Goal: Book appointment/travel/reservation

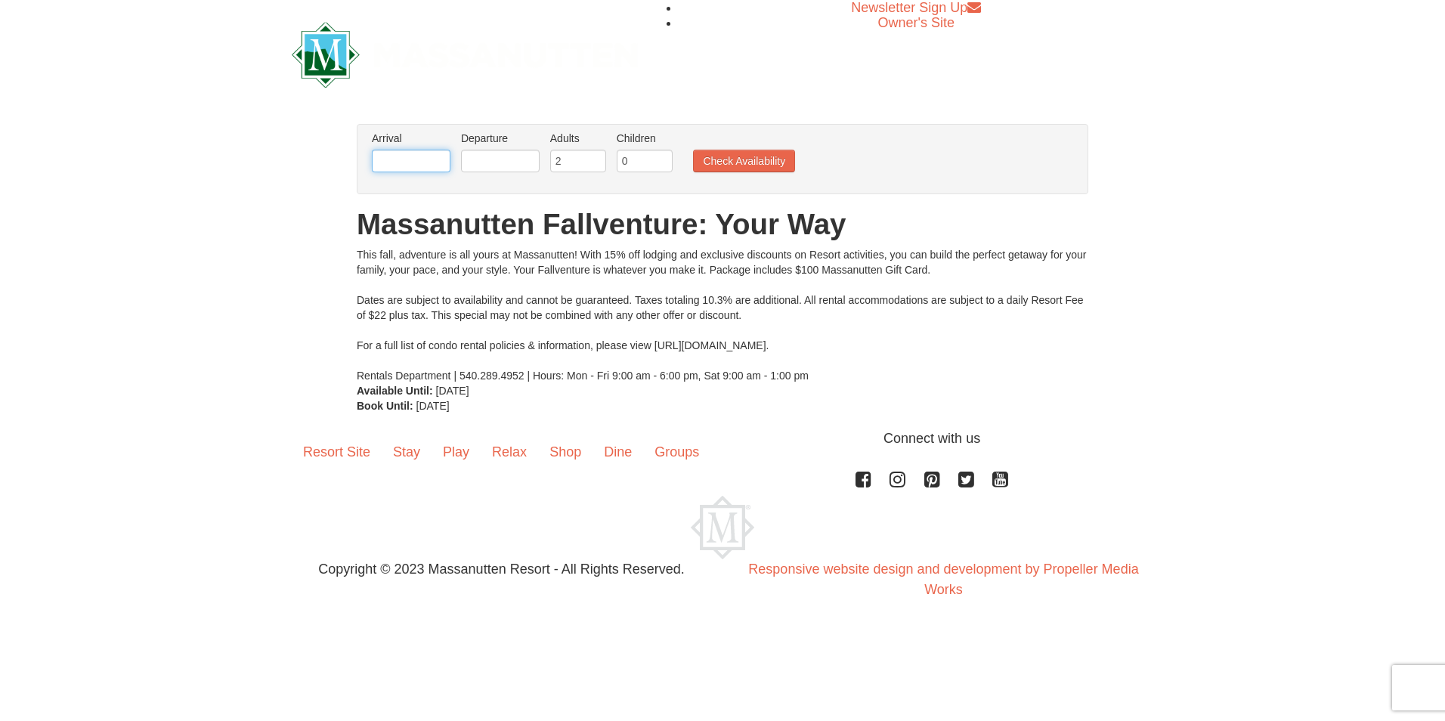
click at [405, 155] on input "text" at bounding box center [411, 161] width 79 height 23
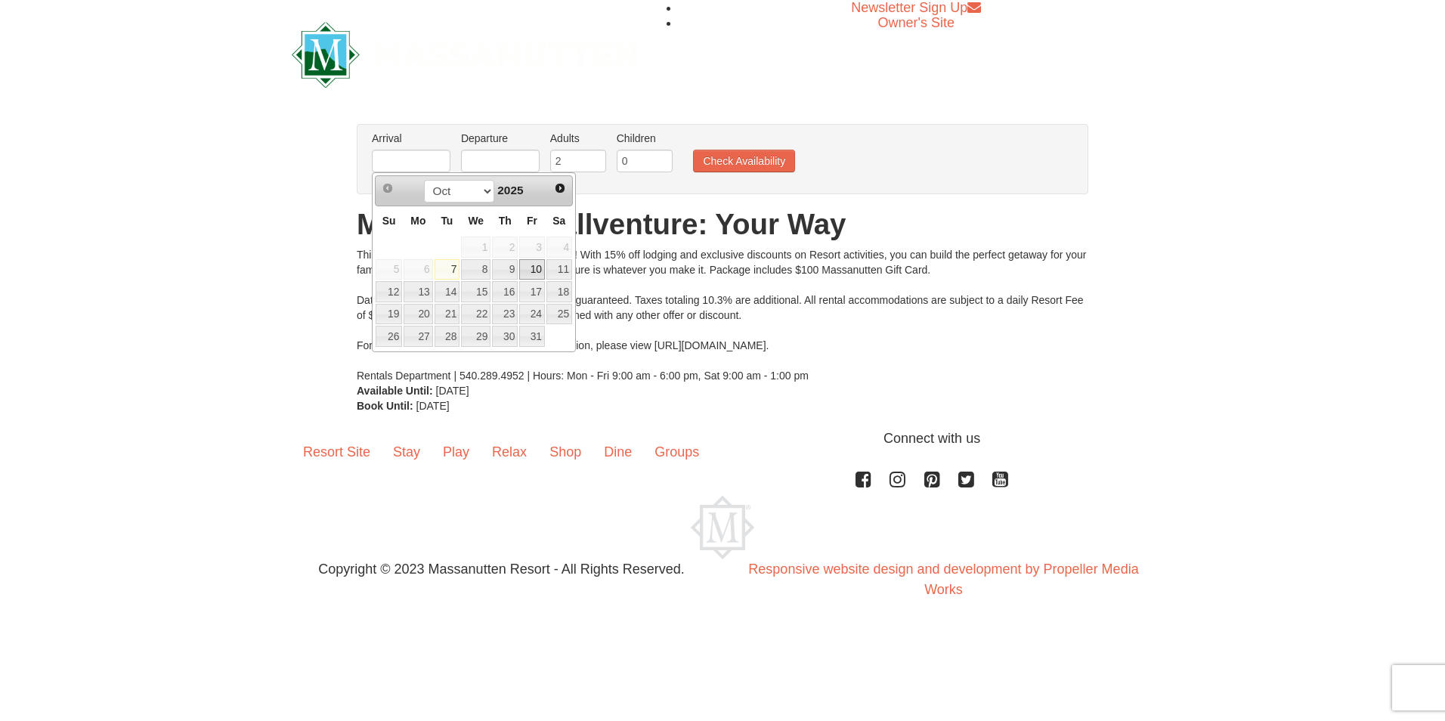
click at [539, 267] on link "10" at bounding box center [532, 269] width 26 height 21
type input "[DATE]"
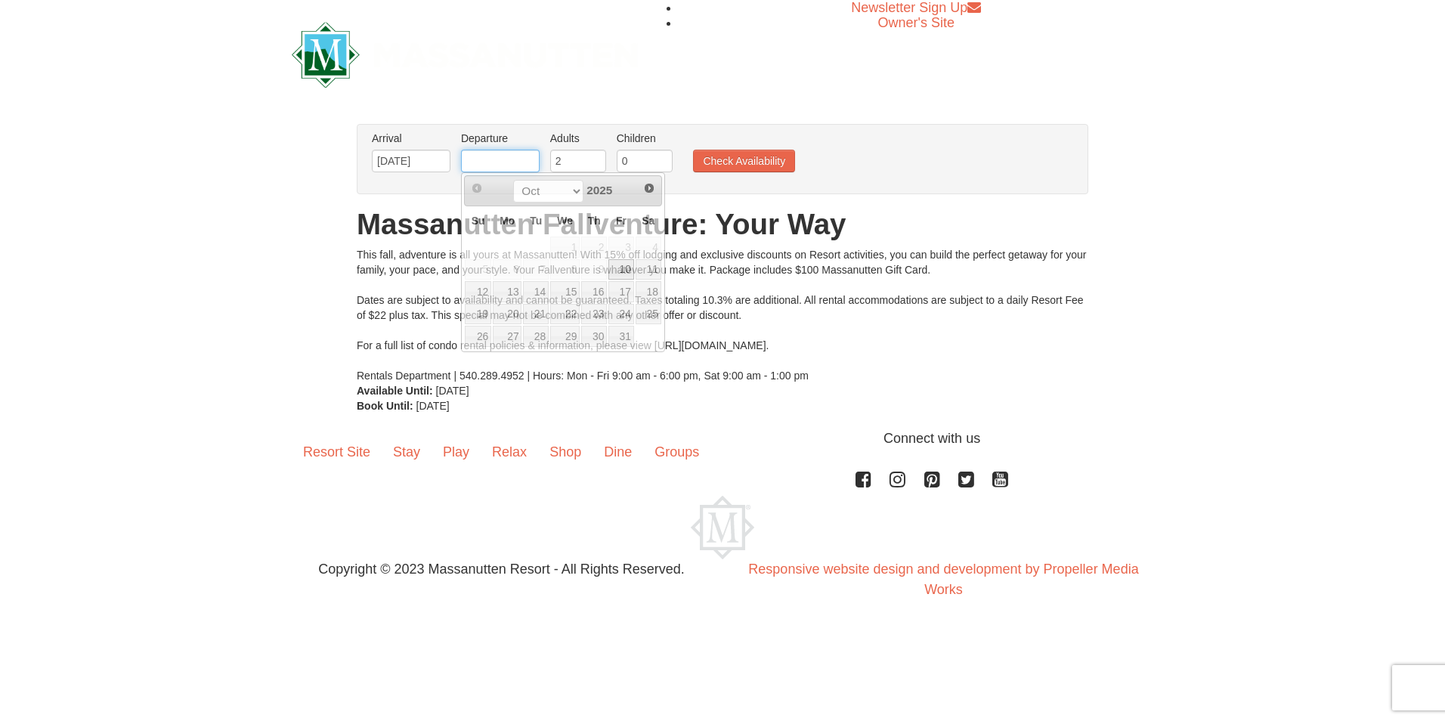
click at [497, 163] on input "text" at bounding box center [500, 161] width 79 height 23
click at [481, 288] on link "12" at bounding box center [478, 291] width 26 height 21
type input "[DATE]"
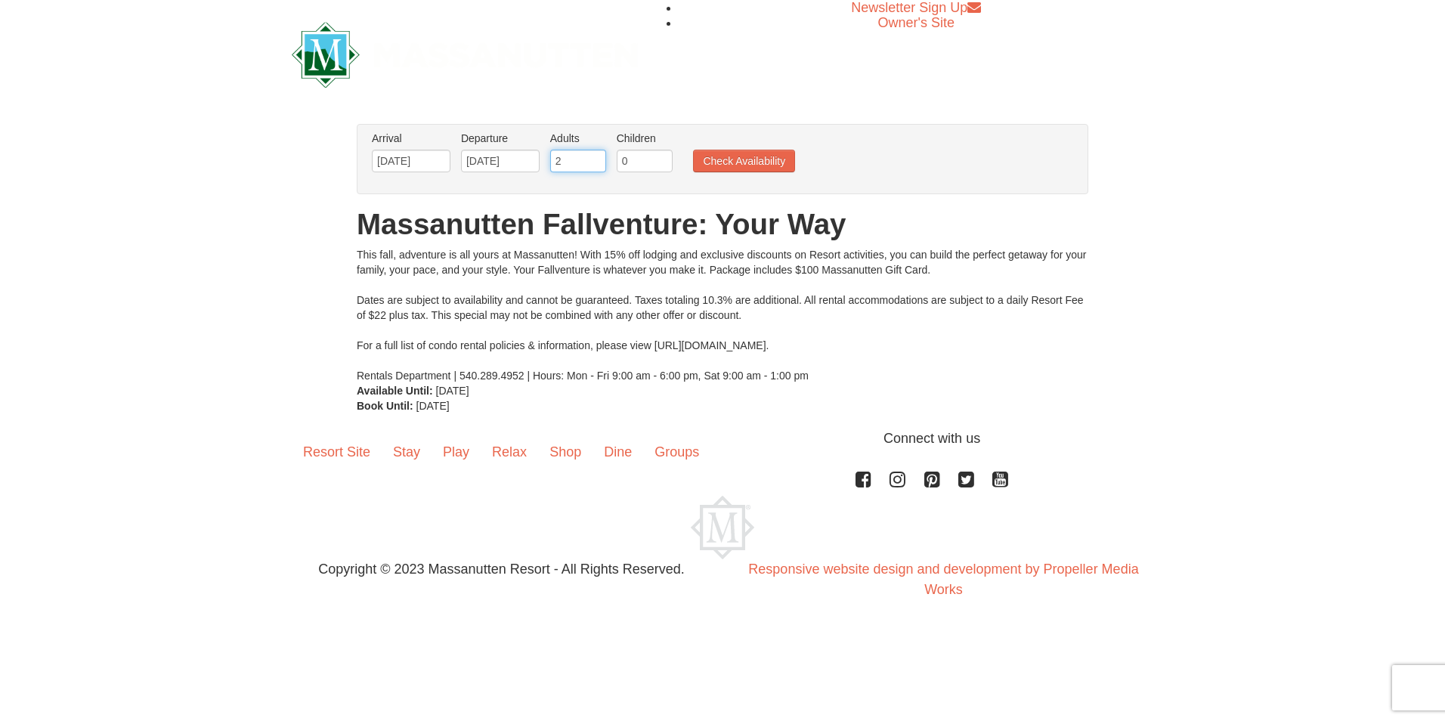
click at [574, 162] on input "2" at bounding box center [578, 161] width 56 height 23
type input "3"
click at [594, 157] on input "3" at bounding box center [578, 161] width 56 height 23
drag, startPoint x: 639, startPoint y: 160, endPoint x: 671, endPoint y: 159, distance: 31.7
click at [640, 162] on input "0" at bounding box center [645, 161] width 56 height 23
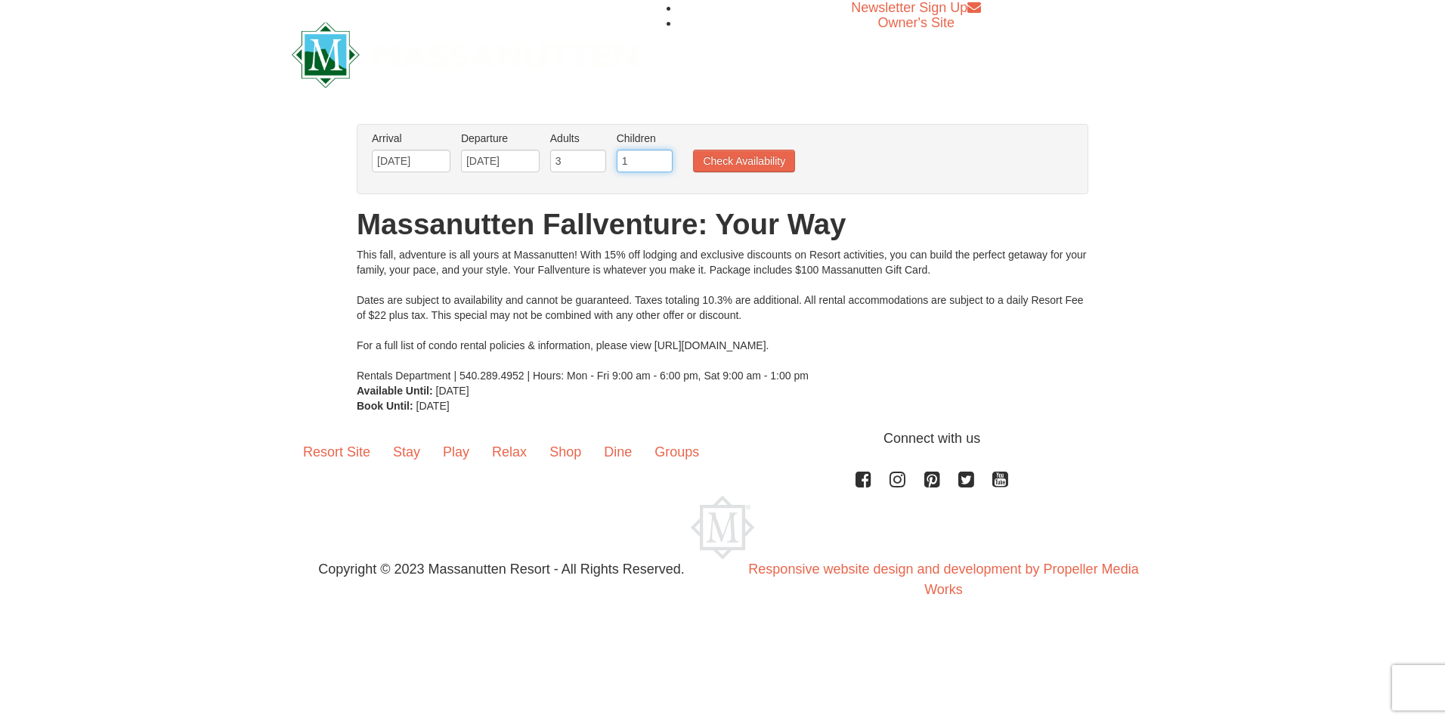
click at [661, 156] on input "1" at bounding box center [645, 161] width 56 height 23
click at [661, 156] on input "2" at bounding box center [645, 161] width 56 height 23
type input "3"
click at [661, 156] on input "3" at bounding box center [645, 161] width 56 height 23
click at [752, 164] on button "Check Availability" at bounding box center [744, 161] width 102 height 23
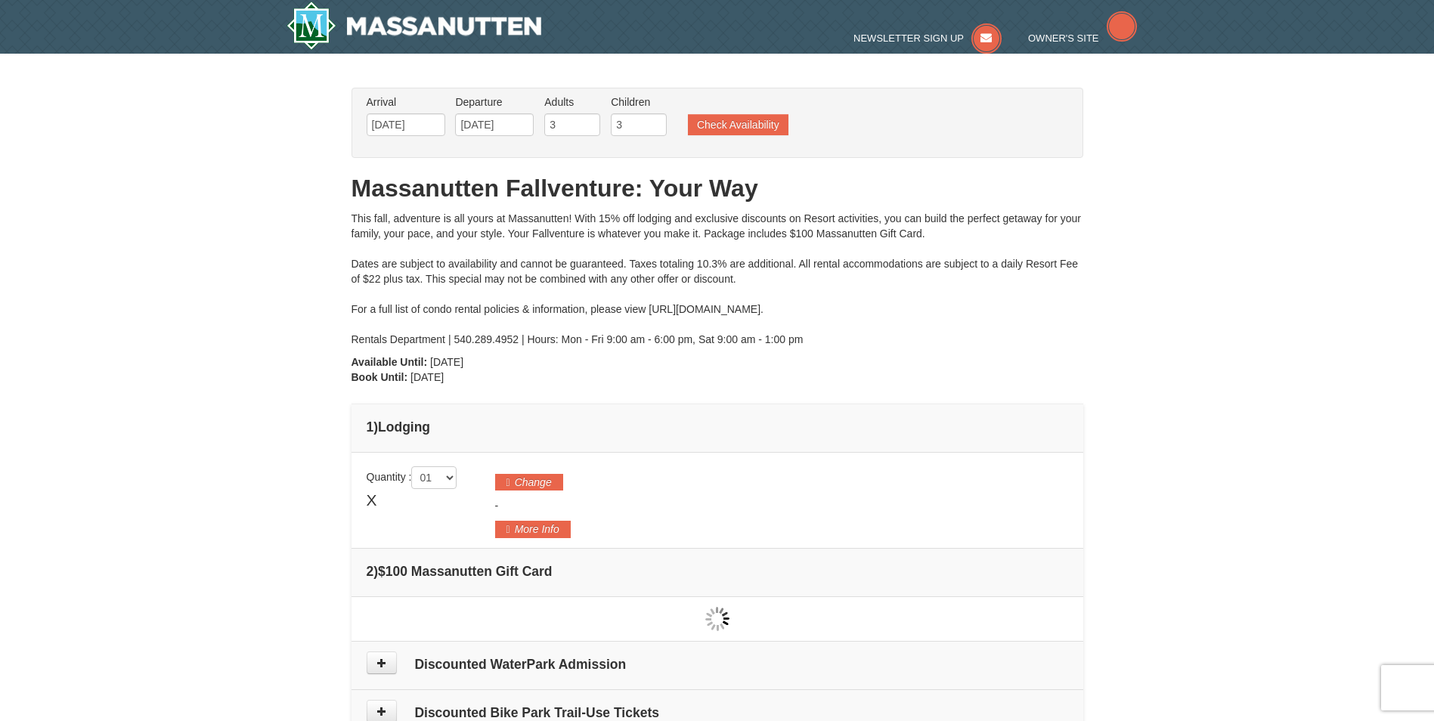
type input "[DATE]"
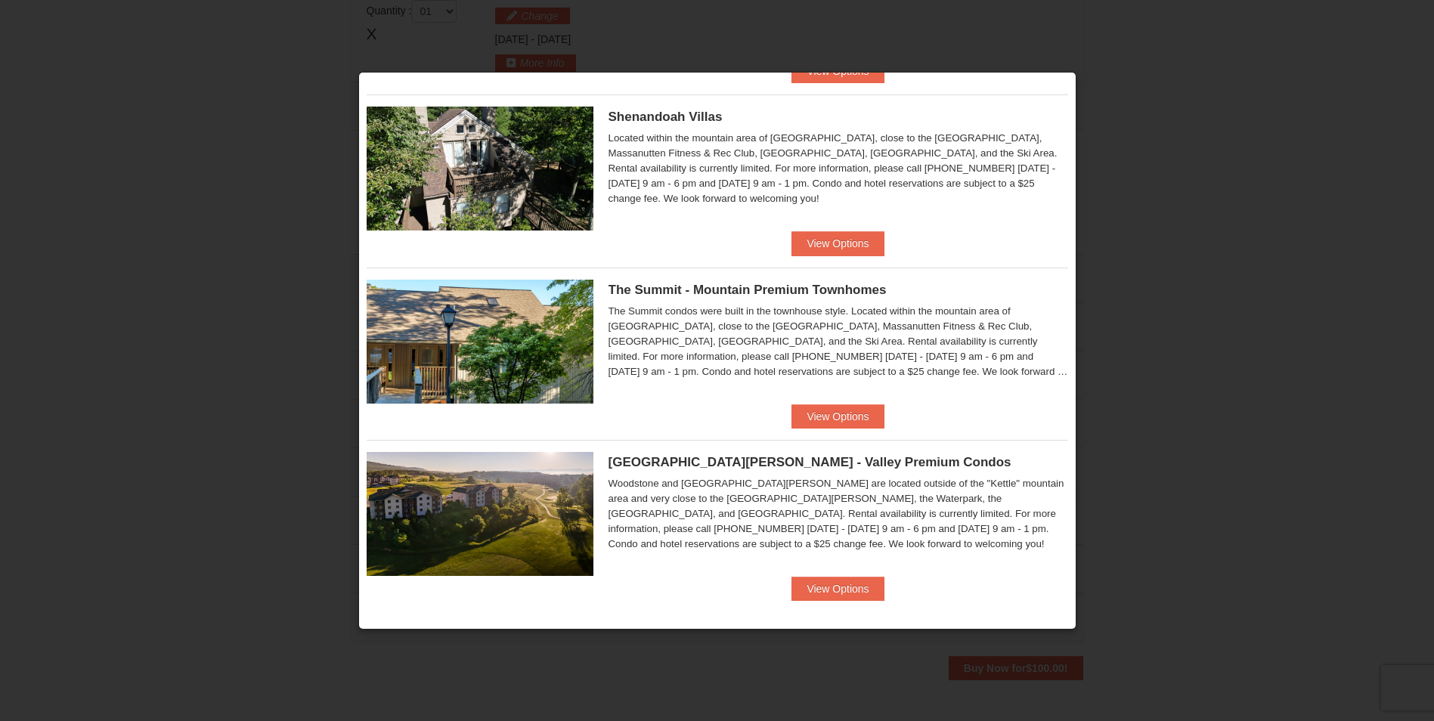
scroll to position [368, 0]
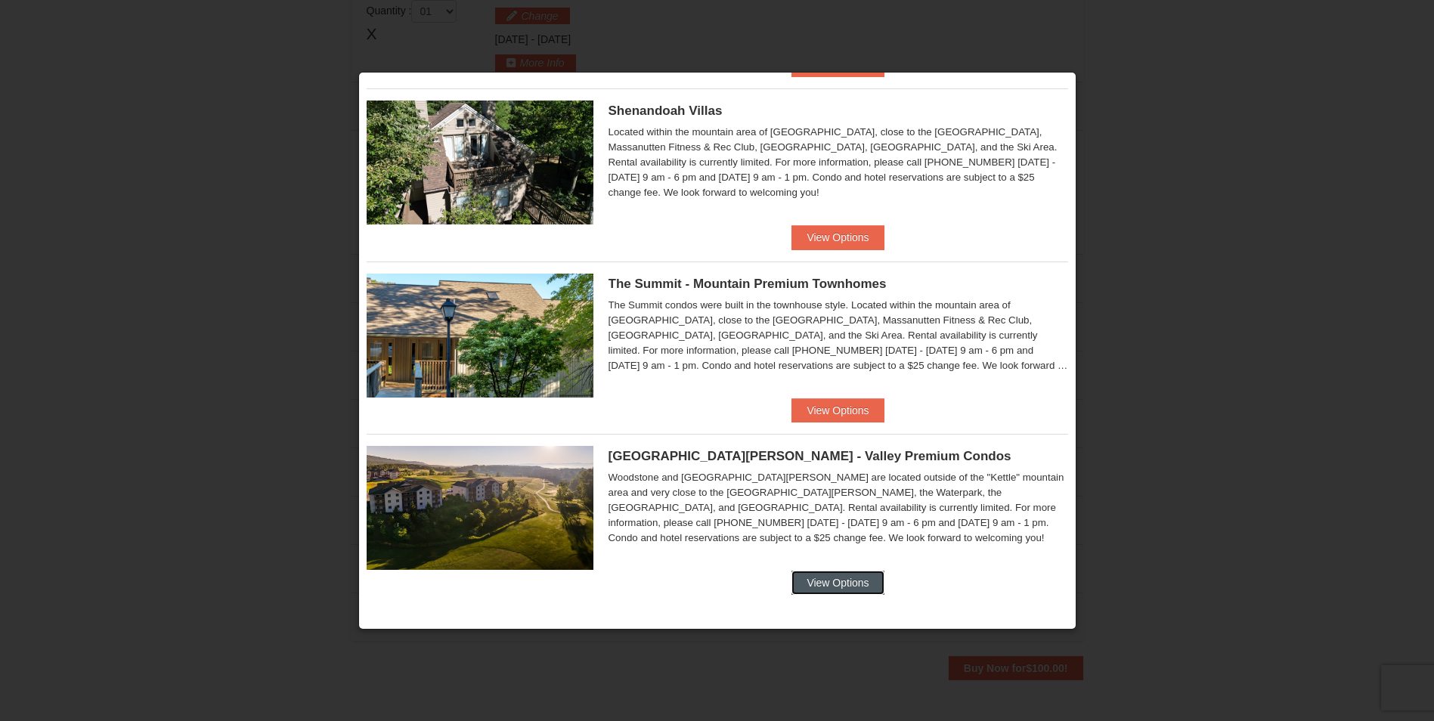
click at [825, 576] on button "View Options" at bounding box center [837, 583] width 92 height 24
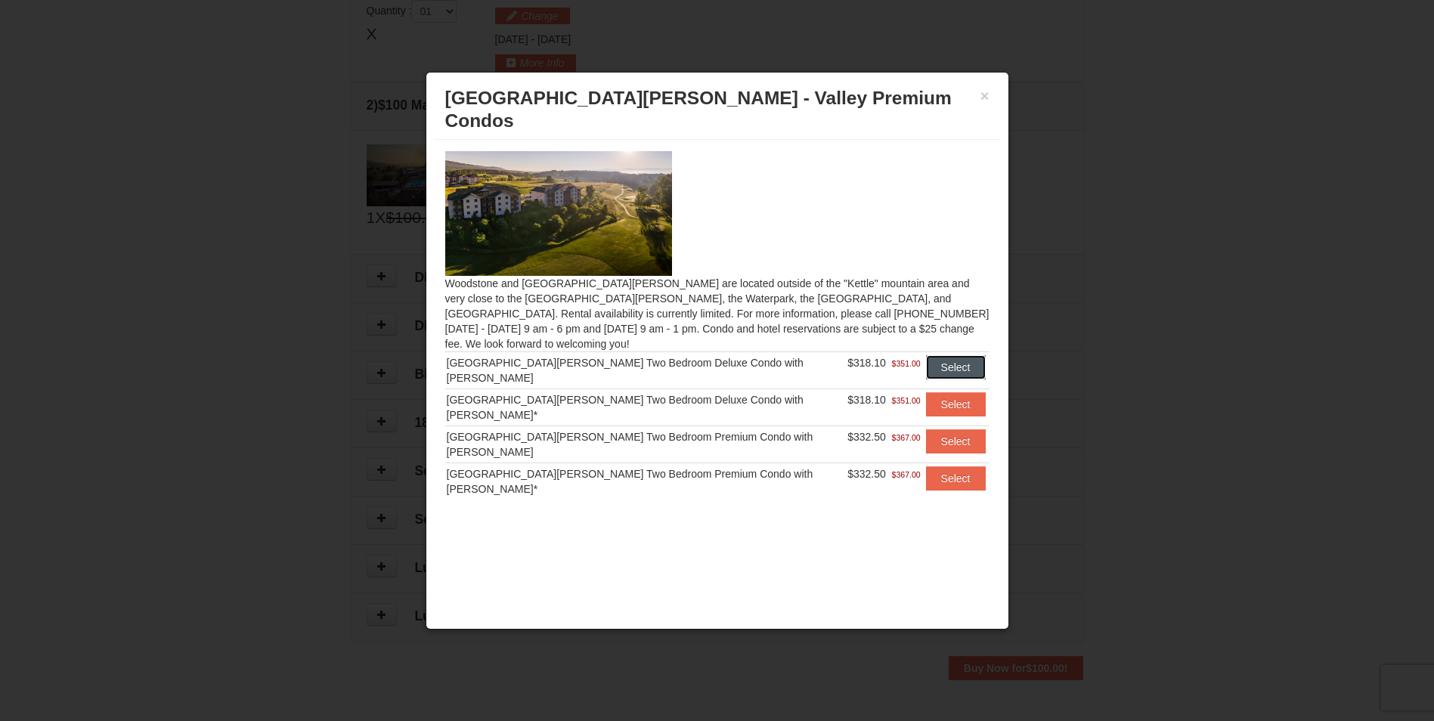
click at [945, 355] on button "Select" at bounding box center [956, 367] width 60 height 24
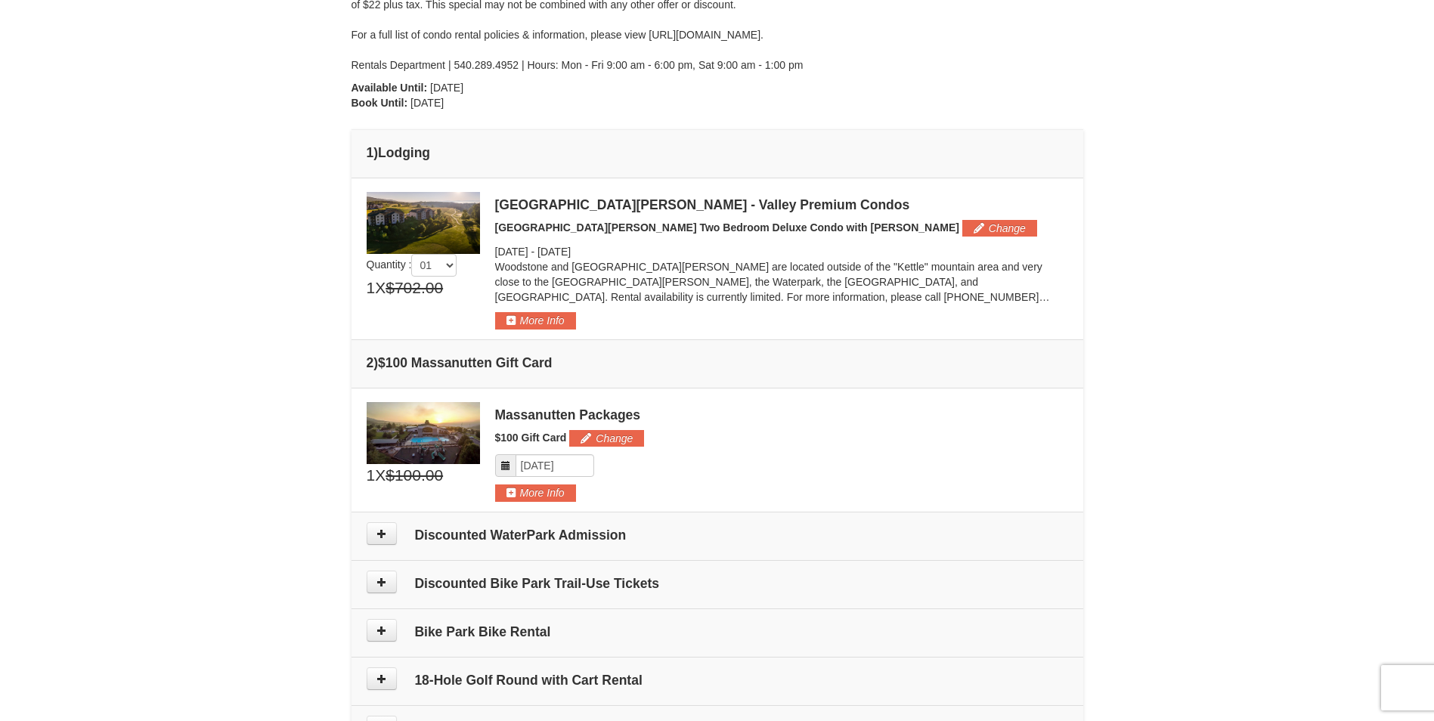
scroll to position [163, 0]
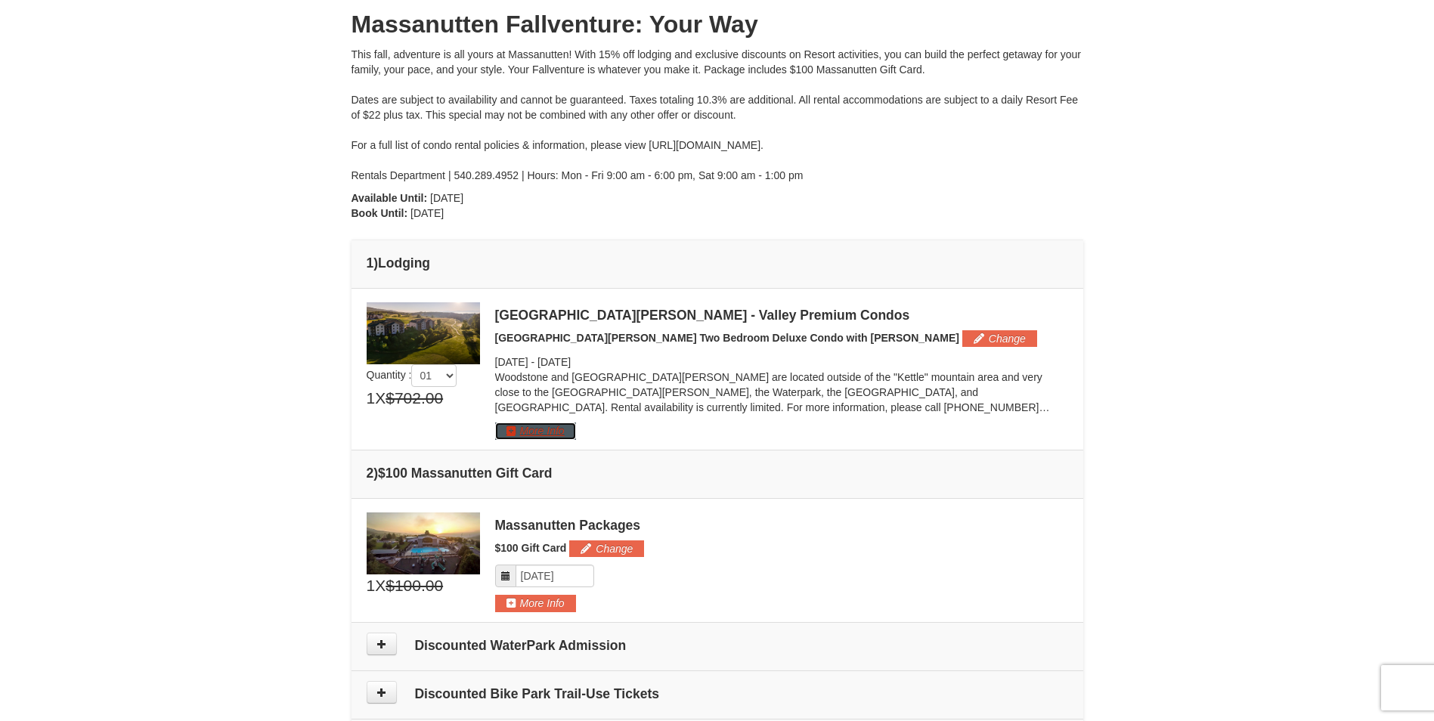
click at [509, 428] on button "More Info" at bounding box center [535, 430] width 81 height 17
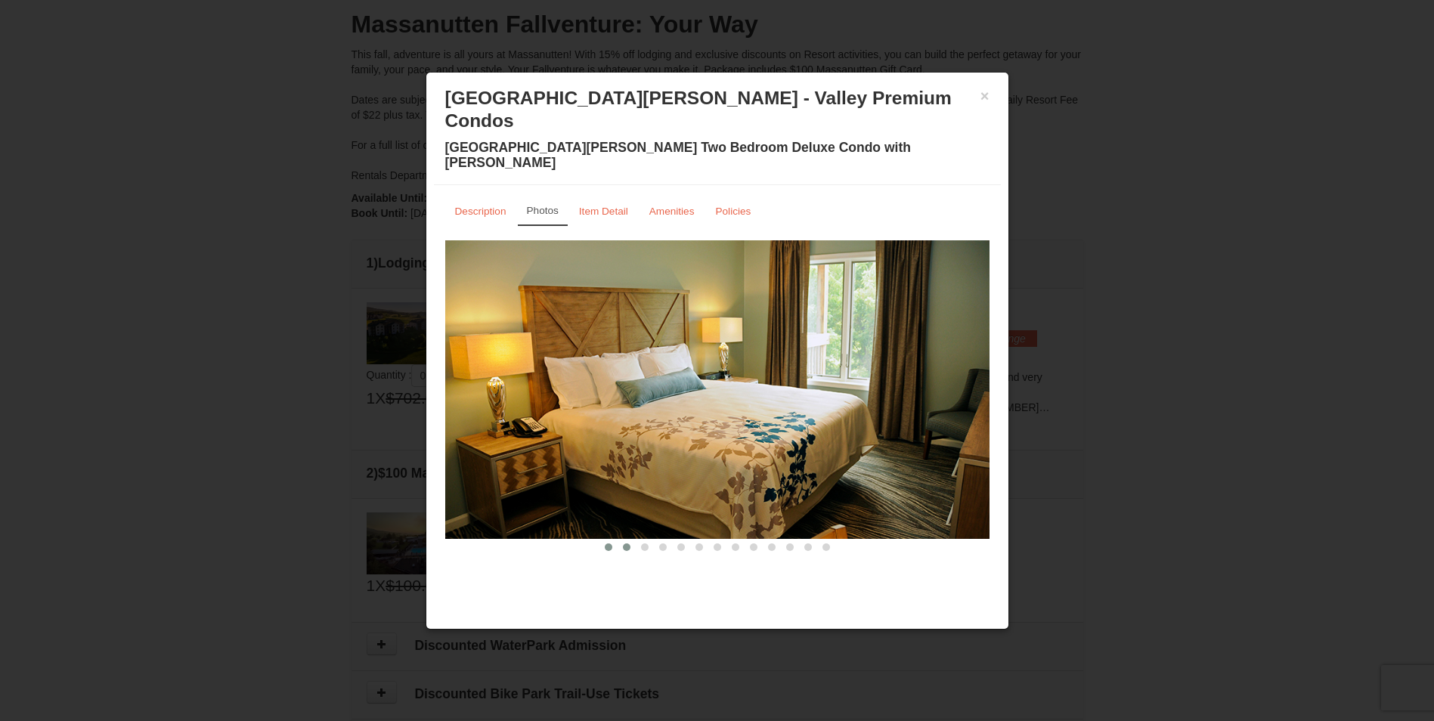
click at [627, 543] on span at bounding box center [627, 547] width 8 height 8
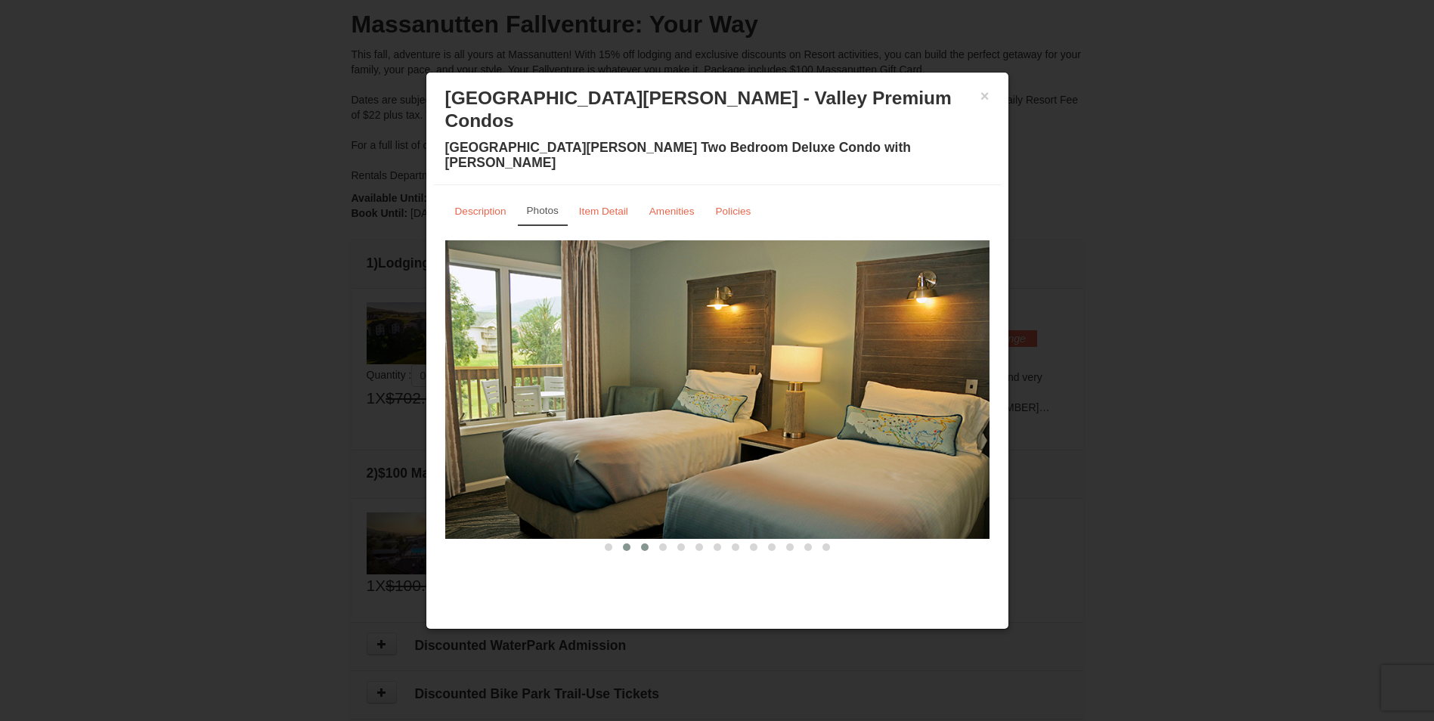
click at [642, 543] on span at bounding box center [645, 547] width 8 height 8
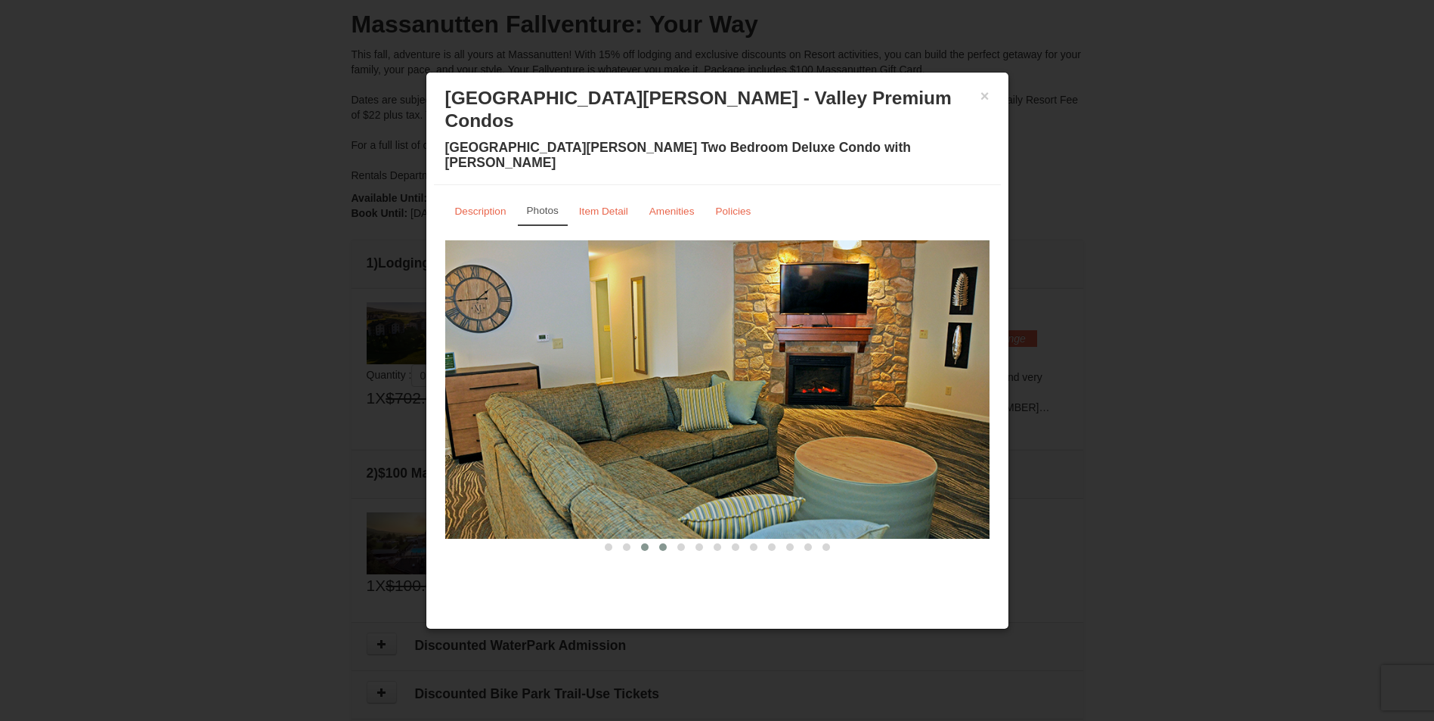
click at [664, 543] on span at bounding box center [663, 547] width 8 height 8
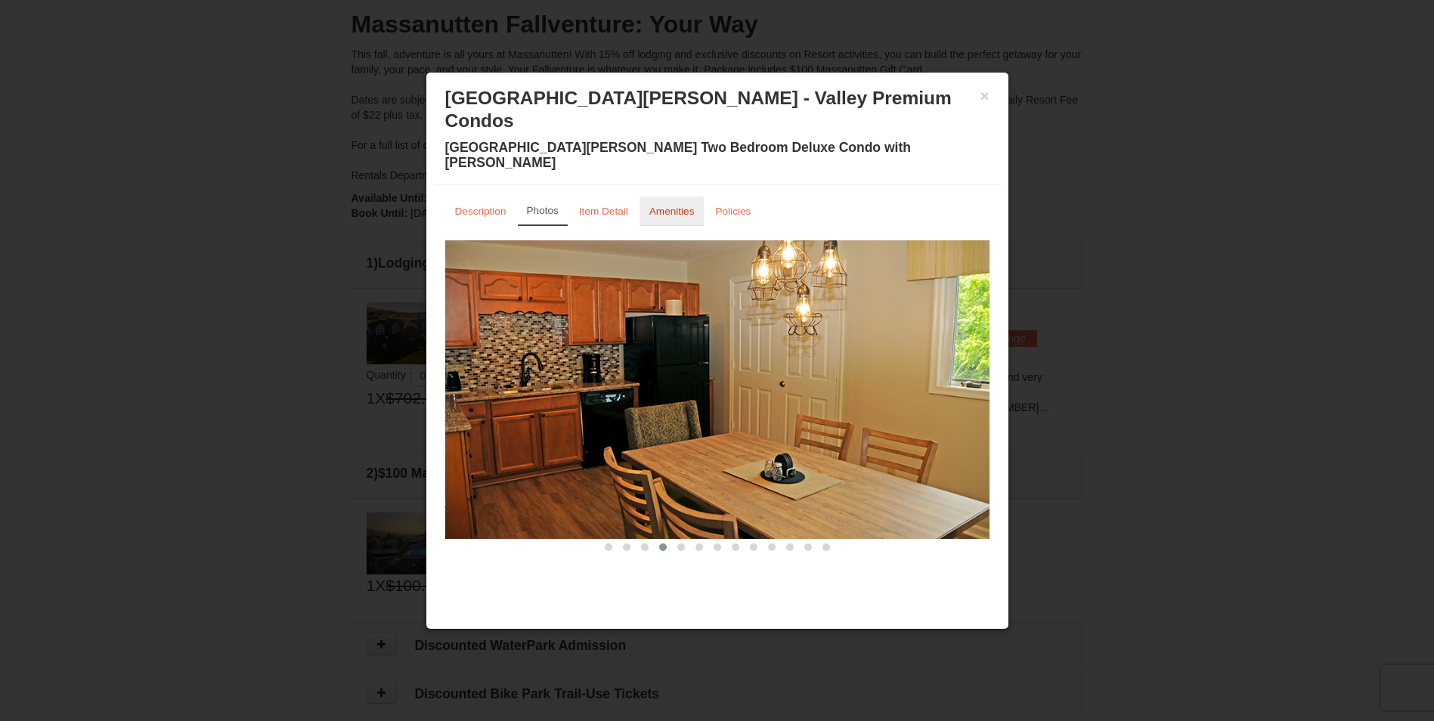
click at [678, 206] on small "Amenities" at bounding box center [671, 211] width 45 height 11
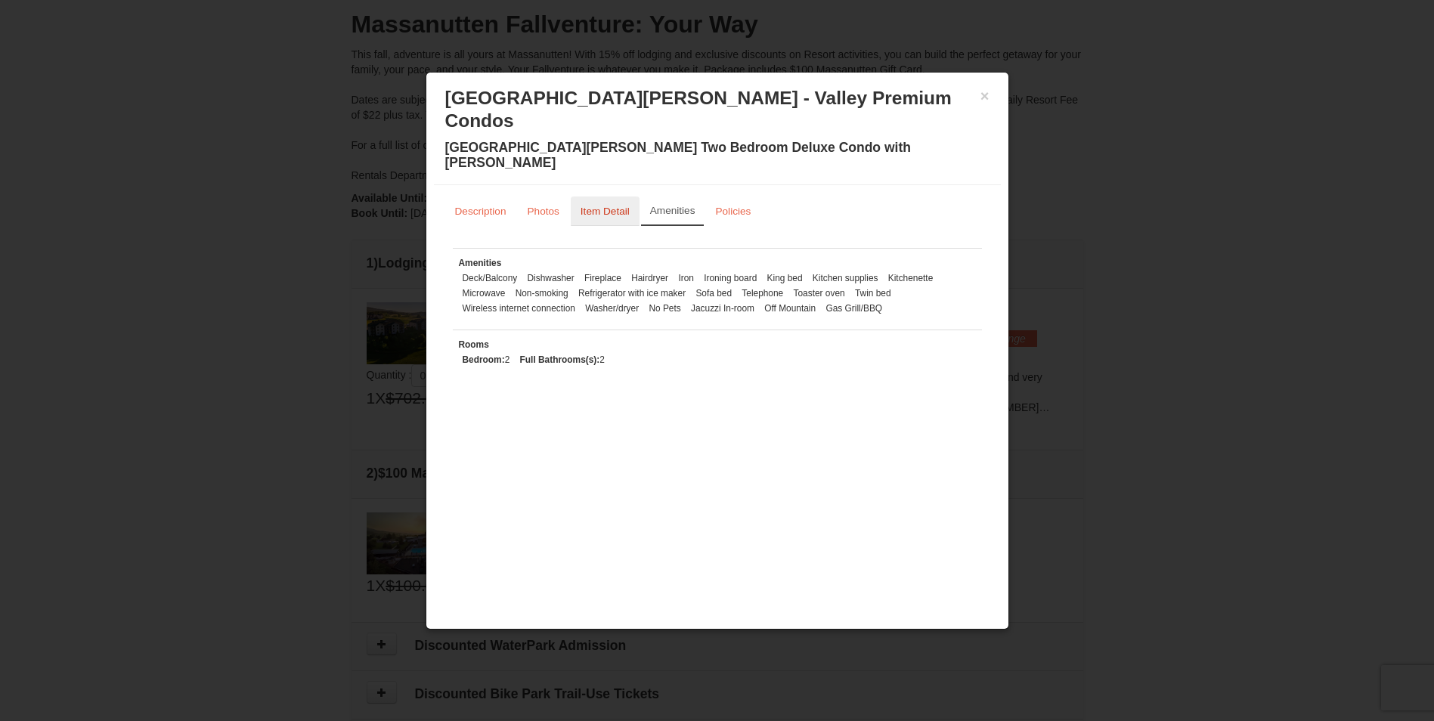
click at [620, 206] on small "Item Detail" at bounding box center [604, 211] width 49 height 11
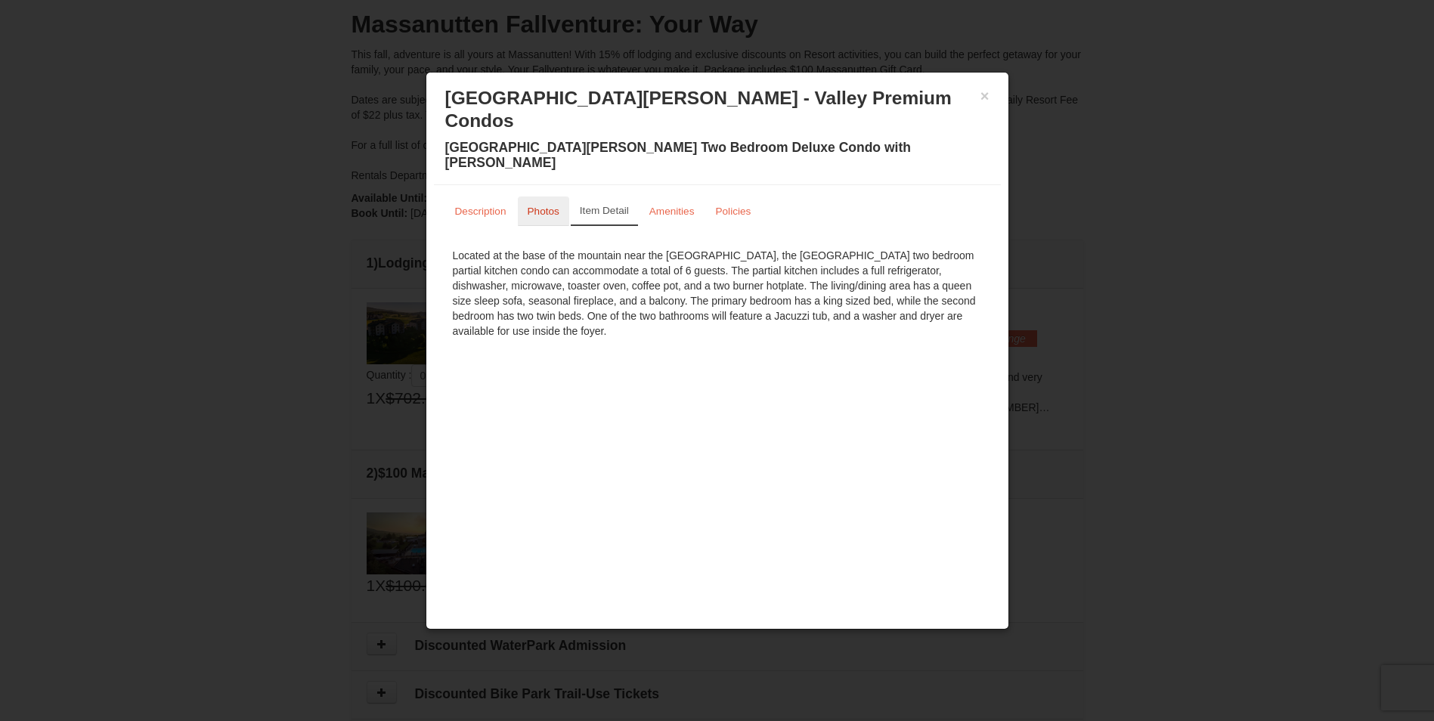
click at [536, 206] on small "Photos" at bounding box center [543, 211] width 32 height 11
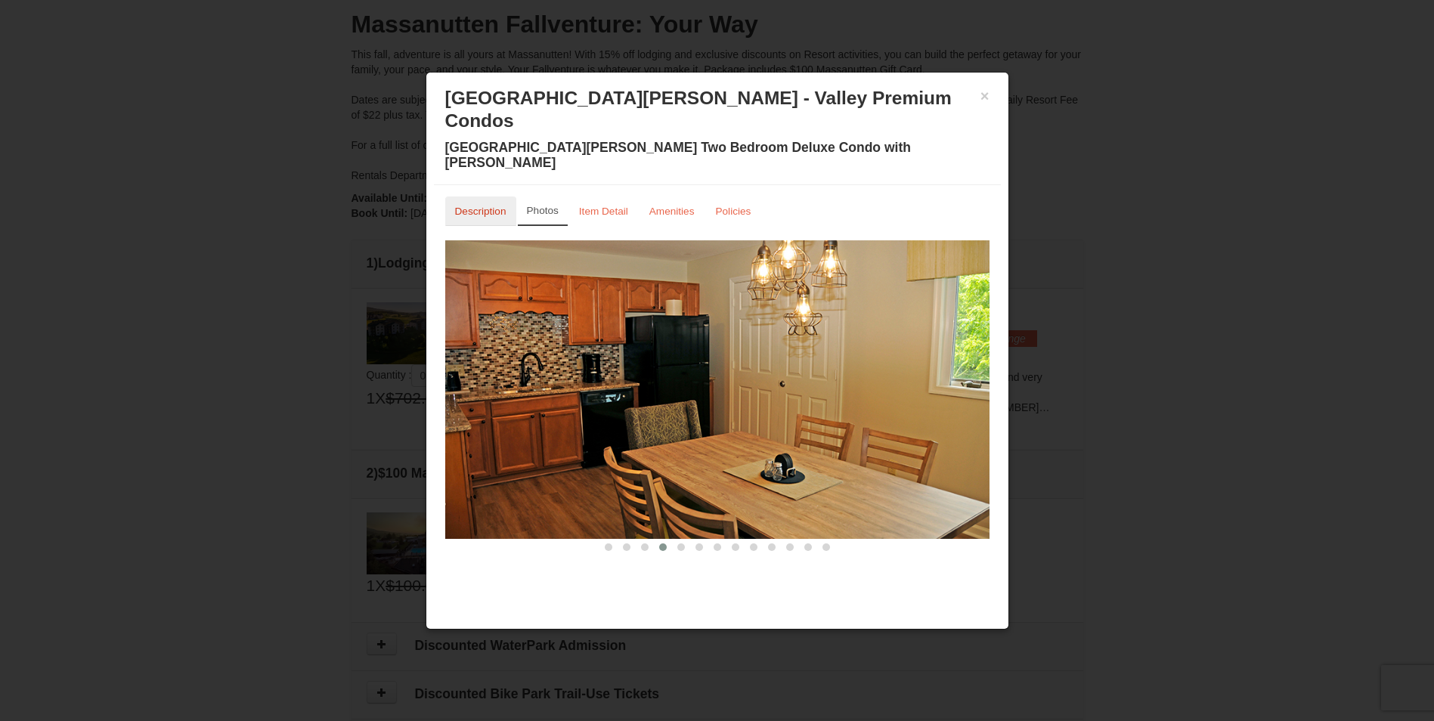
click at [472, 206] on small "Description" at bounding box center [480, 211] width 51 height 11
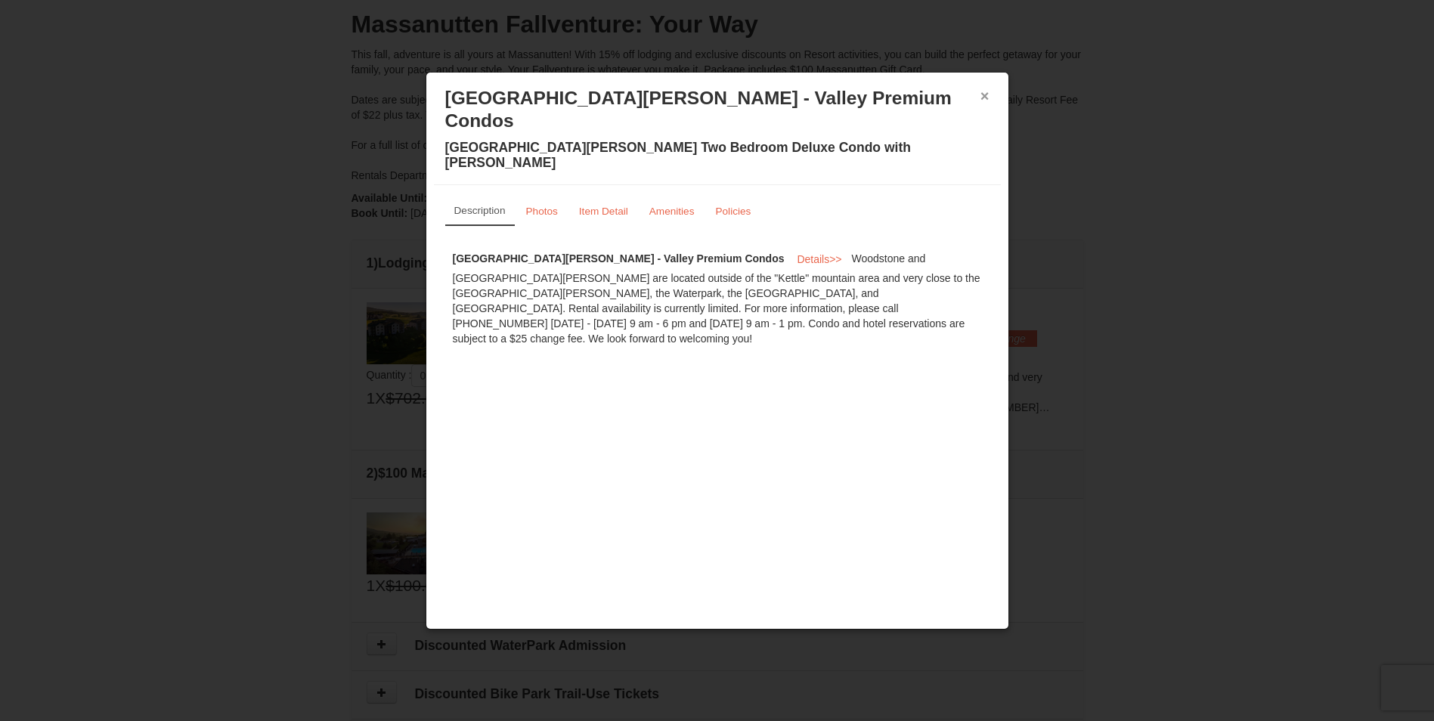
click at [985, 94] on button "×" at bounding box center [984, 95] width 9 height 15
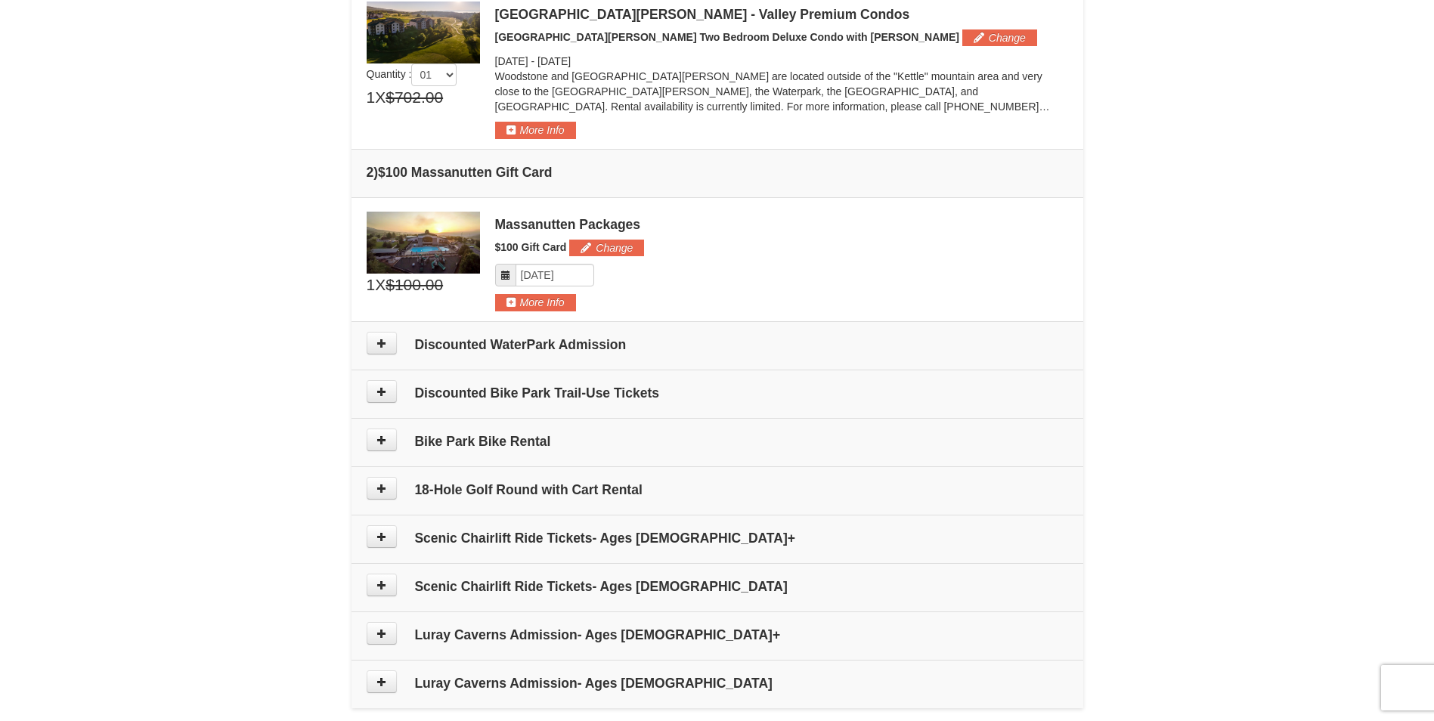
scroll to position [466, 0]
click at [385, 340] on icon at bounding box center [381, 341] width 11 height 11
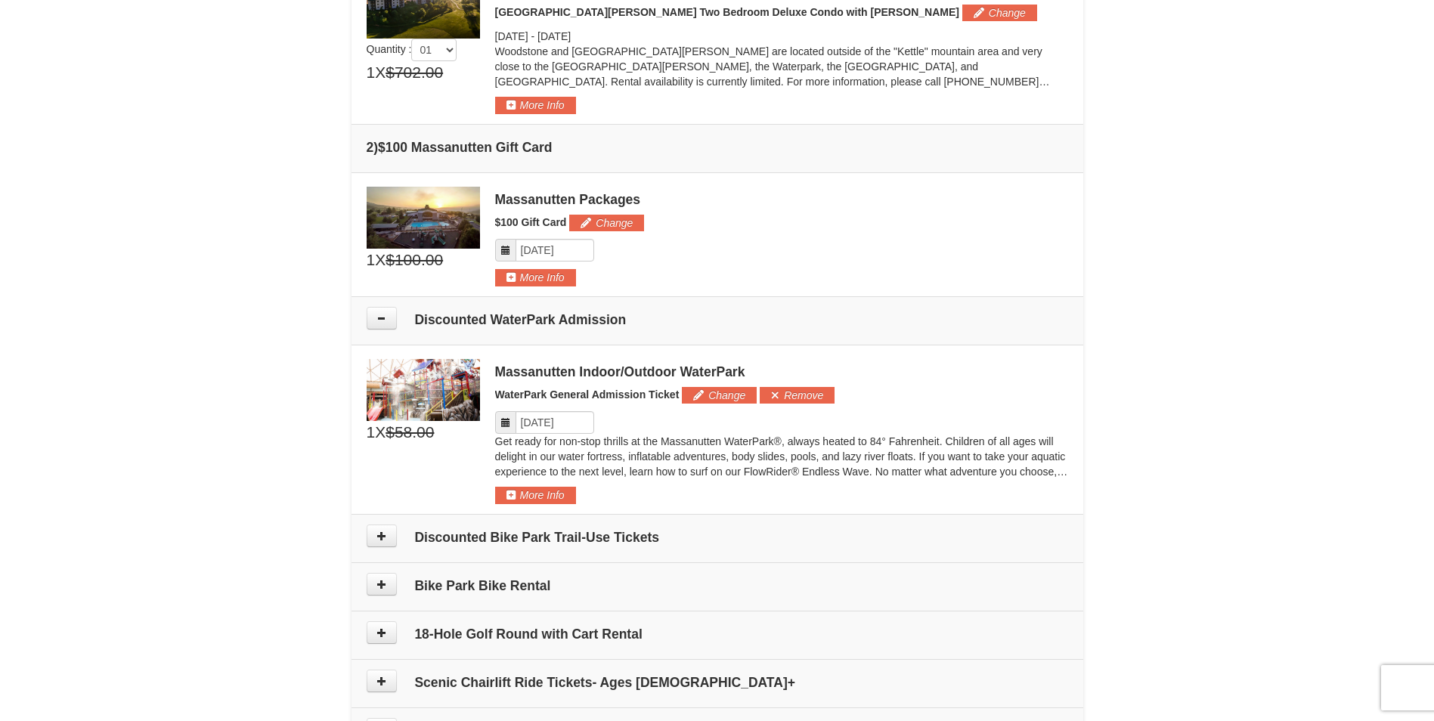
scroll to position [483, 0]
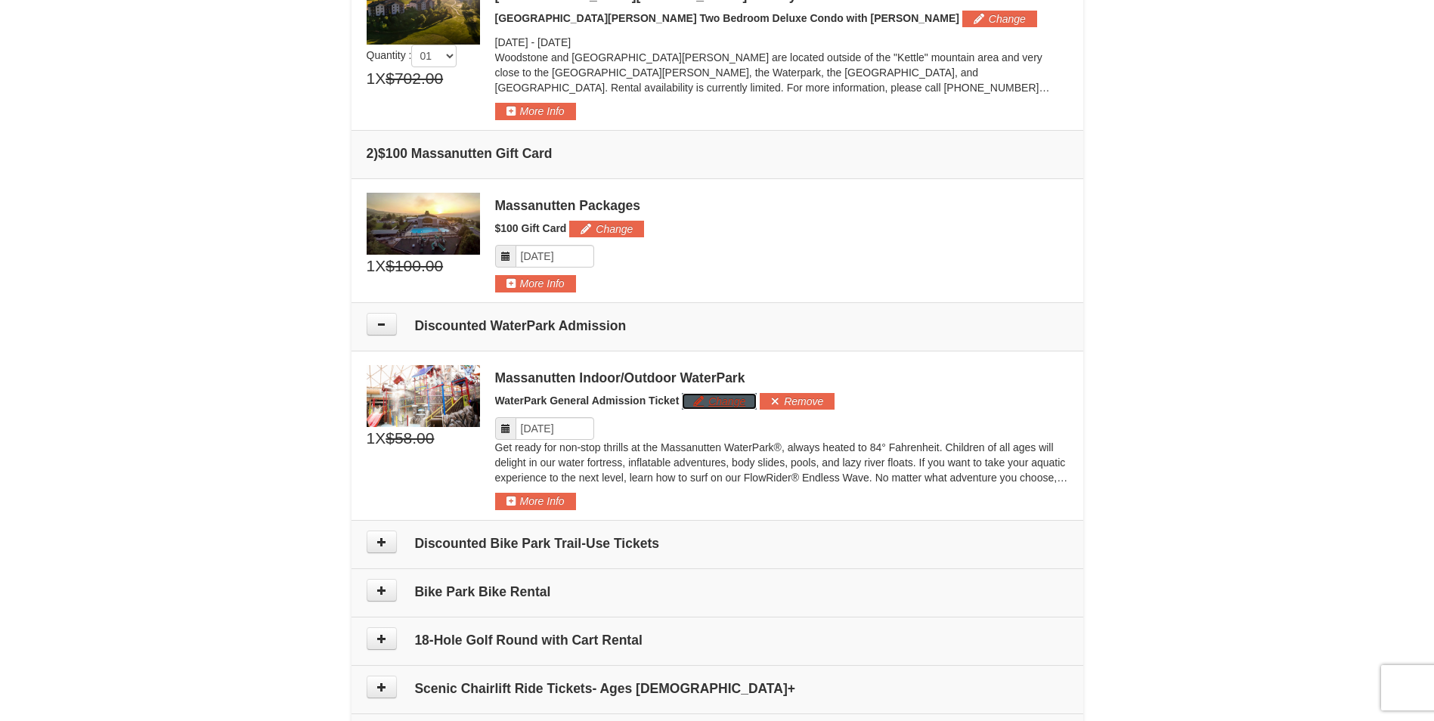
click at [734, 404] on button "Change" at bounding box center [719, 401] width 75 height 17
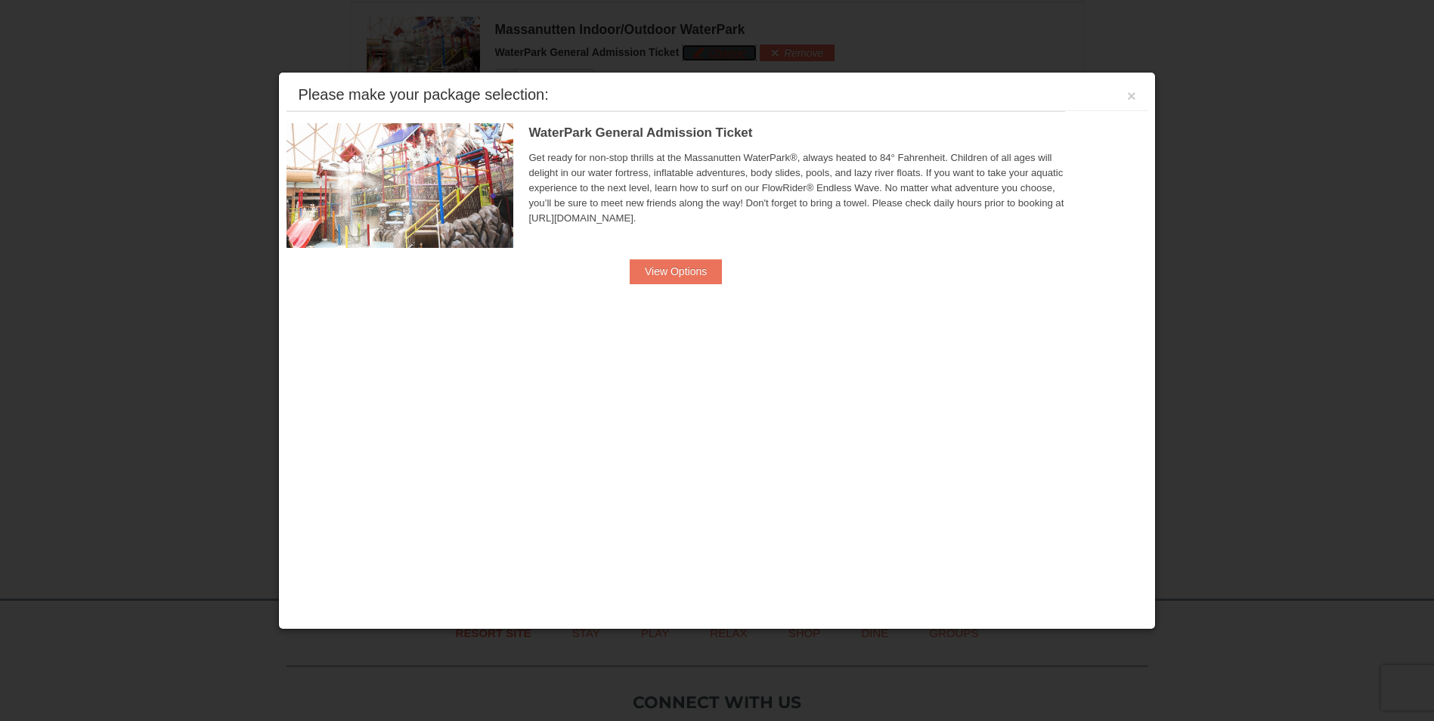
scroll to position [848, 0]
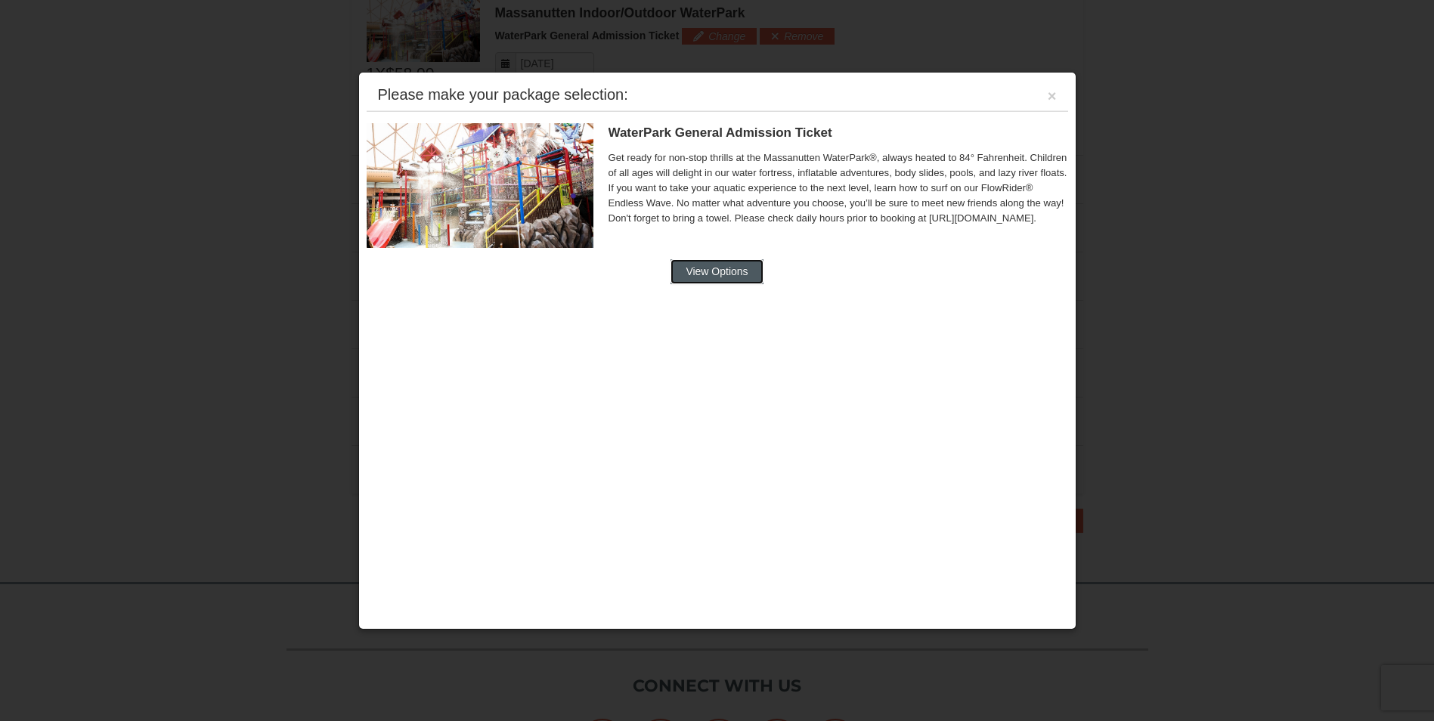
click at [732, 271] on button "View Options" at bounding box center [716, 271] width 92 height 24
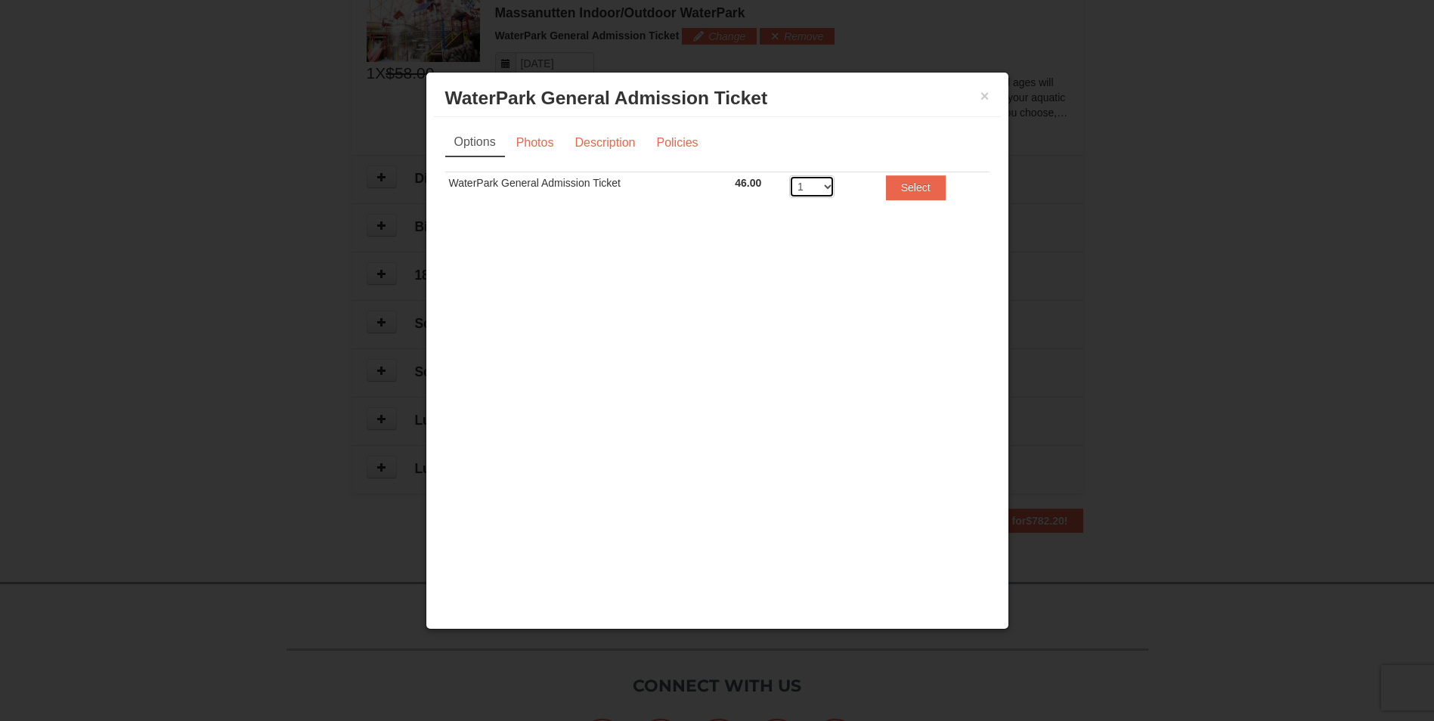
click at [820, 190] on select "1 2 3 4 5 6 7 8" at bounding box center [811, 186] width 45 height 23
select select "5"
click at [789, 175] on select "1 2 3 4 5 6 7 8" at bounding box center [811, 186] width 45 height 23
click at [900, 188] on button "Select" at bounding box center [916, 187] width 60 height 24
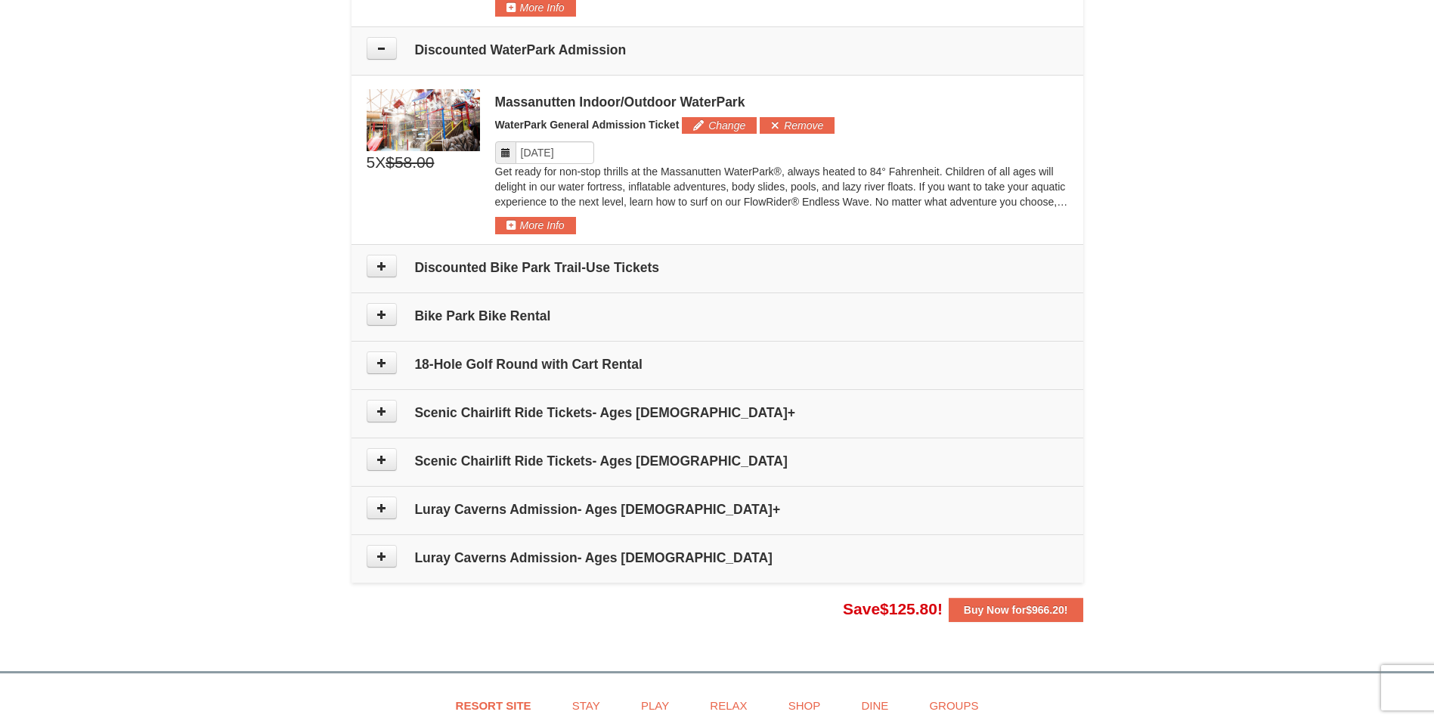
scroll to position [621, 0]
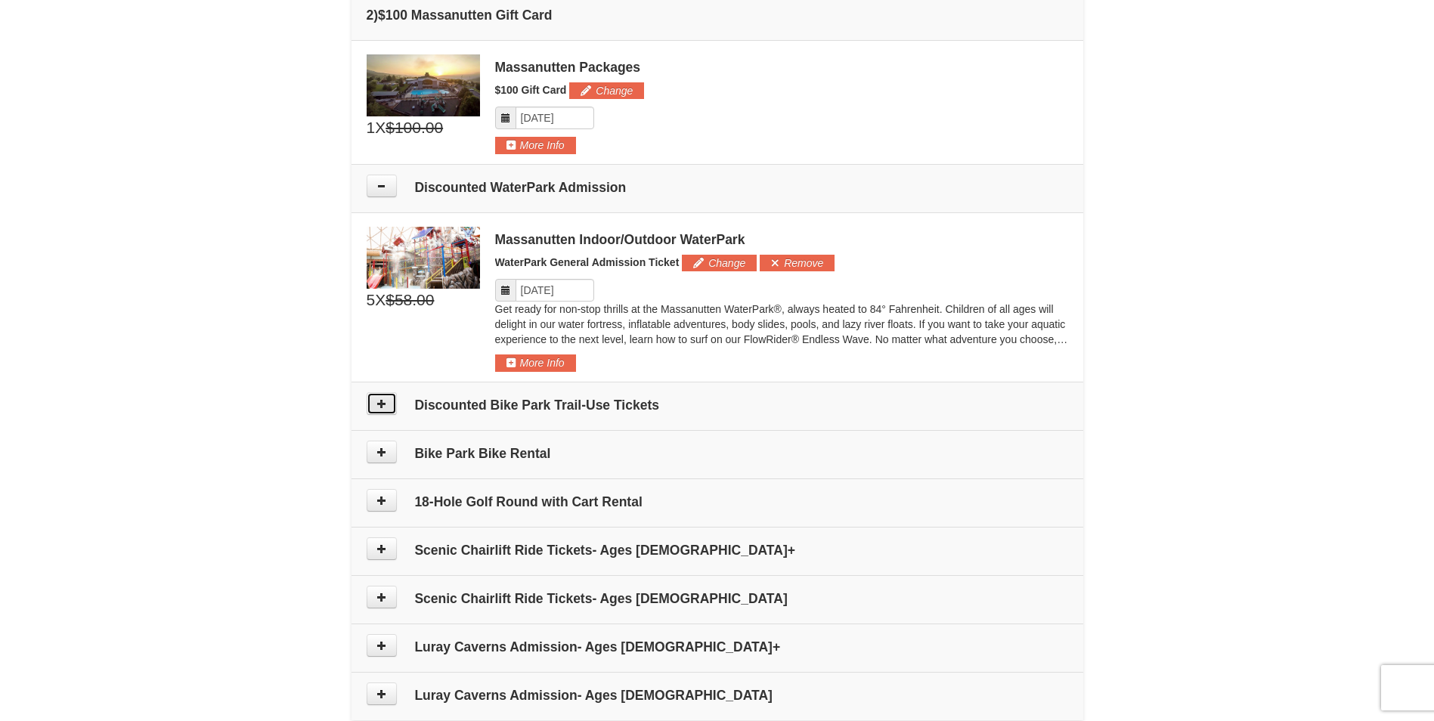
click at [388, 401] on button at bounding box center [382, 403] width 30 height 23
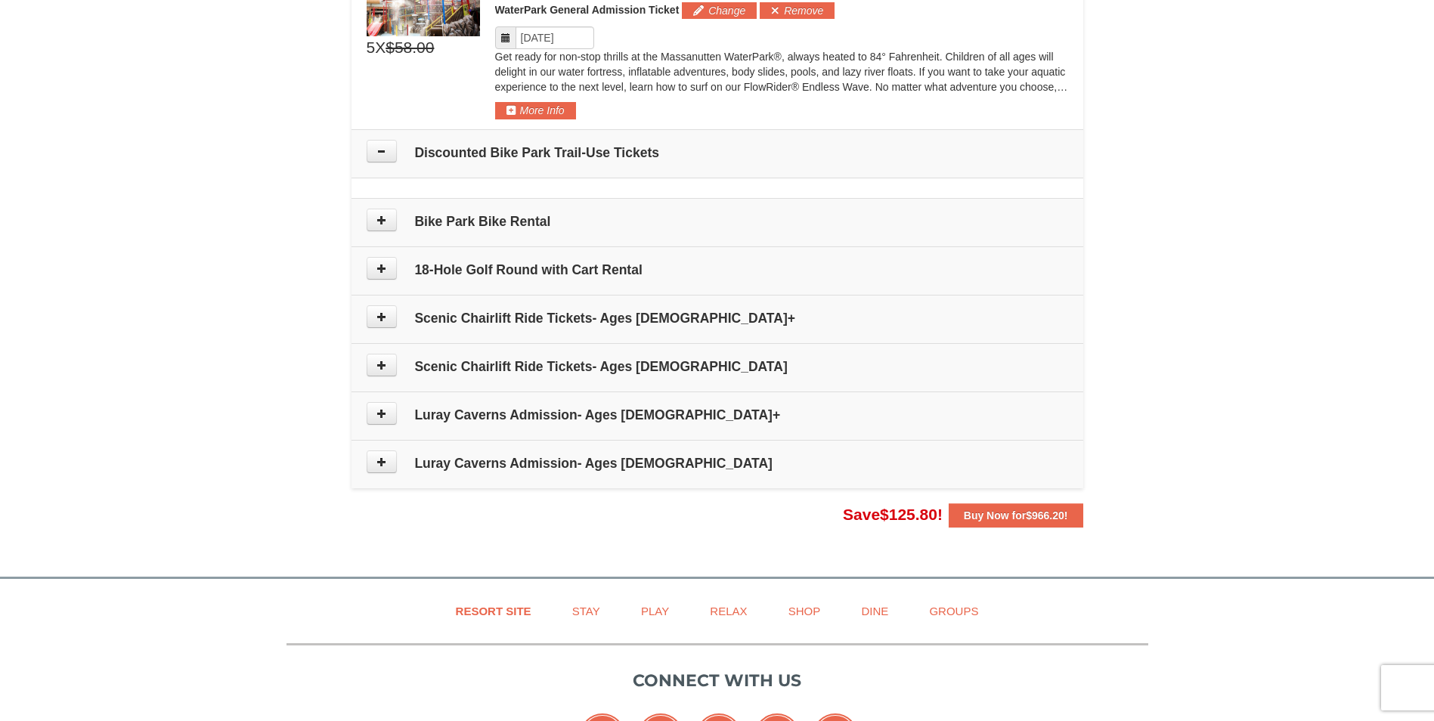
scroll to position [701, 0]
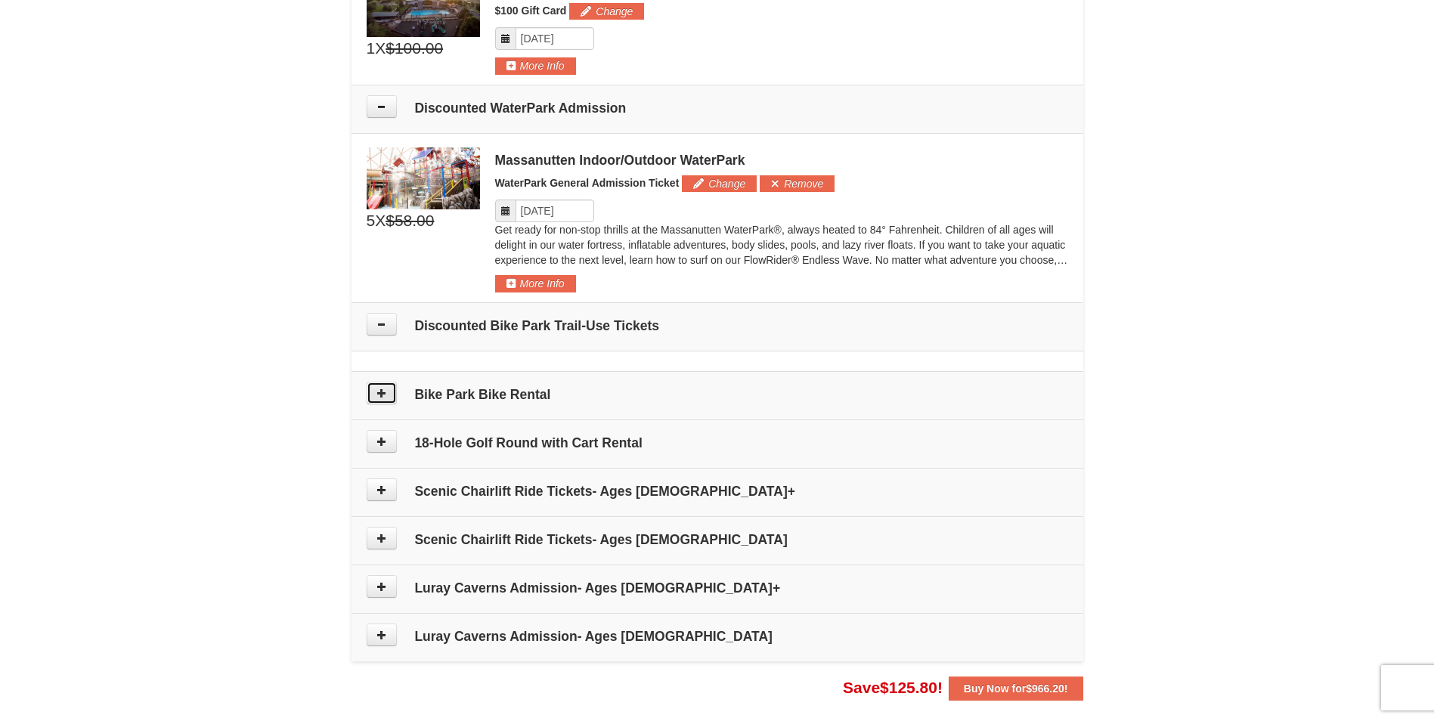
click at [389, 392] on button at bounding box center [382, 393] width 30 height 23
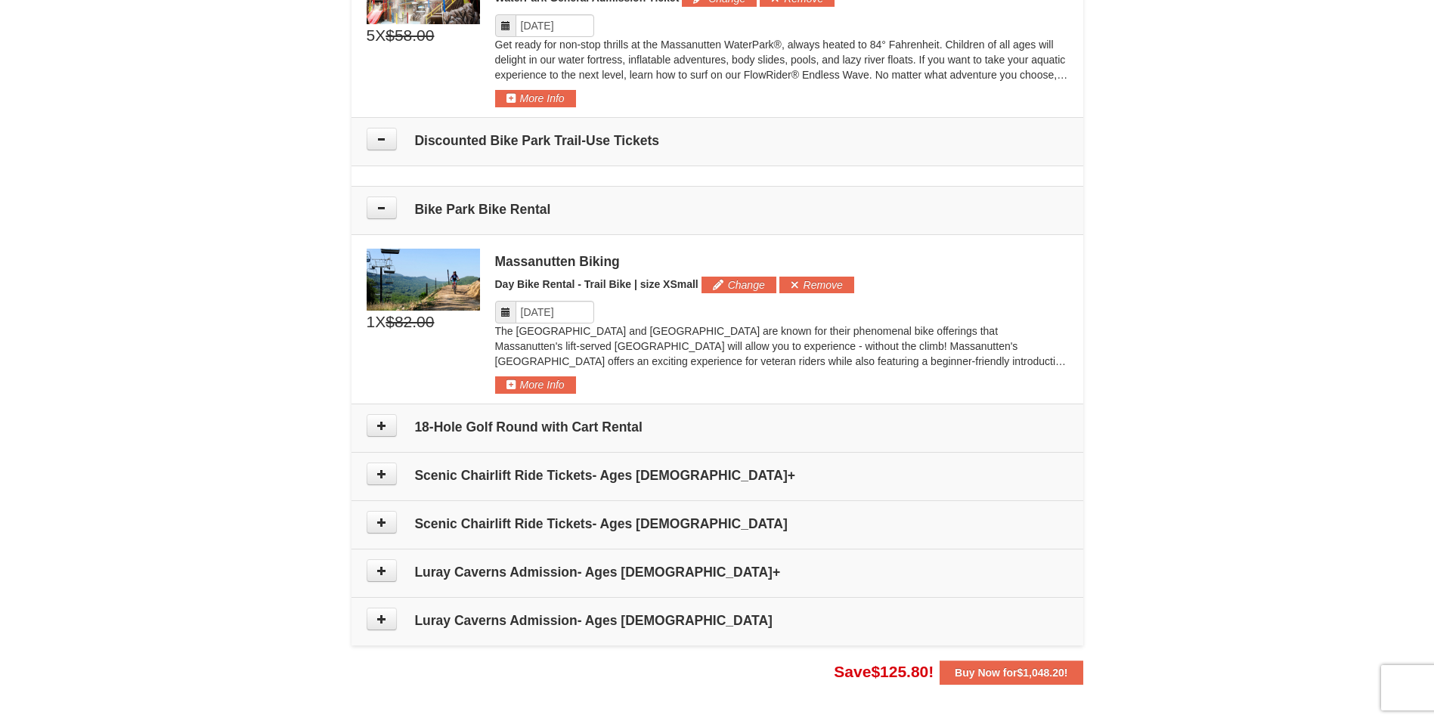
scroll to position [694, 0]
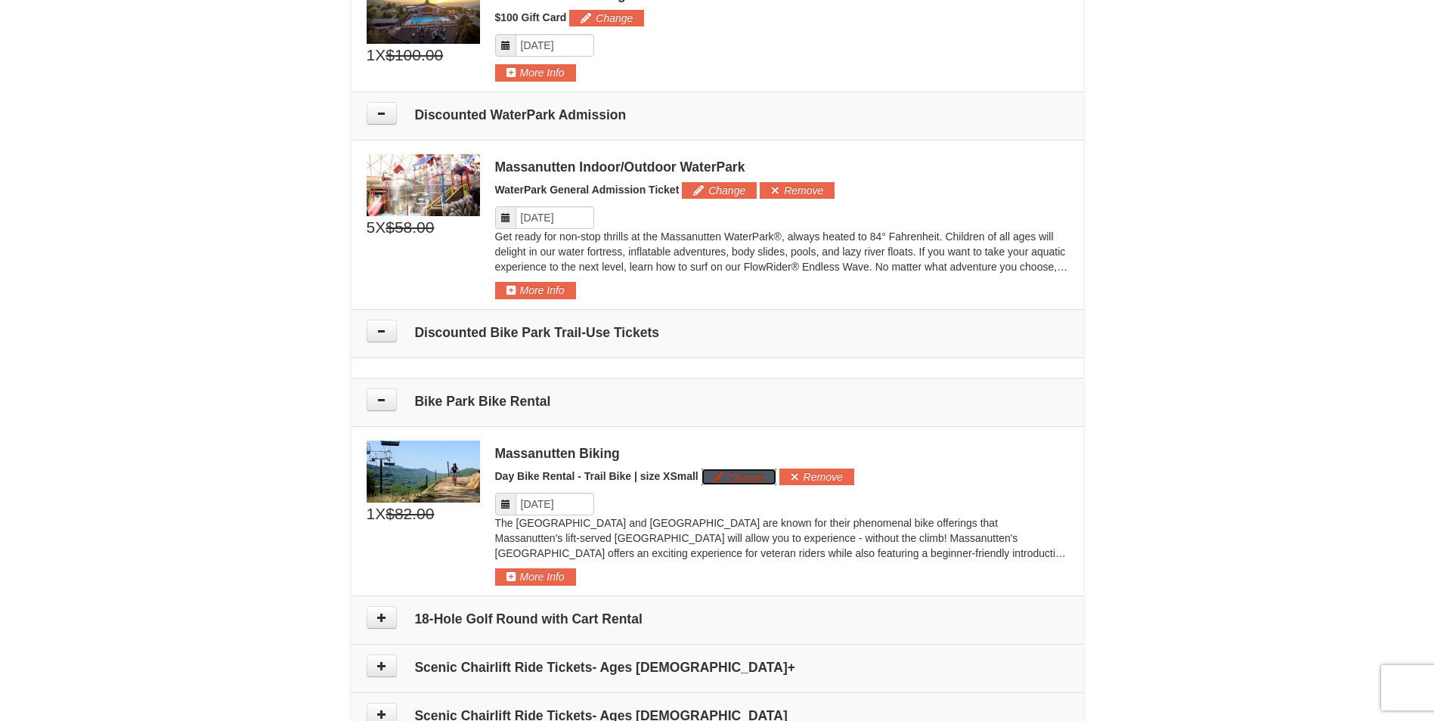
click at [730, 475] on button "Change" at bounding box center [738, 477] width 75 height 17
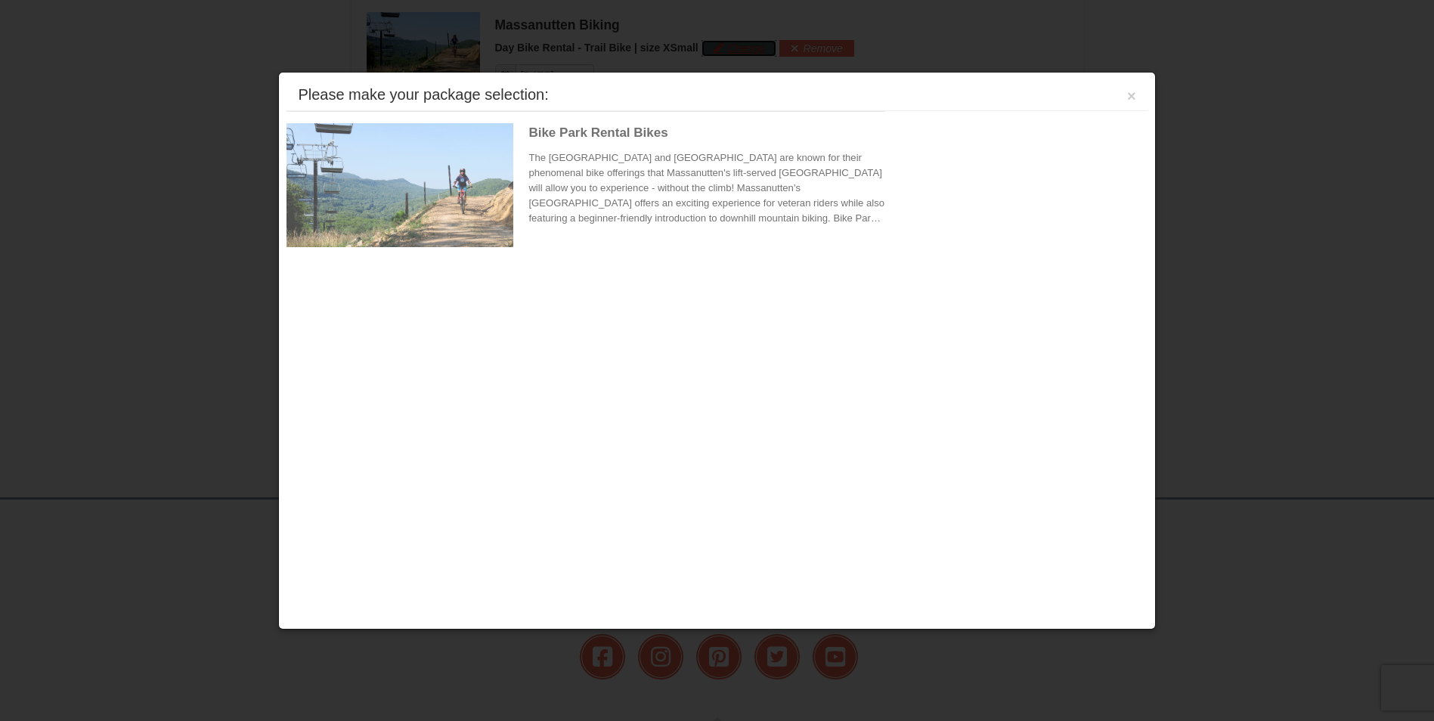
scroll to position [1134, 0]
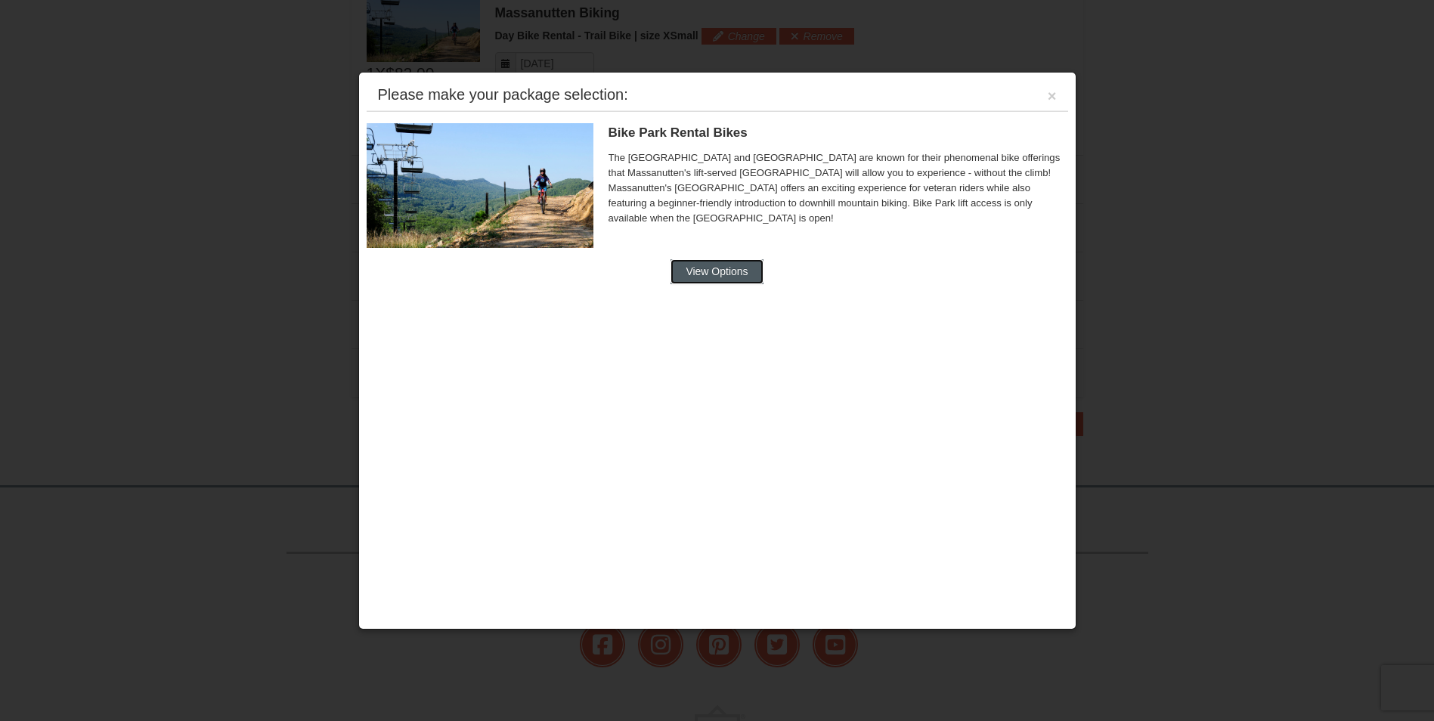
click at [723, 271] on button "View Options" at bounding box center [716, 271] width 92 height 24
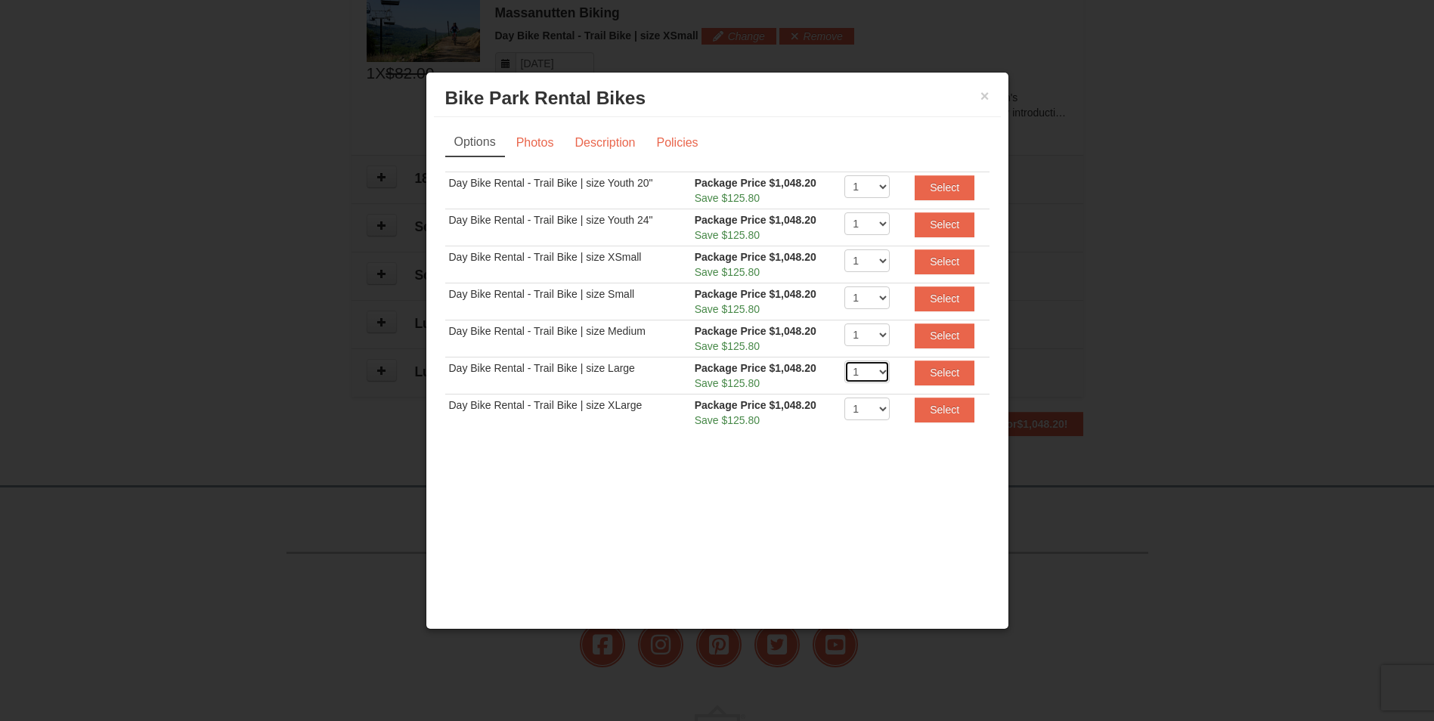
click at [881, 373] on select "1 2 3 4 5 6 7 8 9 10 11 12 13 14 15 16 17 18 19 20" at bounding box center [866, 371] width 45 height 23
select select "3"
click at [844, 360] on select "1 2 3 4 5 6 7 8 9 10 11 12 13 14 15 16 17 18 19 20" at bounding box center [866, 371] width 45 height 23
click at [950, 367] on button "Select" at bounding box center [944, 372] width 60 height 24
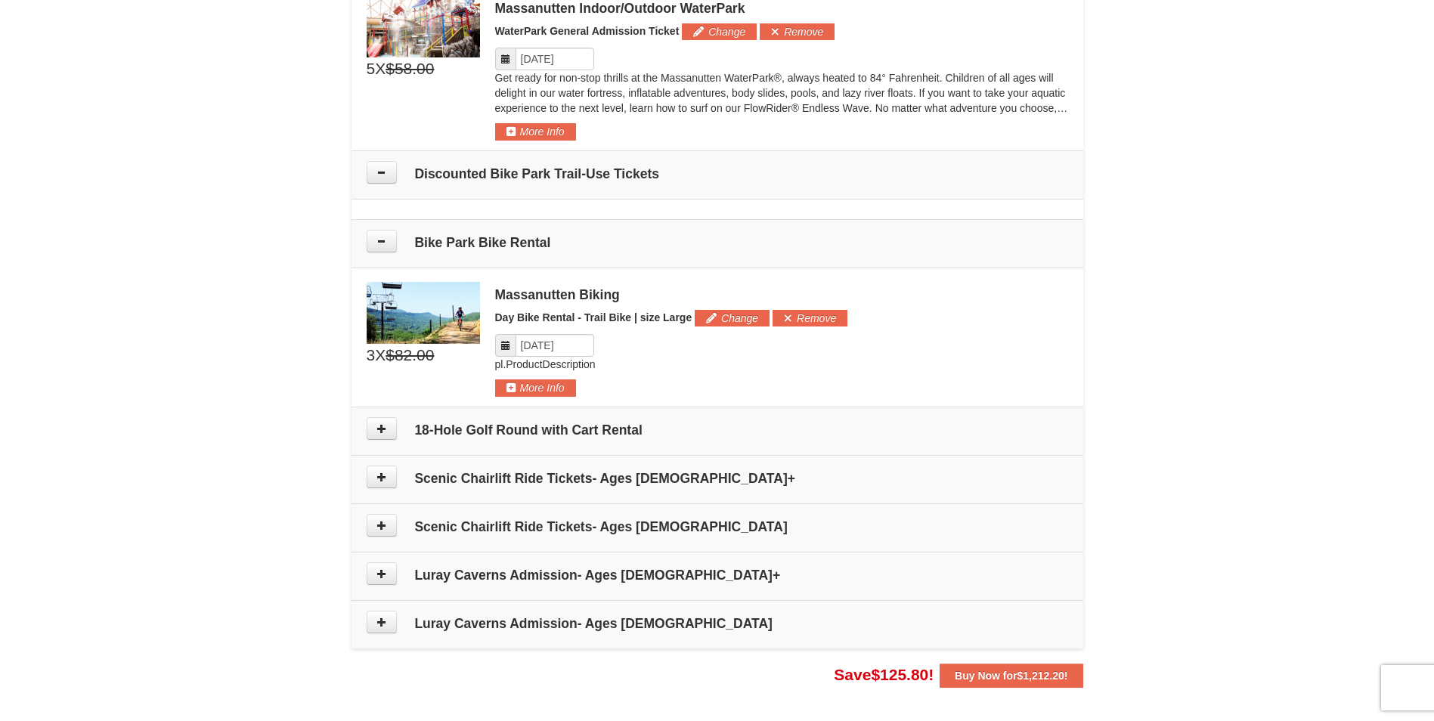
scroll to position [756, 0]
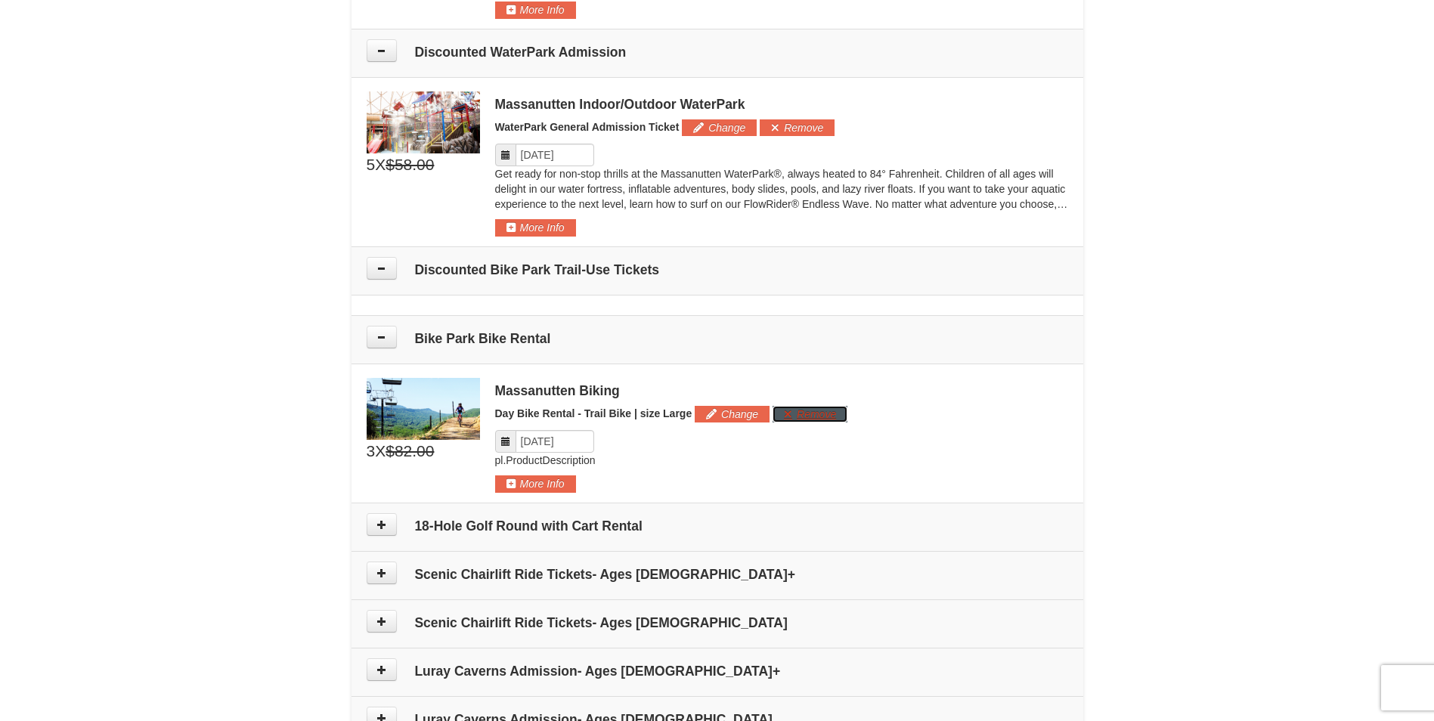
click at [827, 411] on button "Remove" at bounding box center [809, 414] width 75 height 17
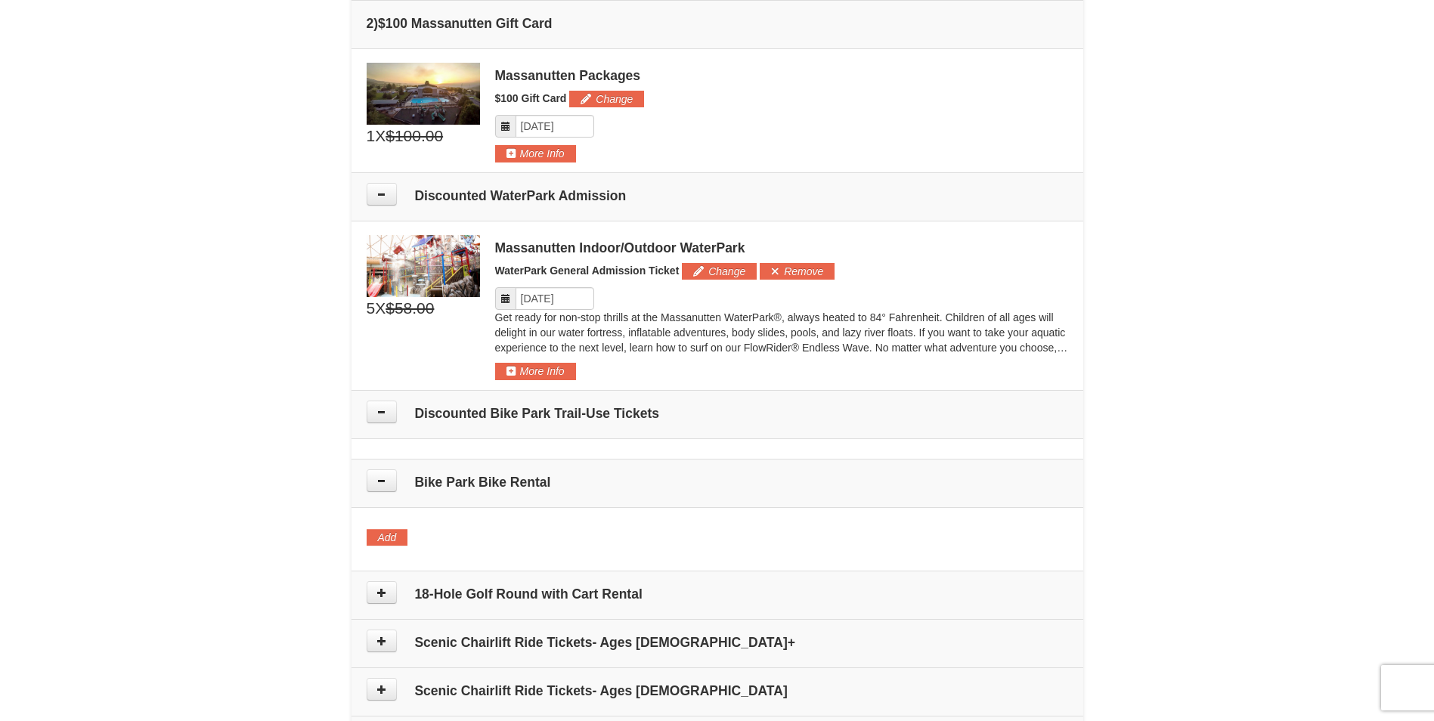
scroll to position [530, 0]
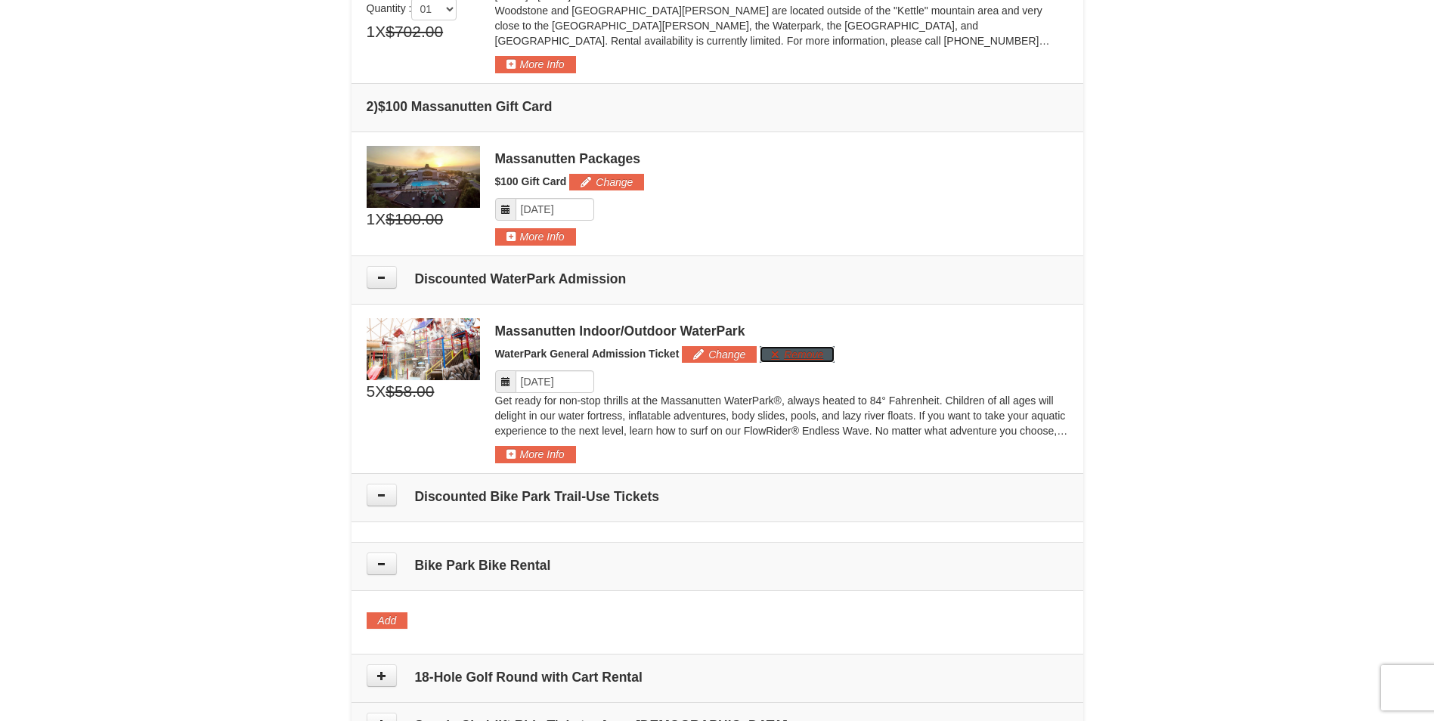
click at [815, 353] on button "Remove" at bounding box center [796, 354] width 75 height 17
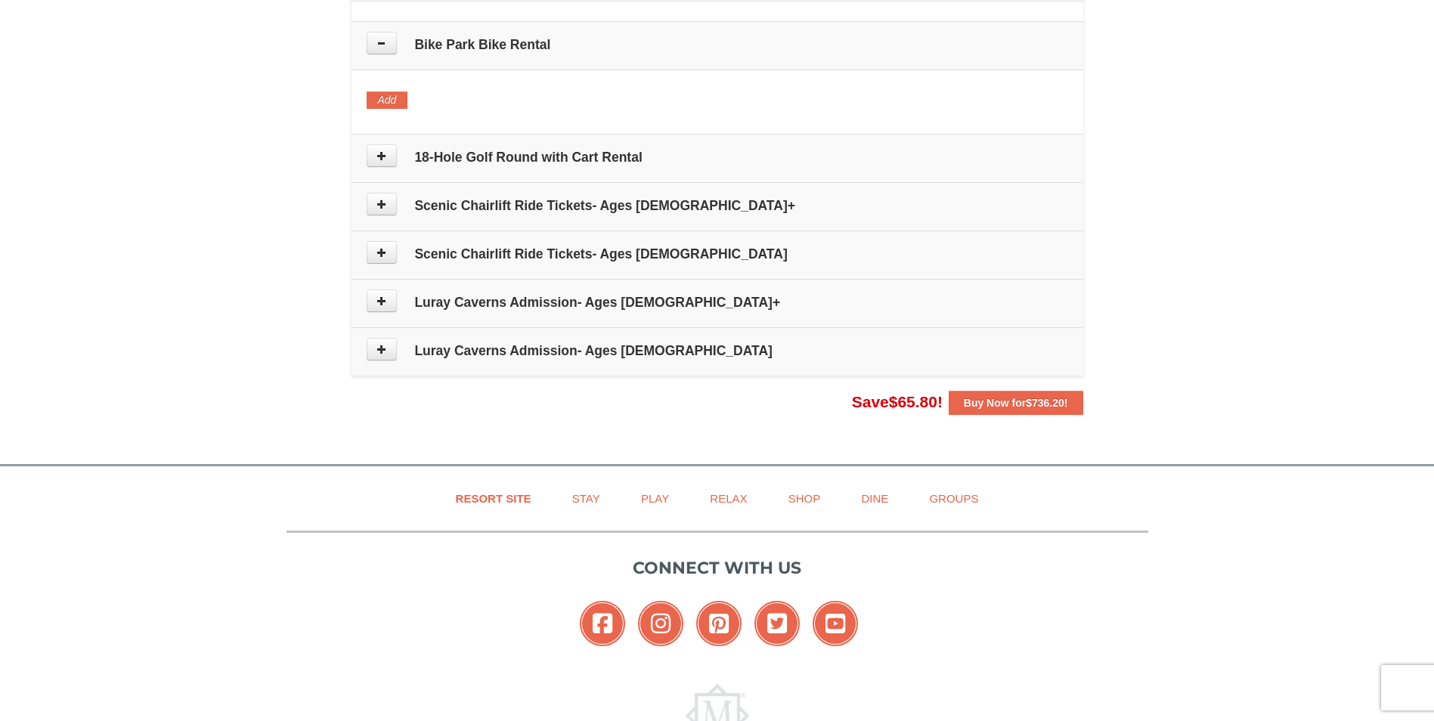
scroll to position [907, 0]
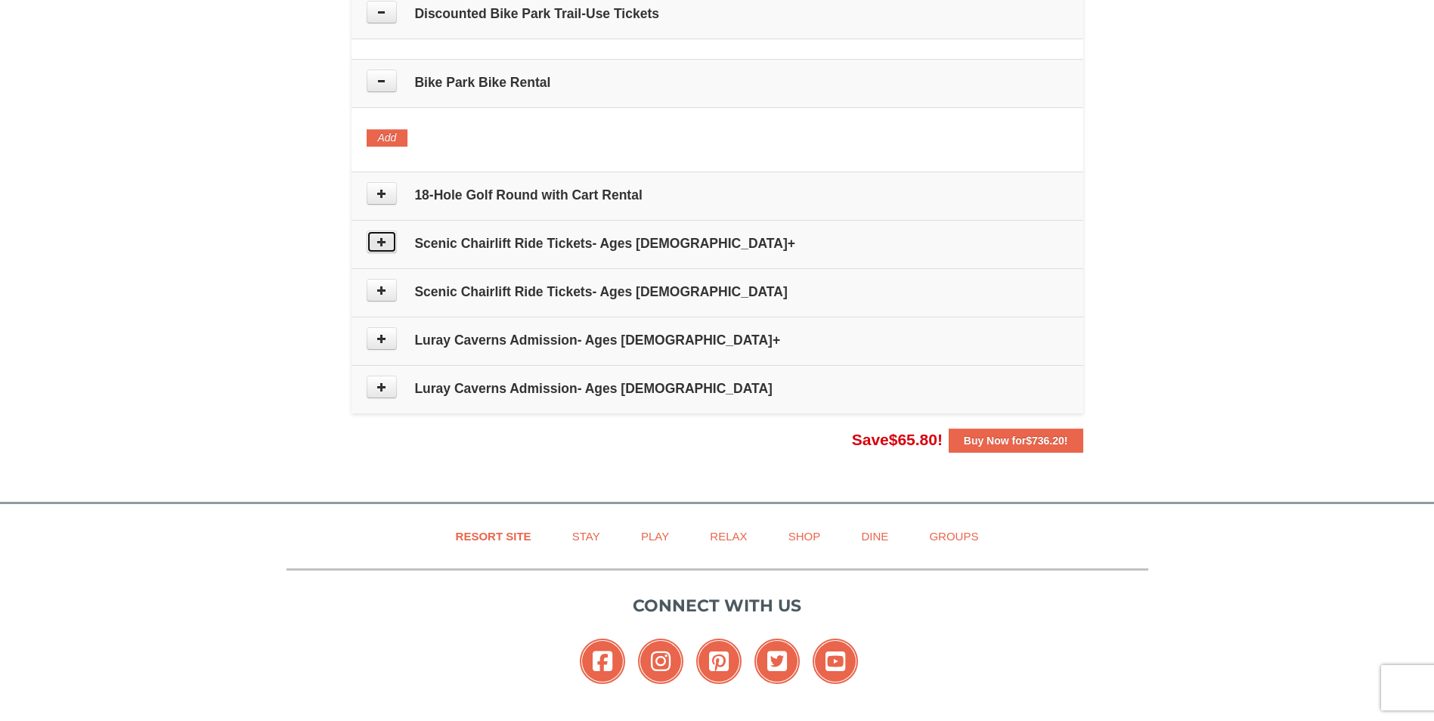
click at [379, 246] on icon at bounding box center [381, 242] width 11 height 11
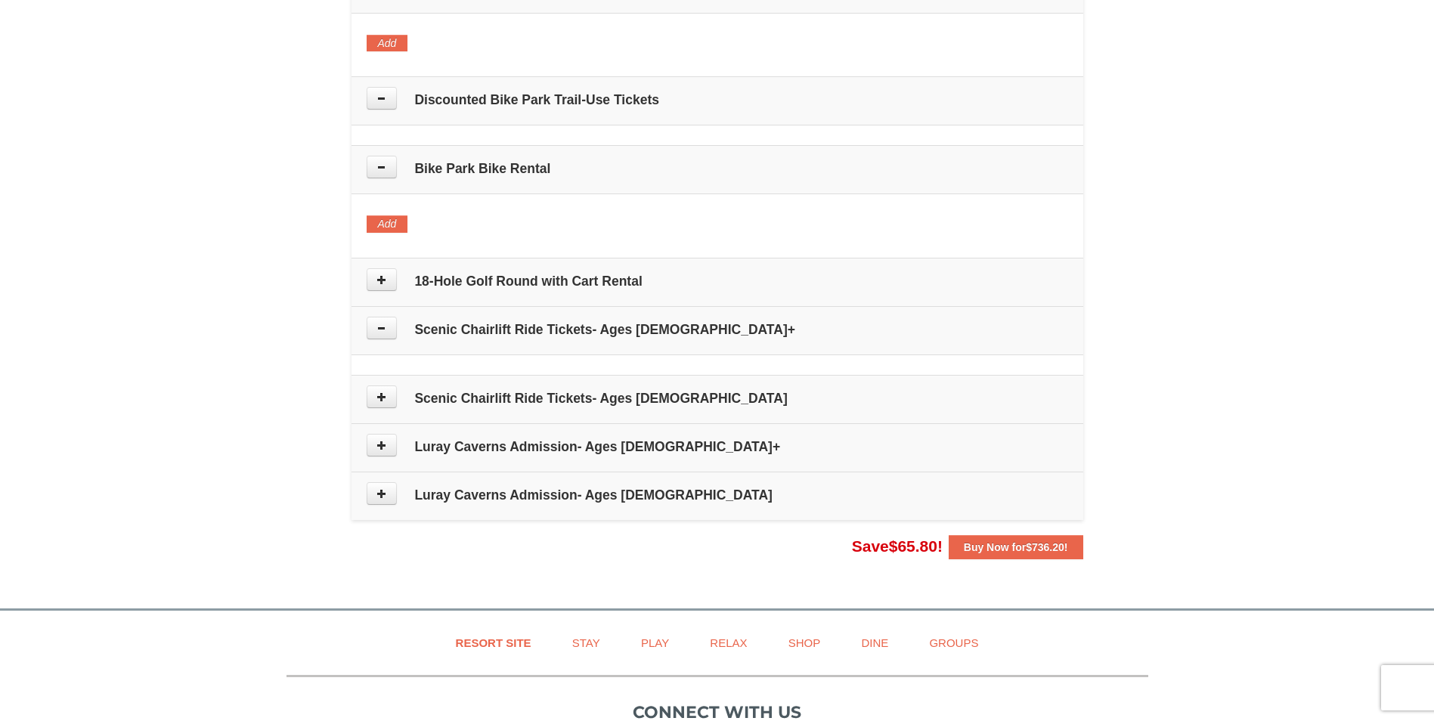
scroll to position [820, 0]
click at [380, 395] on icon at bounding box center [381, 397] width 11 height 11
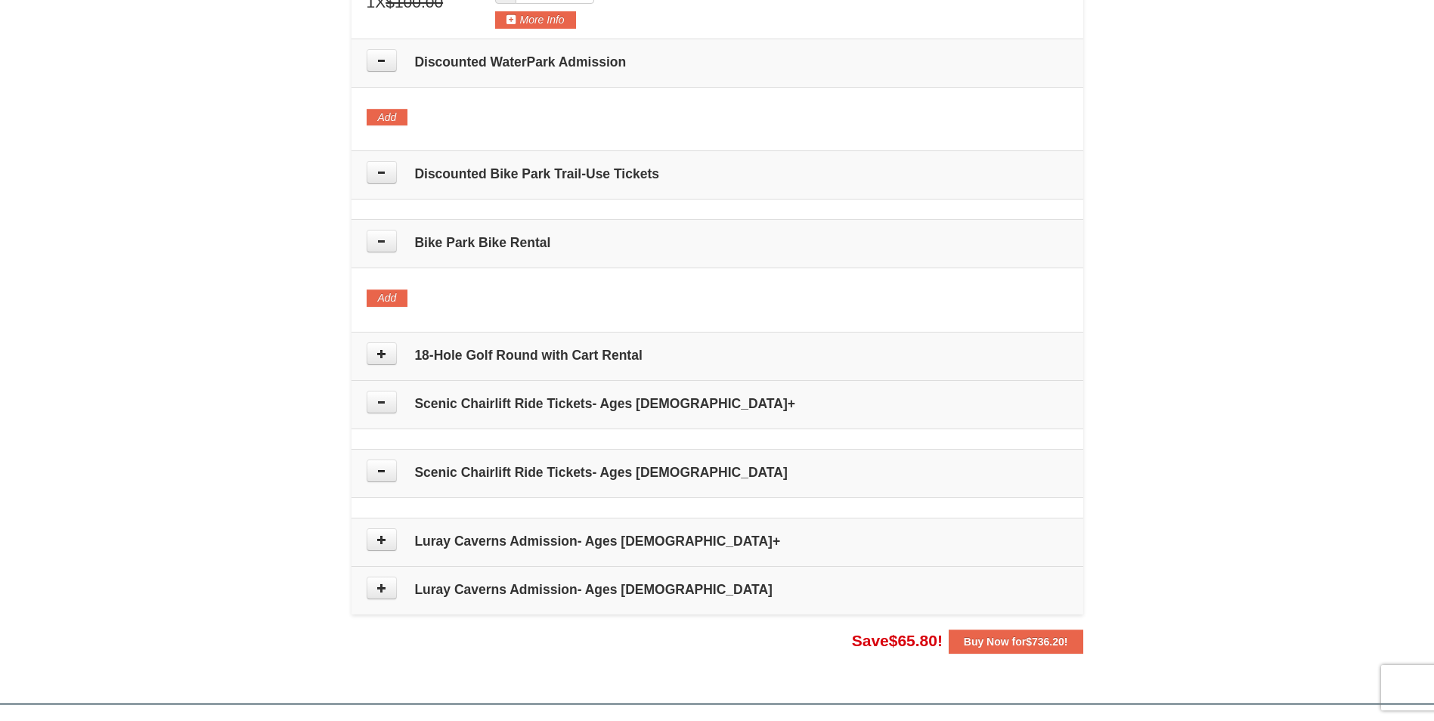
scroll to position [831, 0]
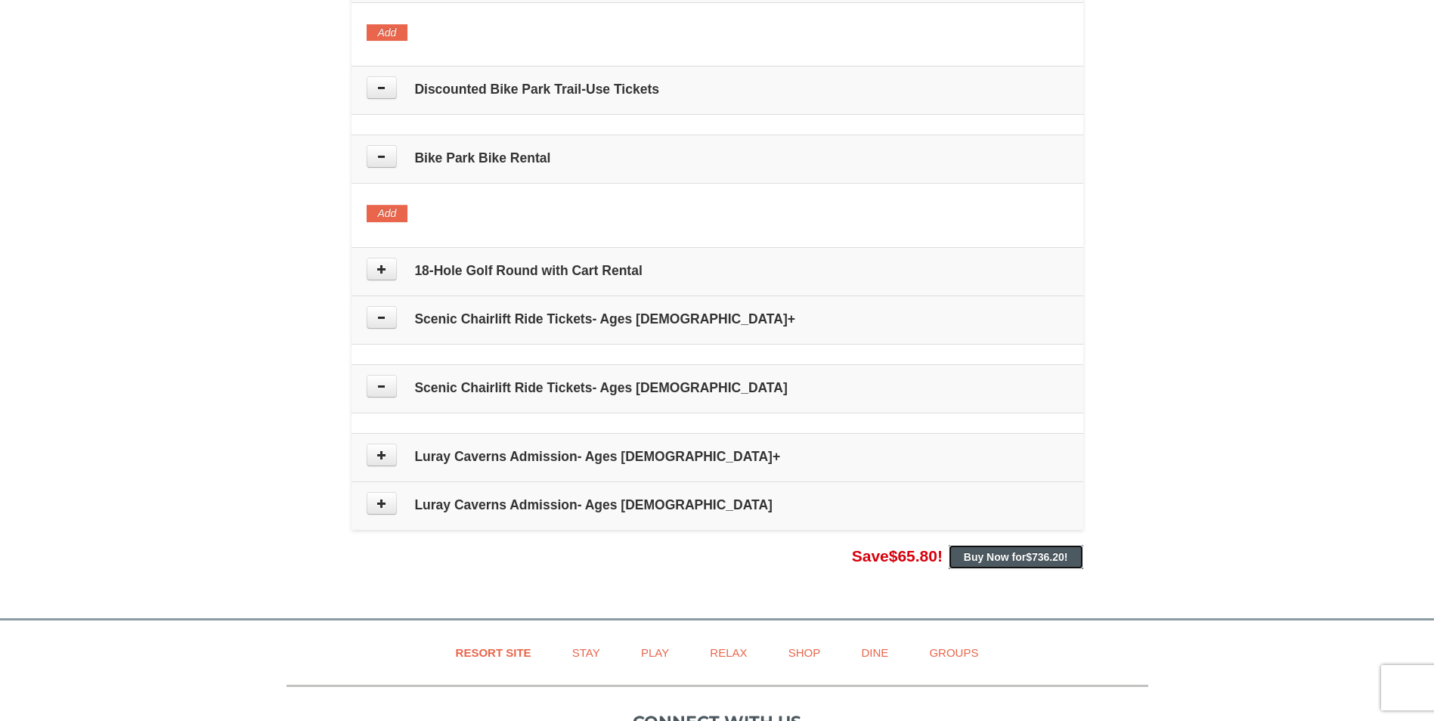
click at [1015, 562] on strong "Buy Now for $736.20 !" at bounding box center [1016, 557] width 104 height 12
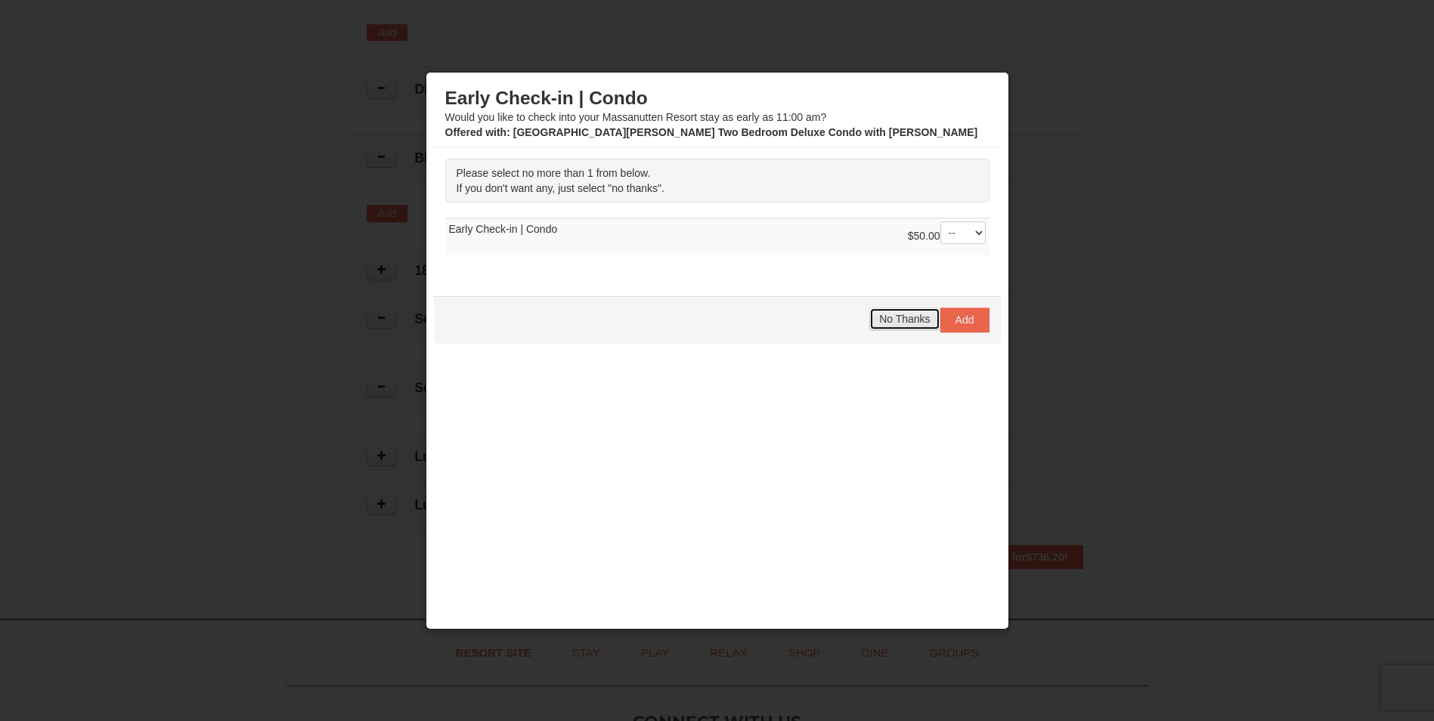
click at [902, 317] on span "No Thanks" at bounding box center [904, 319] width 51 height 12
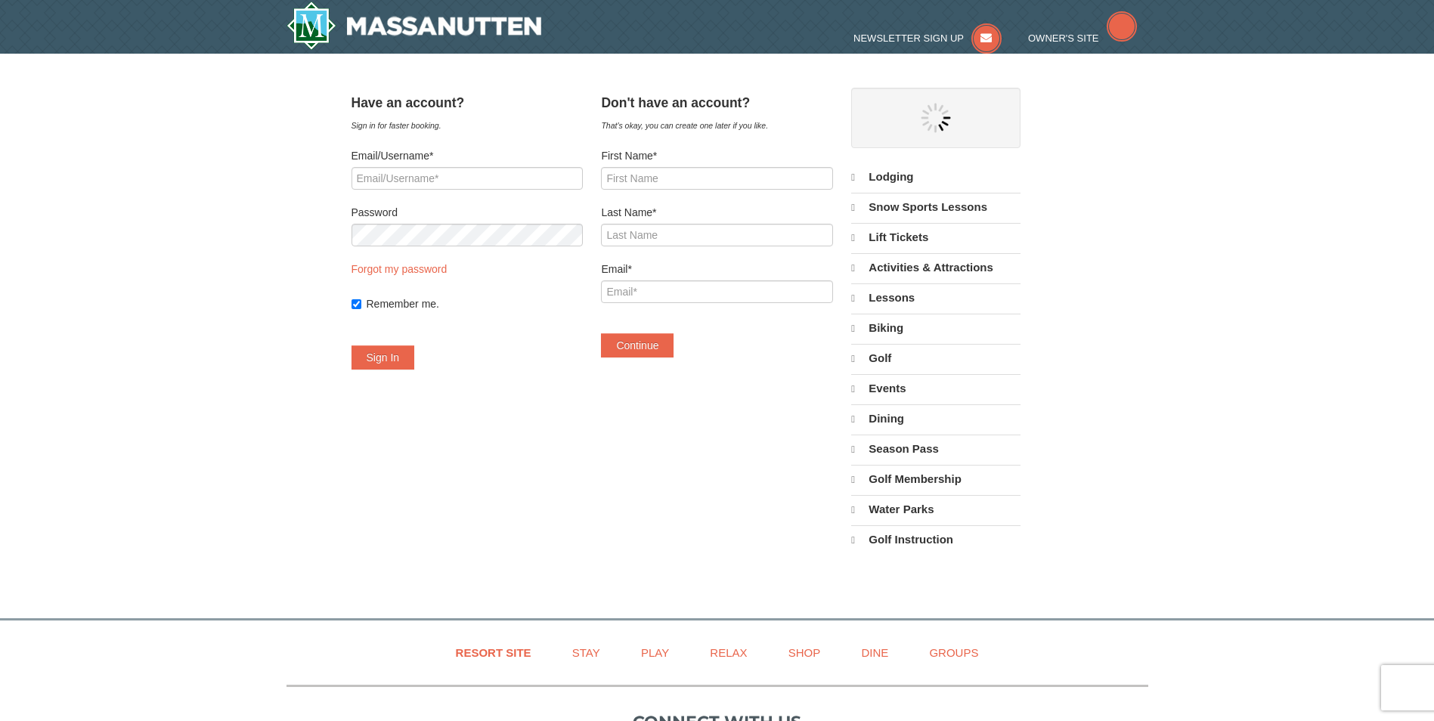
select select "10"
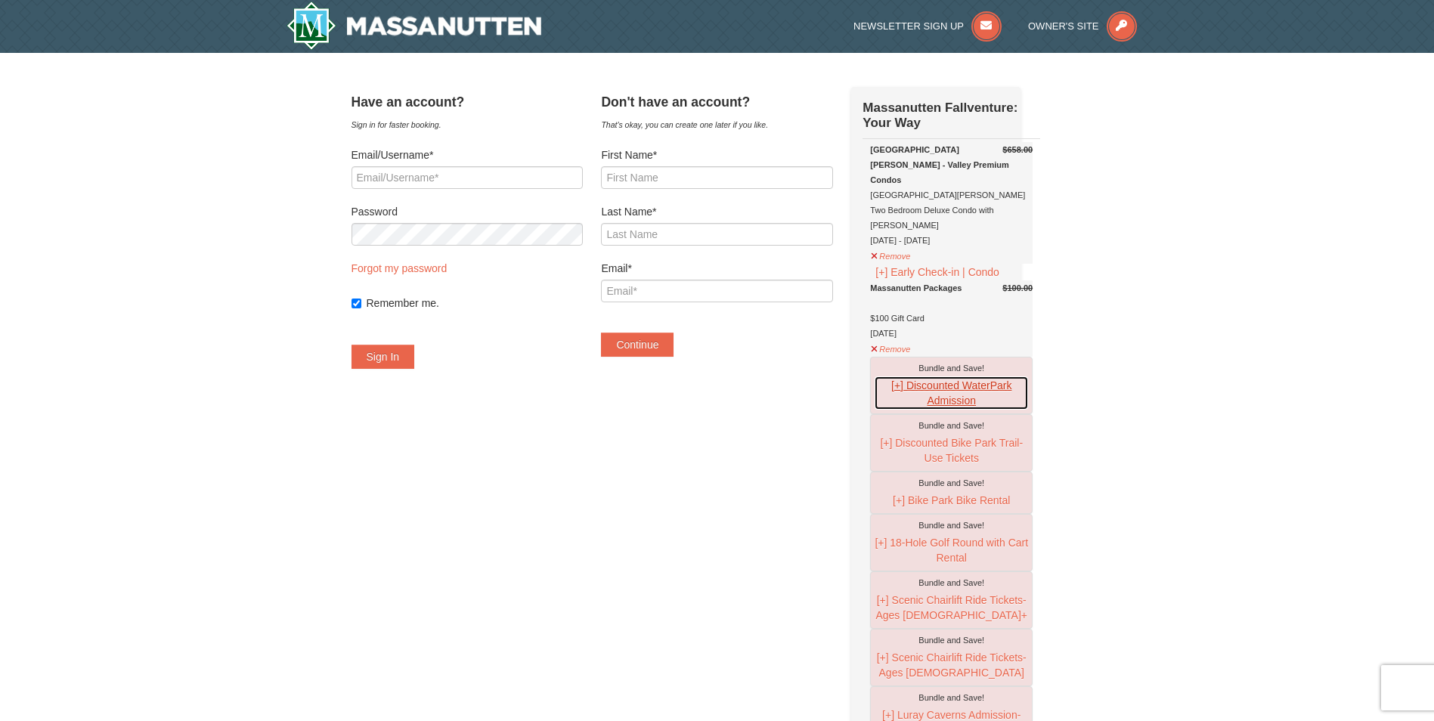
click at [897, 391] on button "[+] Discounted WaterPark Admission" at bounding box center [951, 393] width 155 height 35
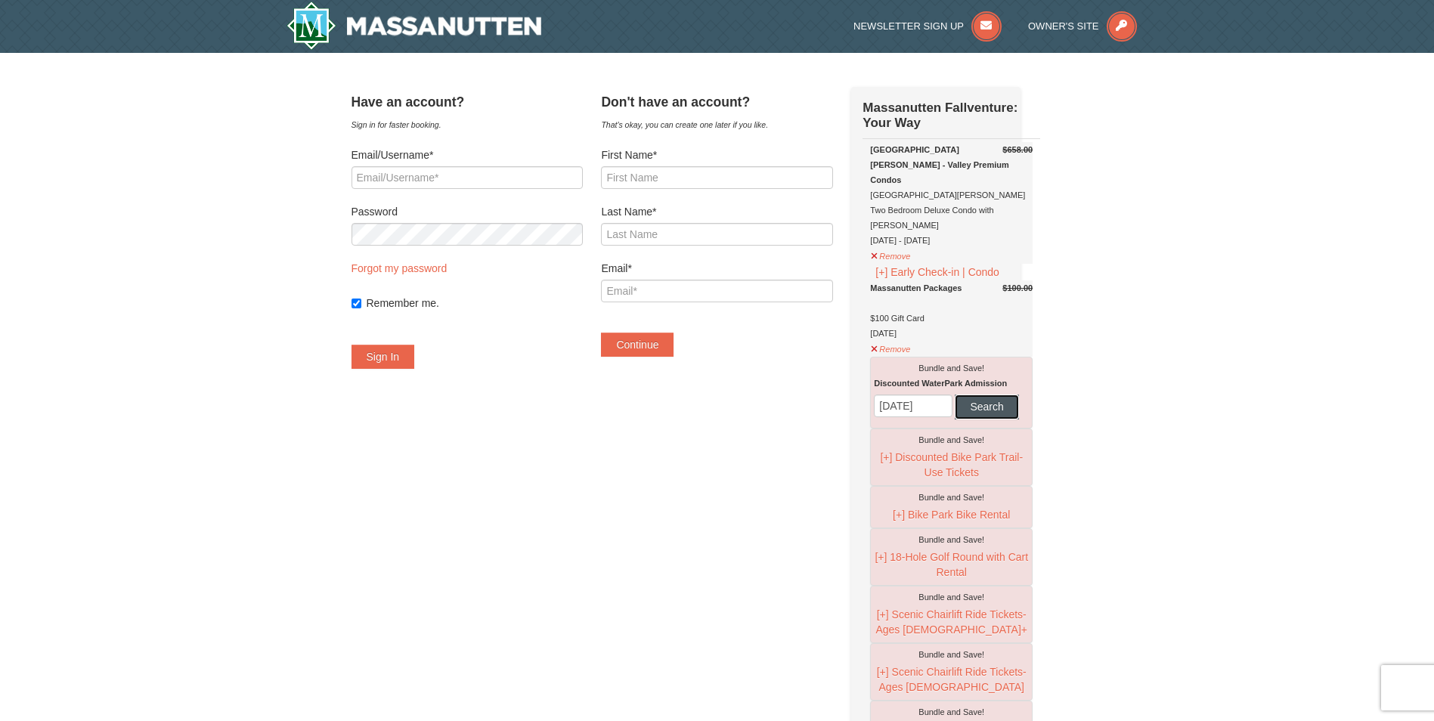
click at [954, 419] on button "Search" at bounding box center [985, 406] width 63 height 24
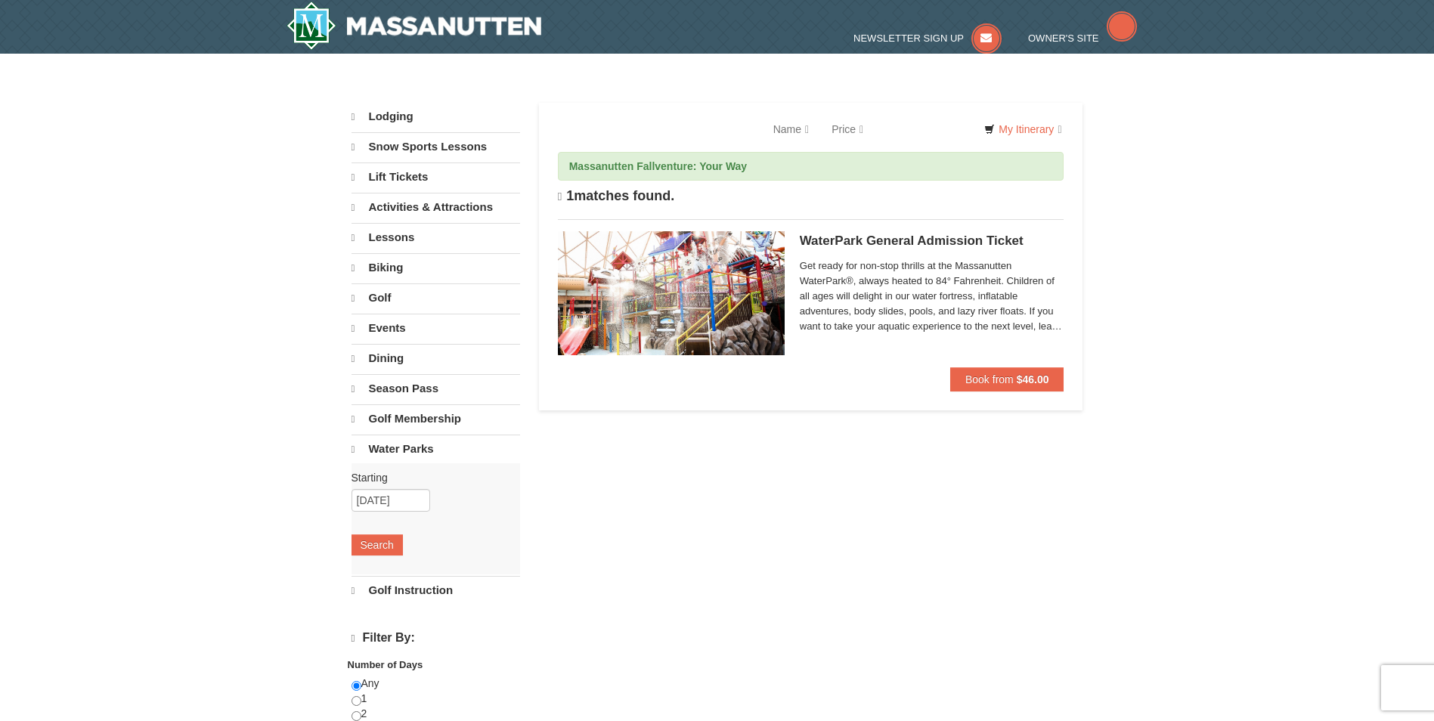
select select "10"
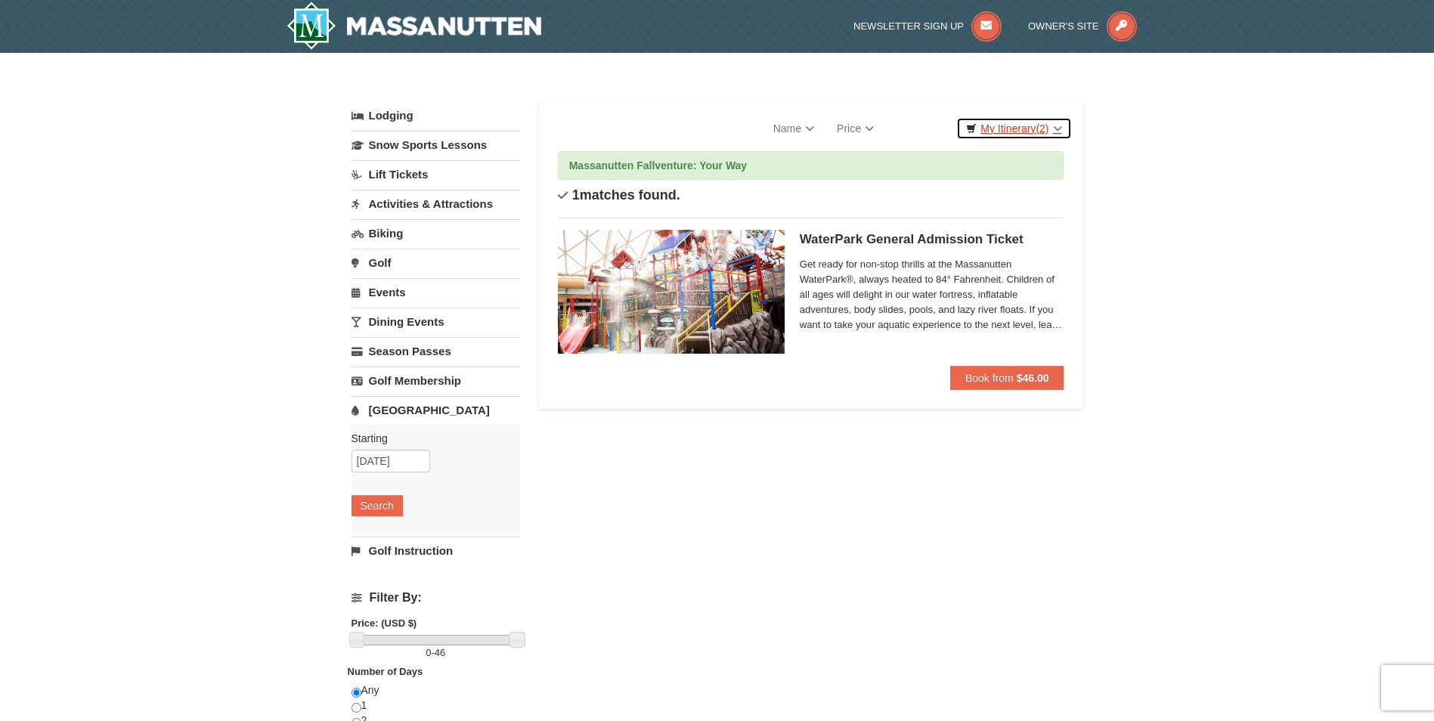
click at [1018, 129] on link "My Itinerary (2)" at bounding box center [1013, 128] width 115 height 23
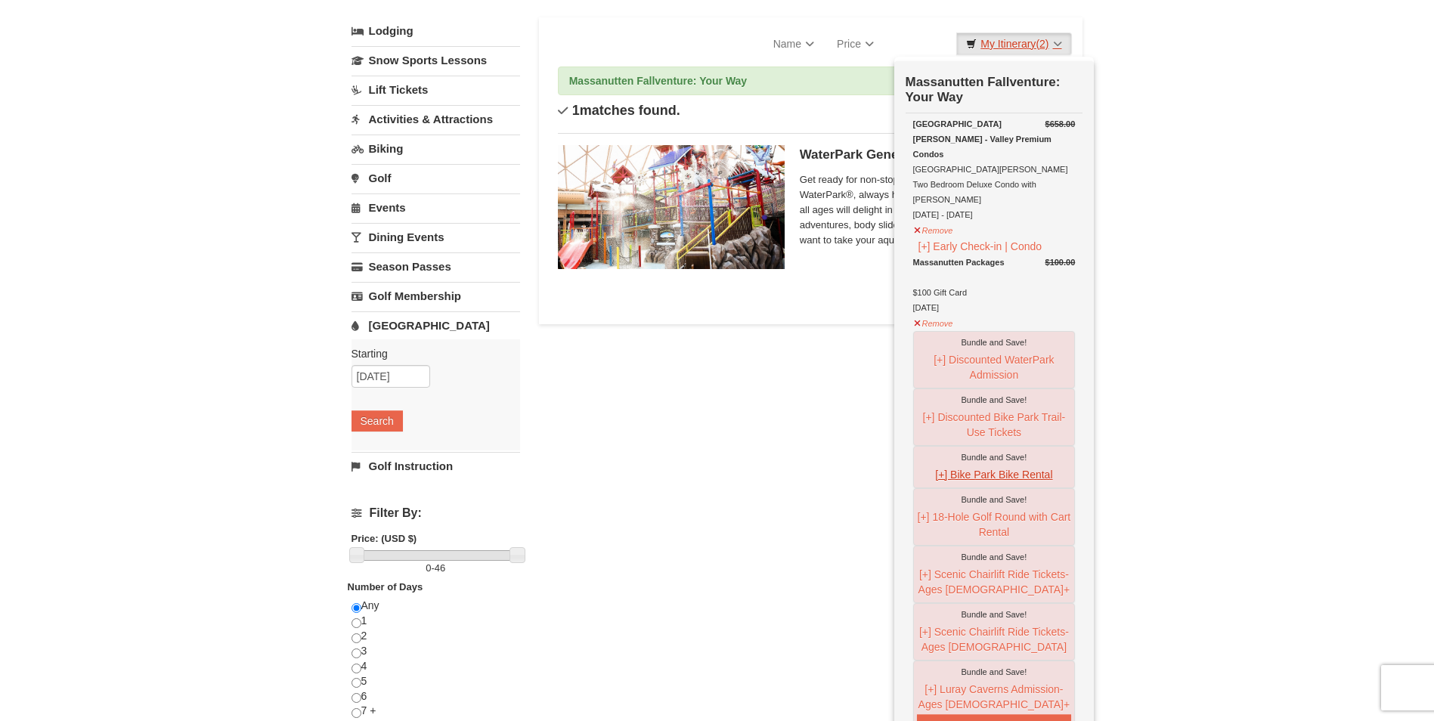
scroll to position [227, 0]
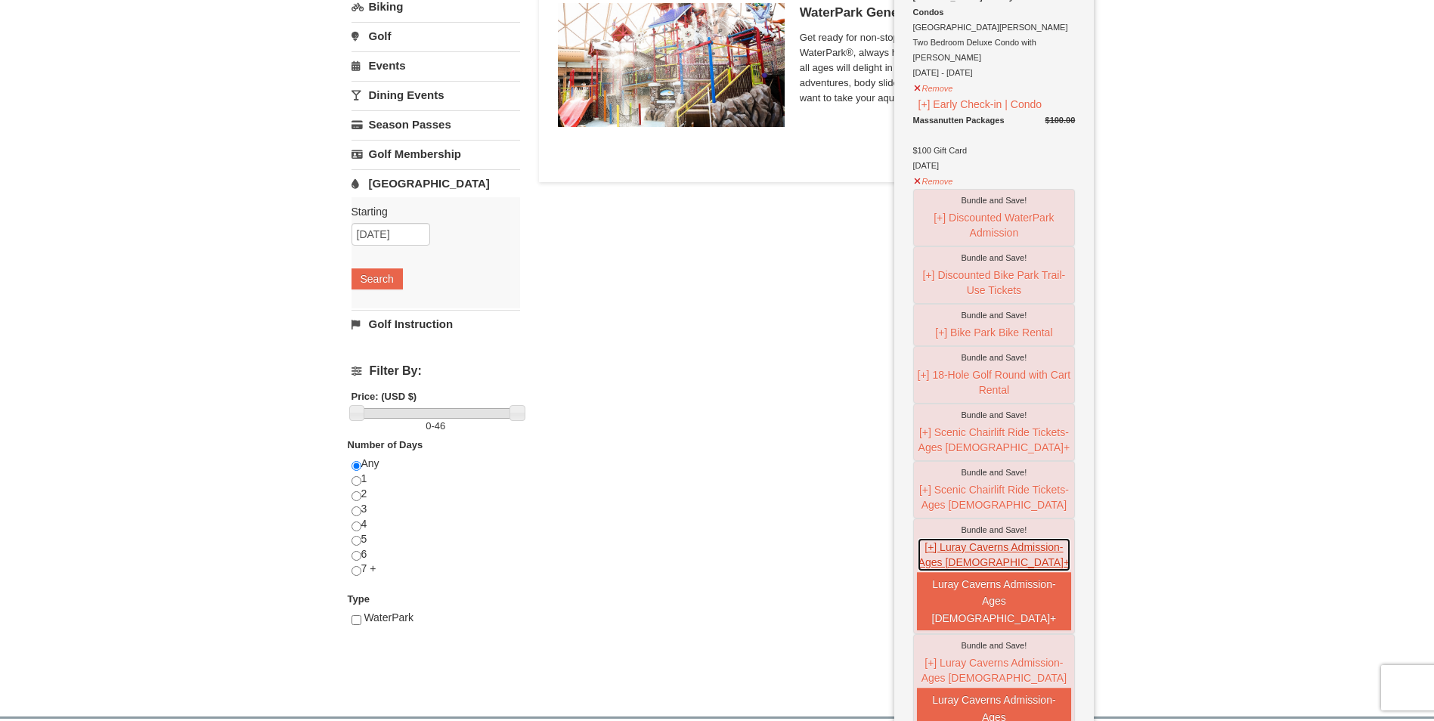
click at [985, 537] on button "[+] Luray Caverns Admission- Ages 13+" at bounding box center [994, 554] width 155 height 35
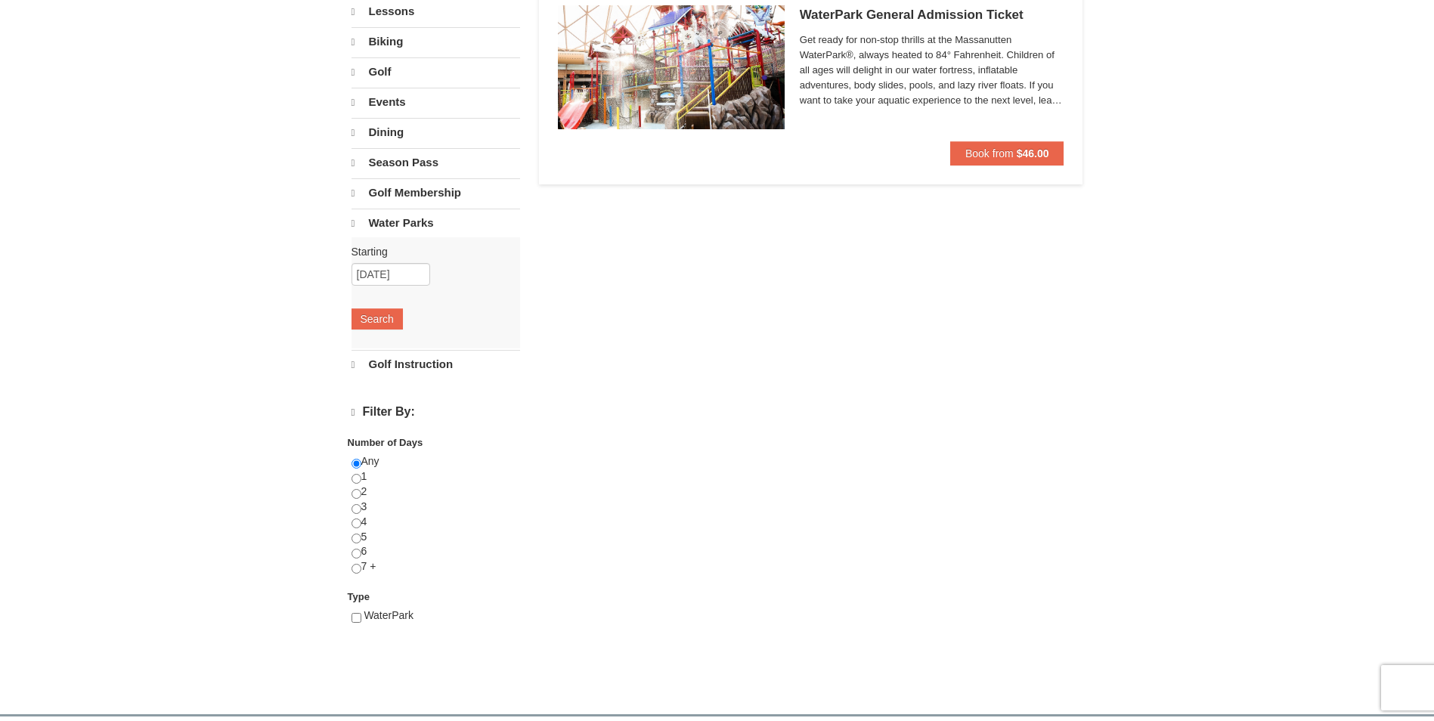
select select "10"
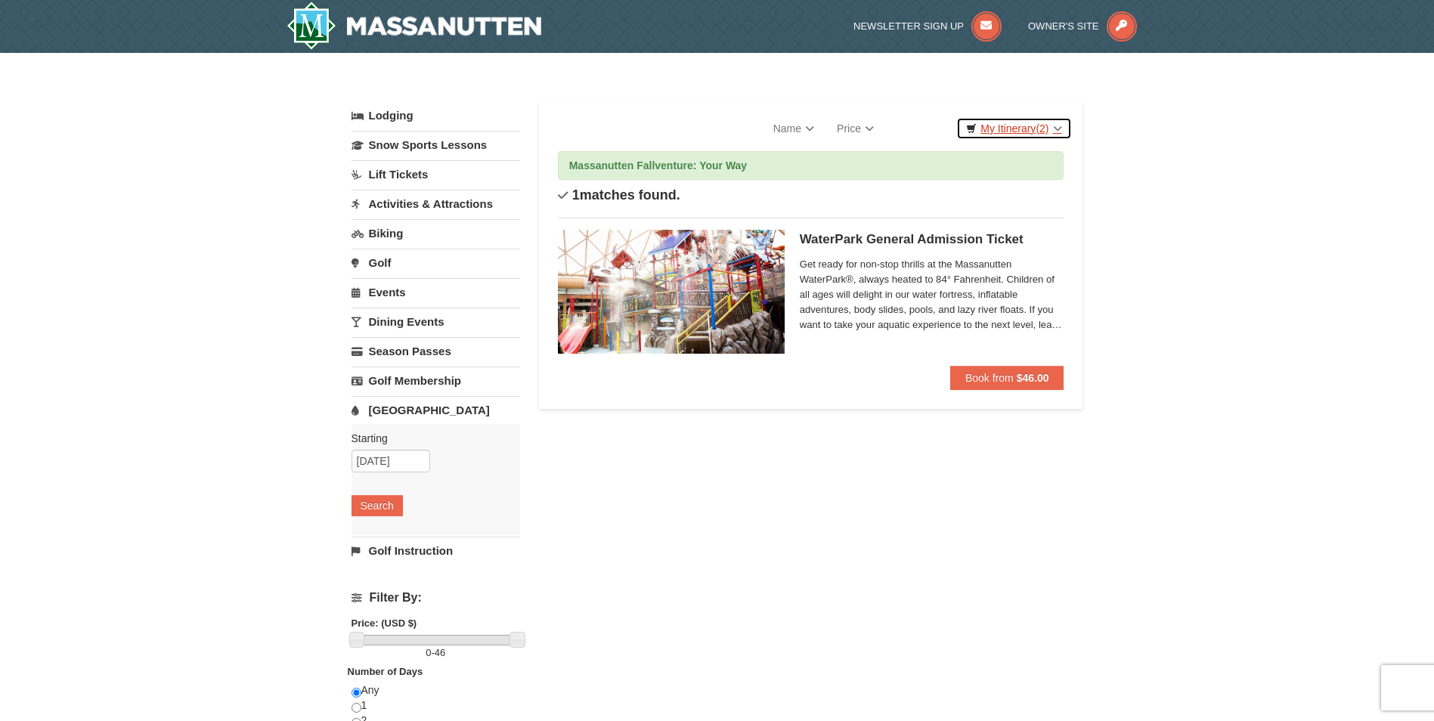
click at [1020, 126] on link "My Itinerary (2)" at bounding box center [1013, 128] width 115 height 23
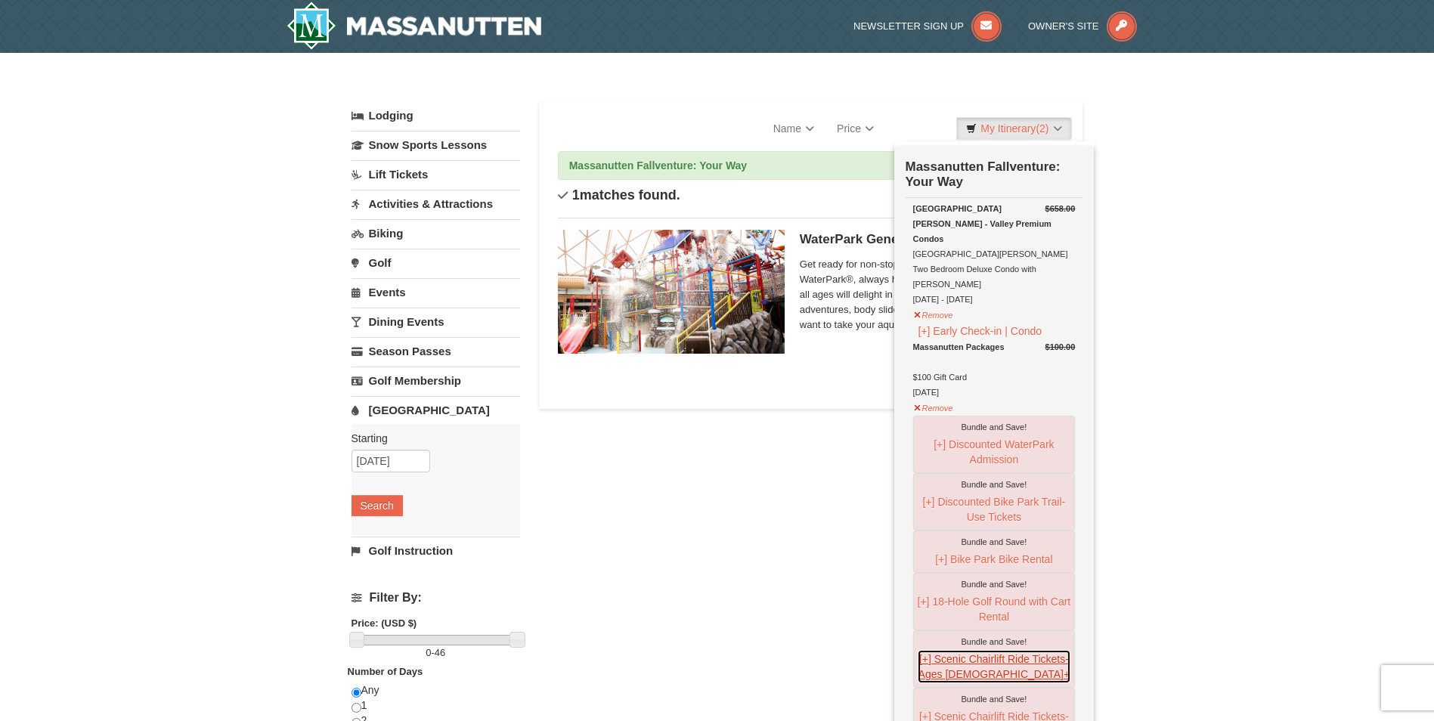
click at [995, 649] on button "[+] Scenic Chairlift Ride Tickets- Ages [DEMOGRAPHIC_DATA]+" at bounding box center [994, 666] width 155 height 35
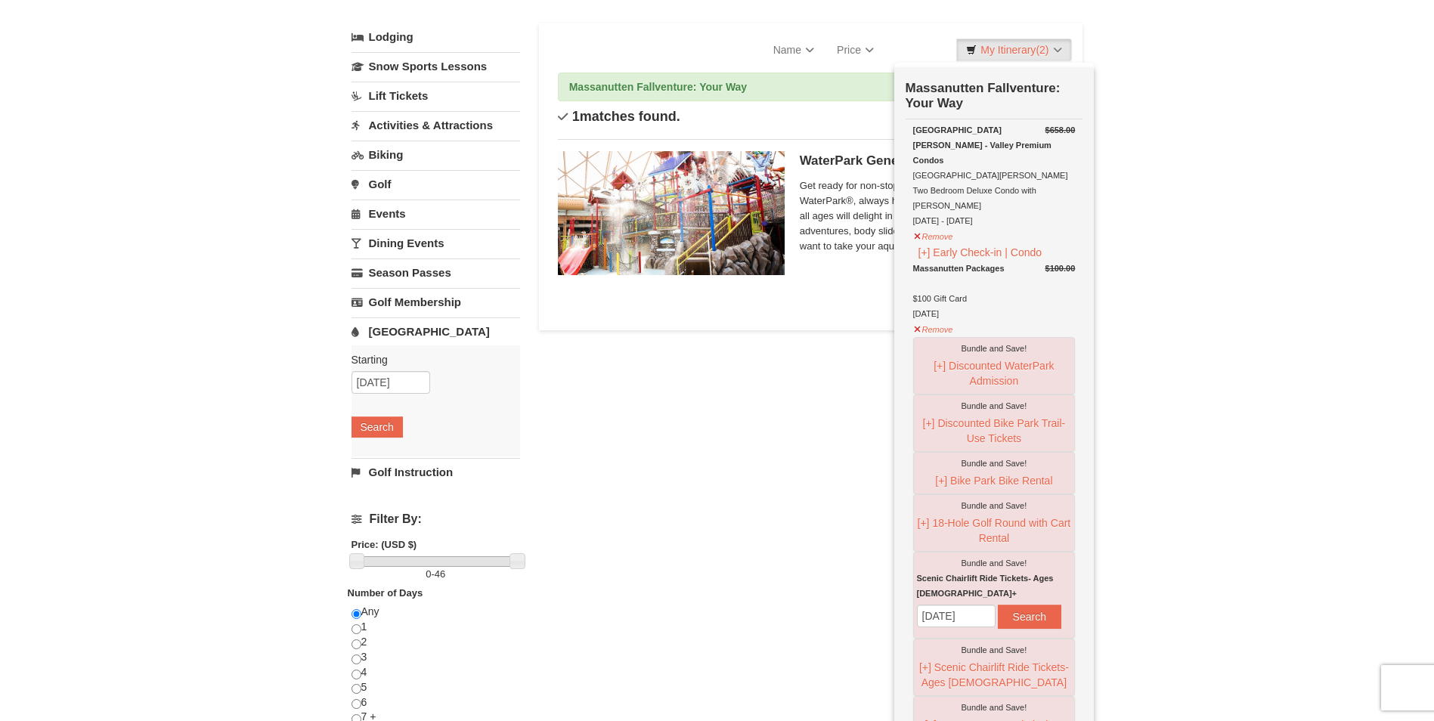
scroll to position [227, 0]
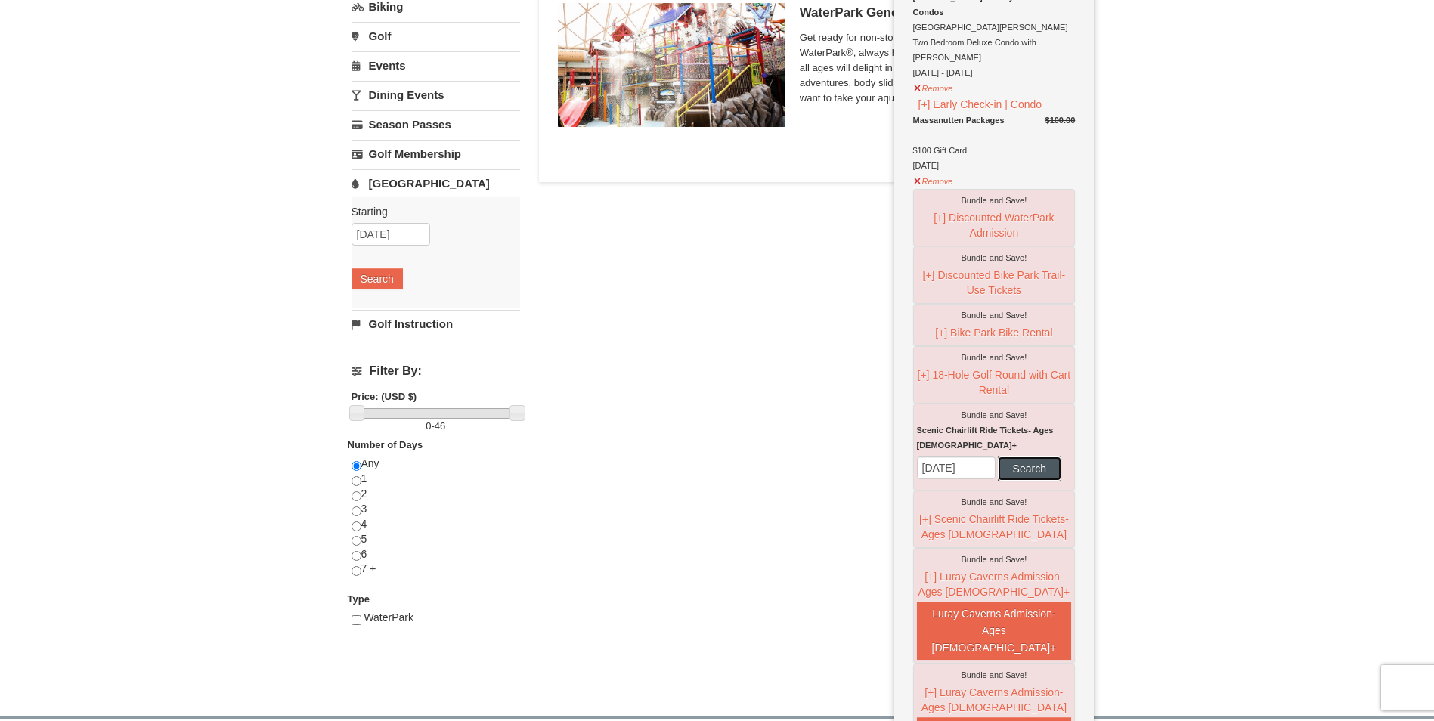
click at [998, 464] on button "Search" at bounding box center [1029, 468] width 63 height 24
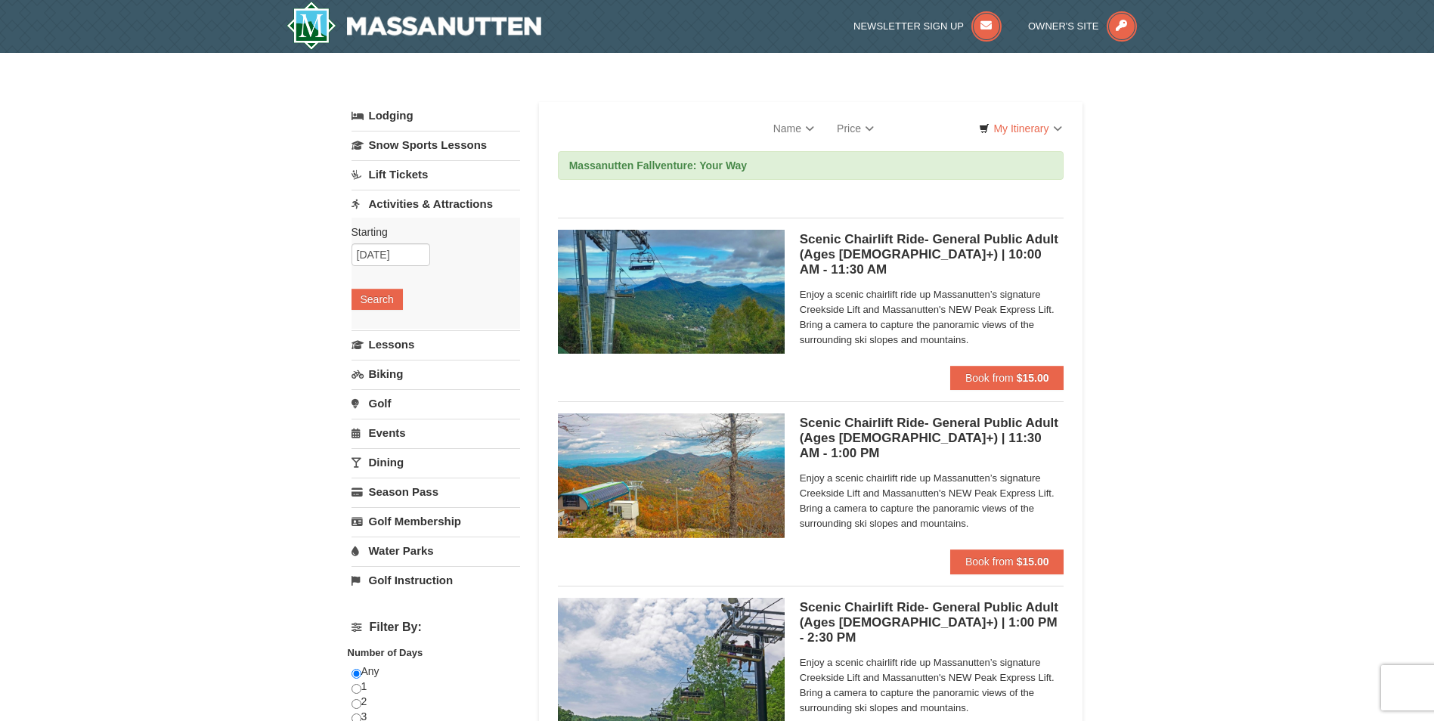
select select "10"
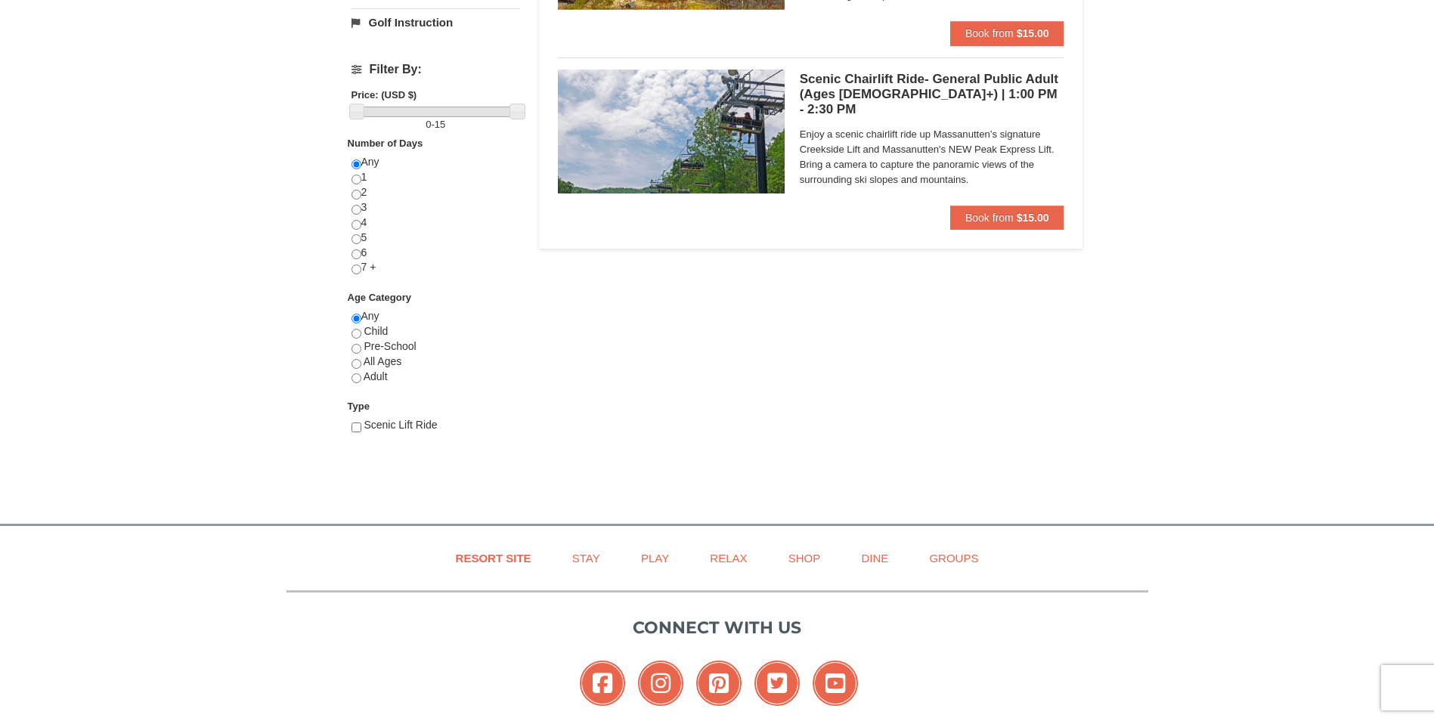
scroll to position [529, 0]
click at [357, 363] on input "radio" at bounding box center [356, 363] width 10 height 10
radio input "true"
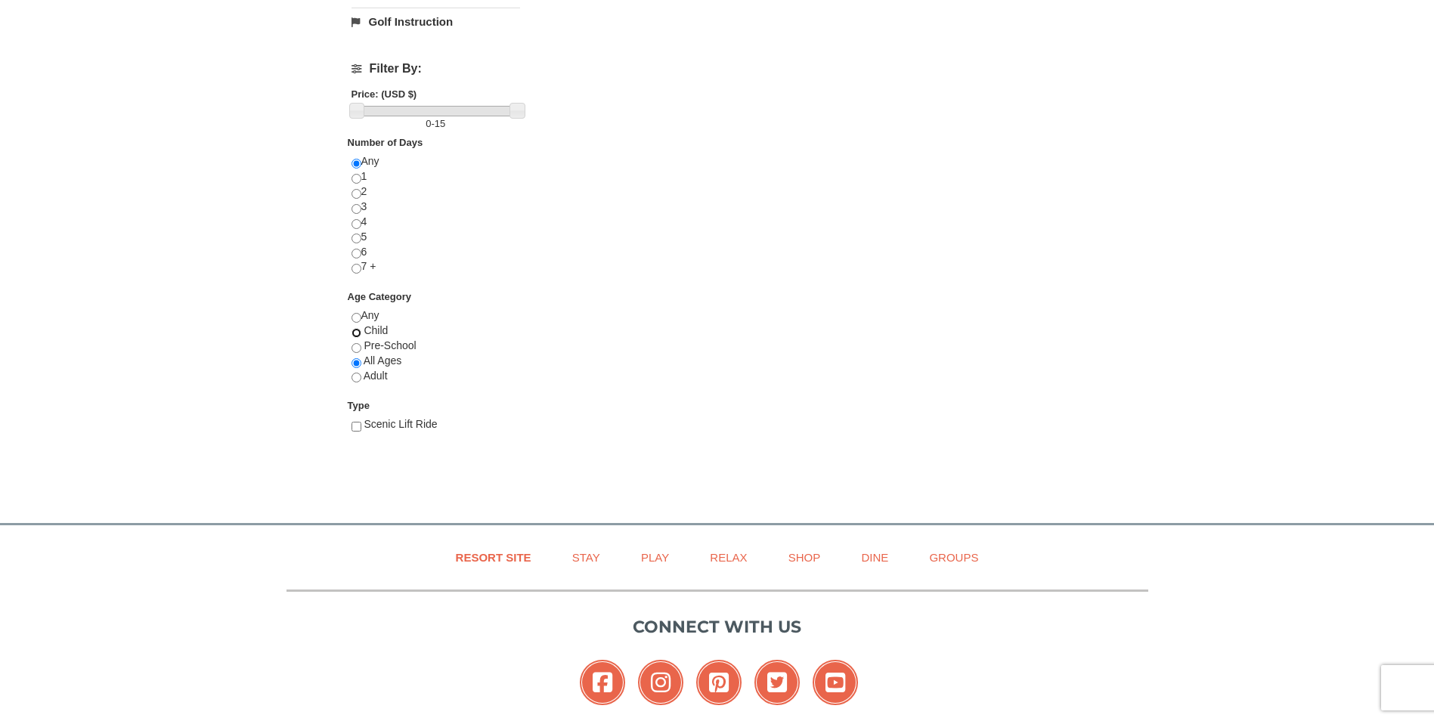
click at [354, 333] on input "radio" at bounding box center [356, 333] width 10 height 10
radio input "true"
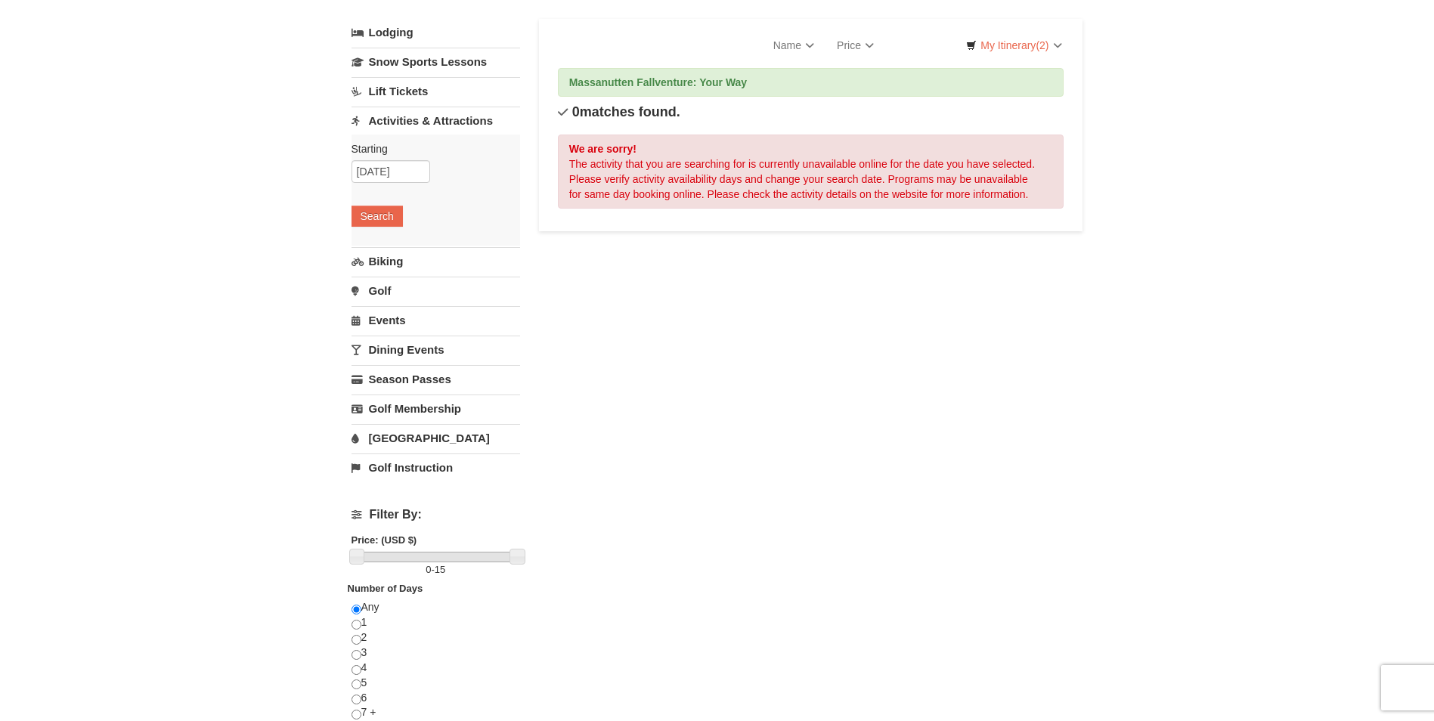
scroll to position [0, 0]
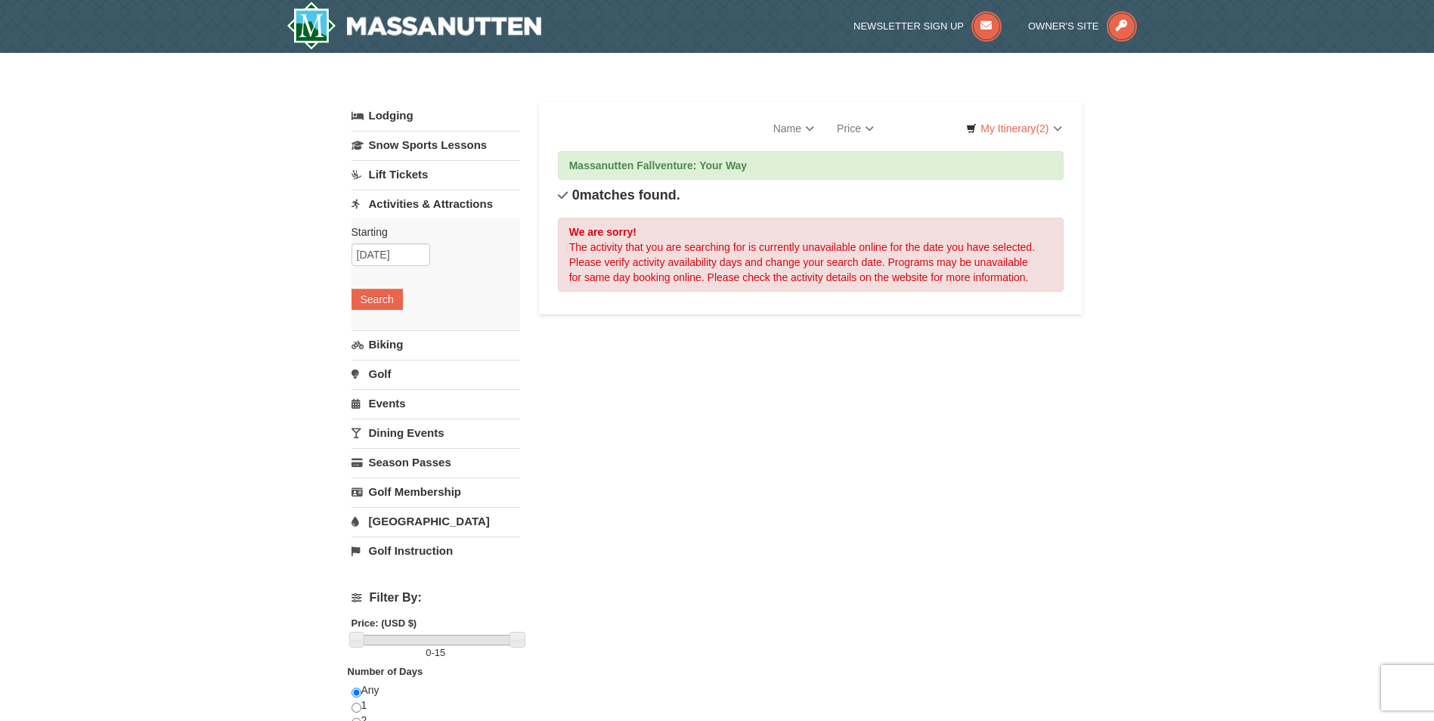
click at [392, 407] on link "Events" at bounding box center [435, 403] width 169 height 28
click at [382, 394] on button "Search" at bounding box center [376, 387] width 51 height 21
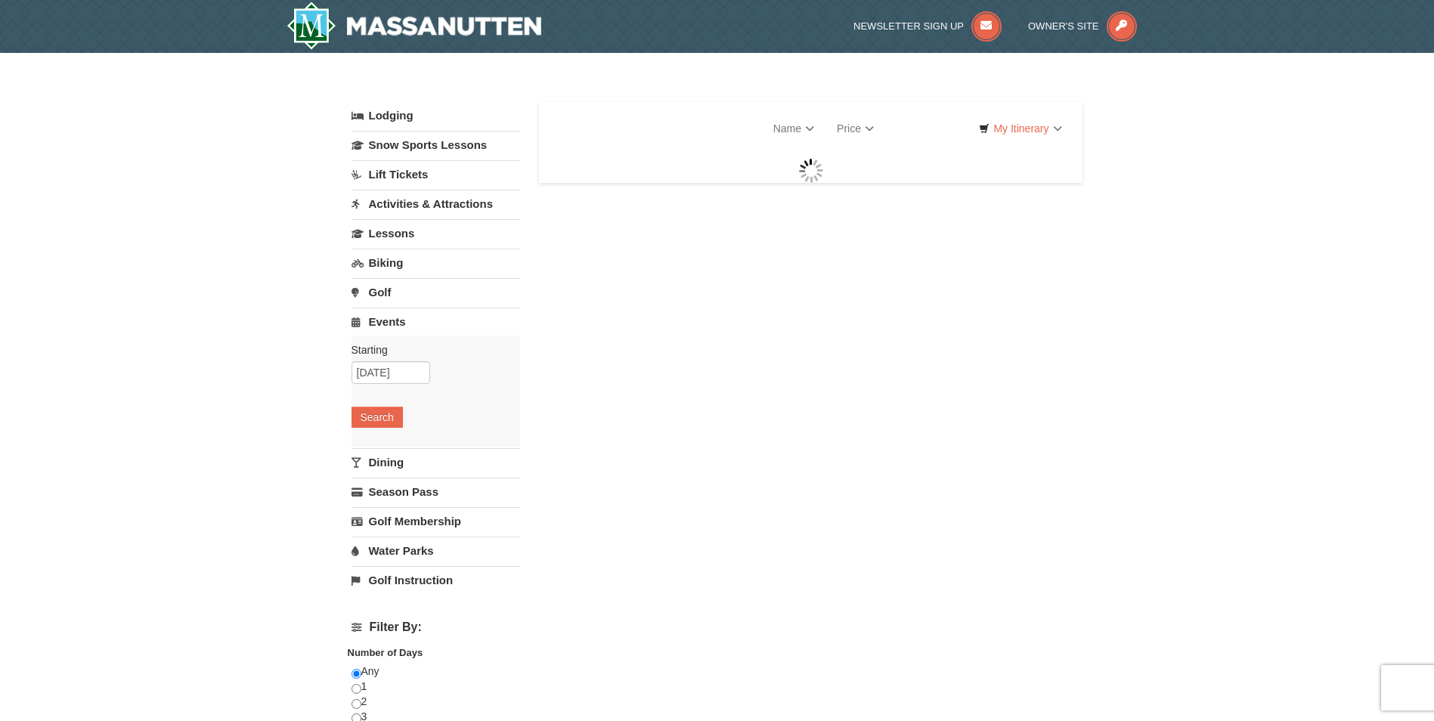
select select "10"
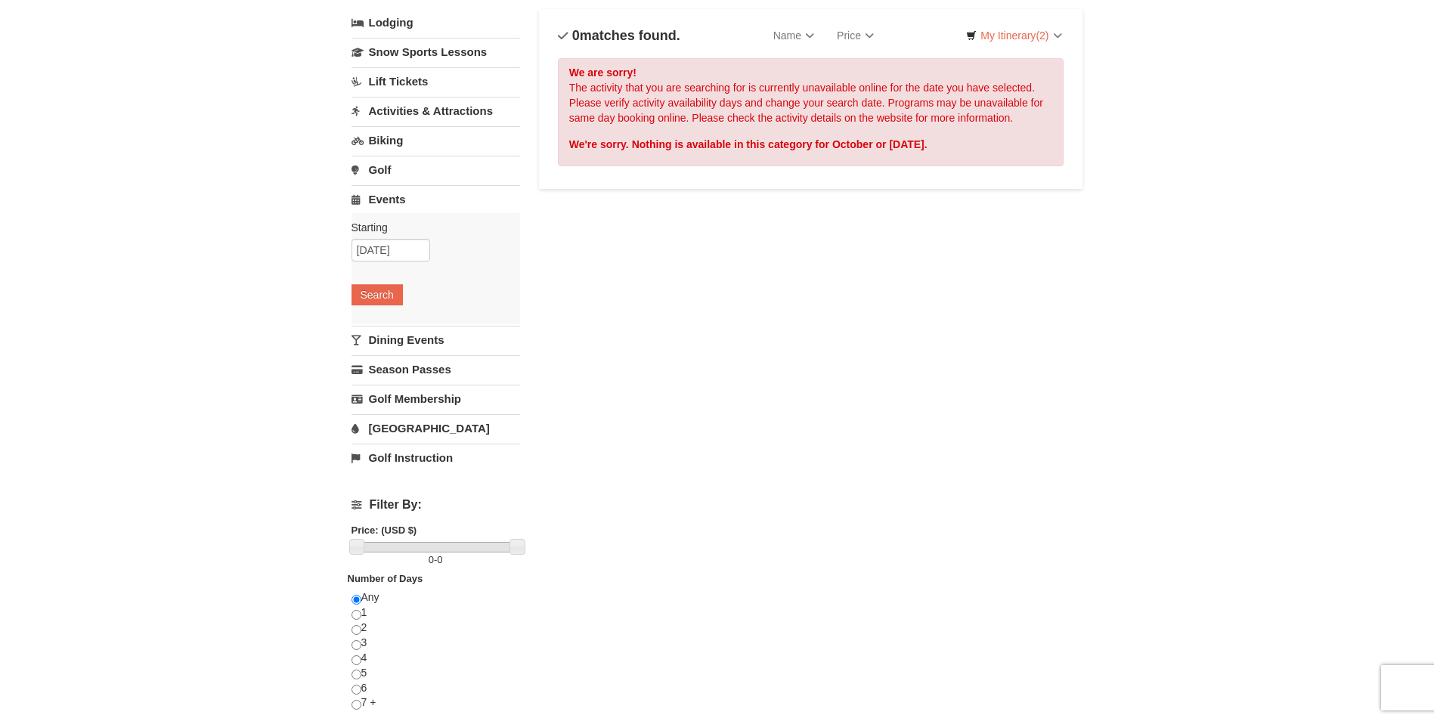
scroll to position [227, 0]
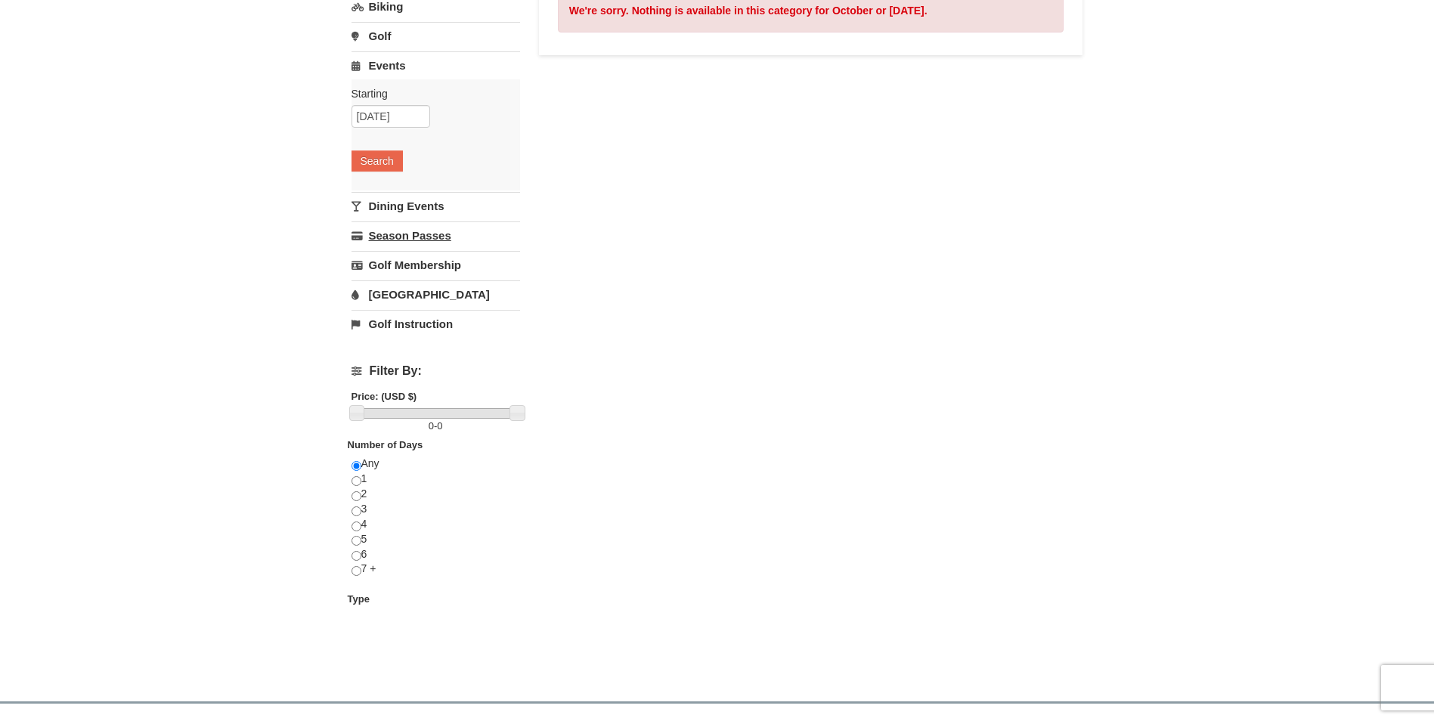
click at [394, 234] on link "Season Passes" at bounding box center [435, 235] width 169 height 28
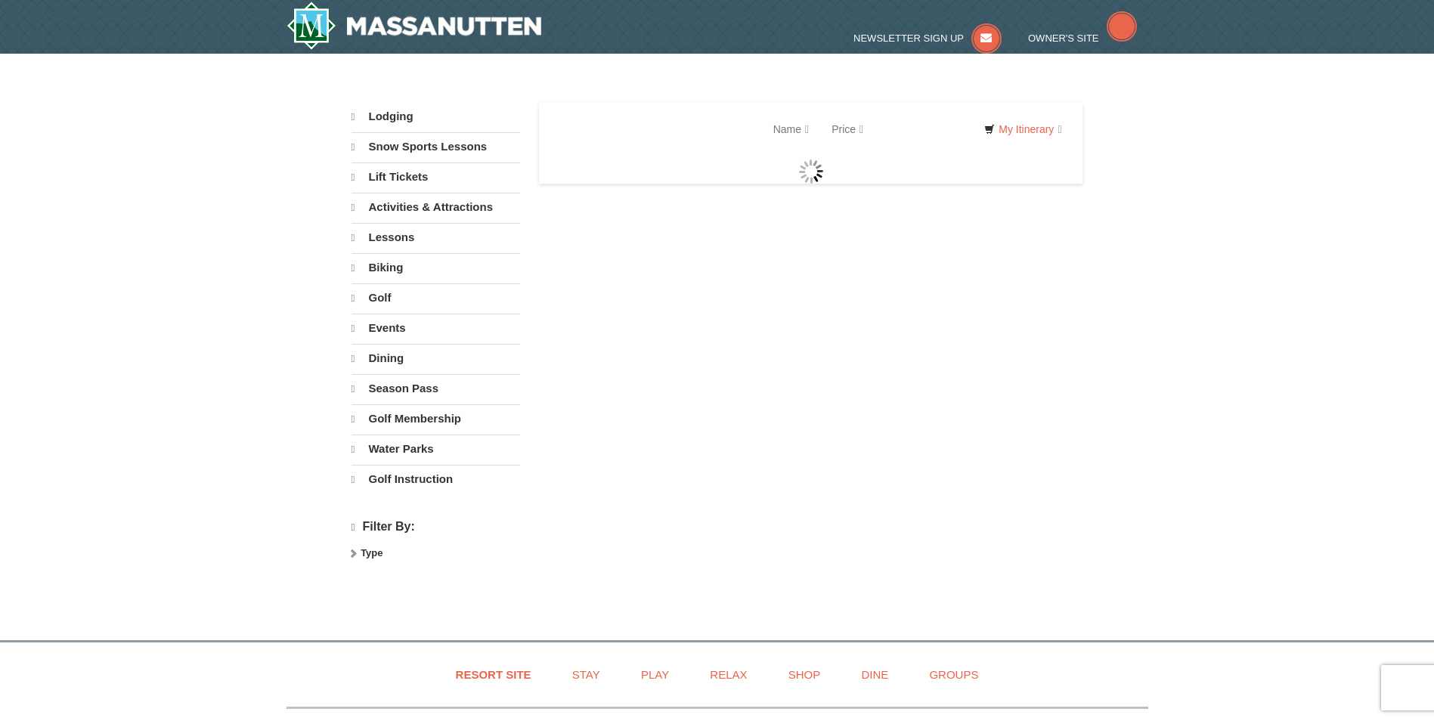
select select "10"
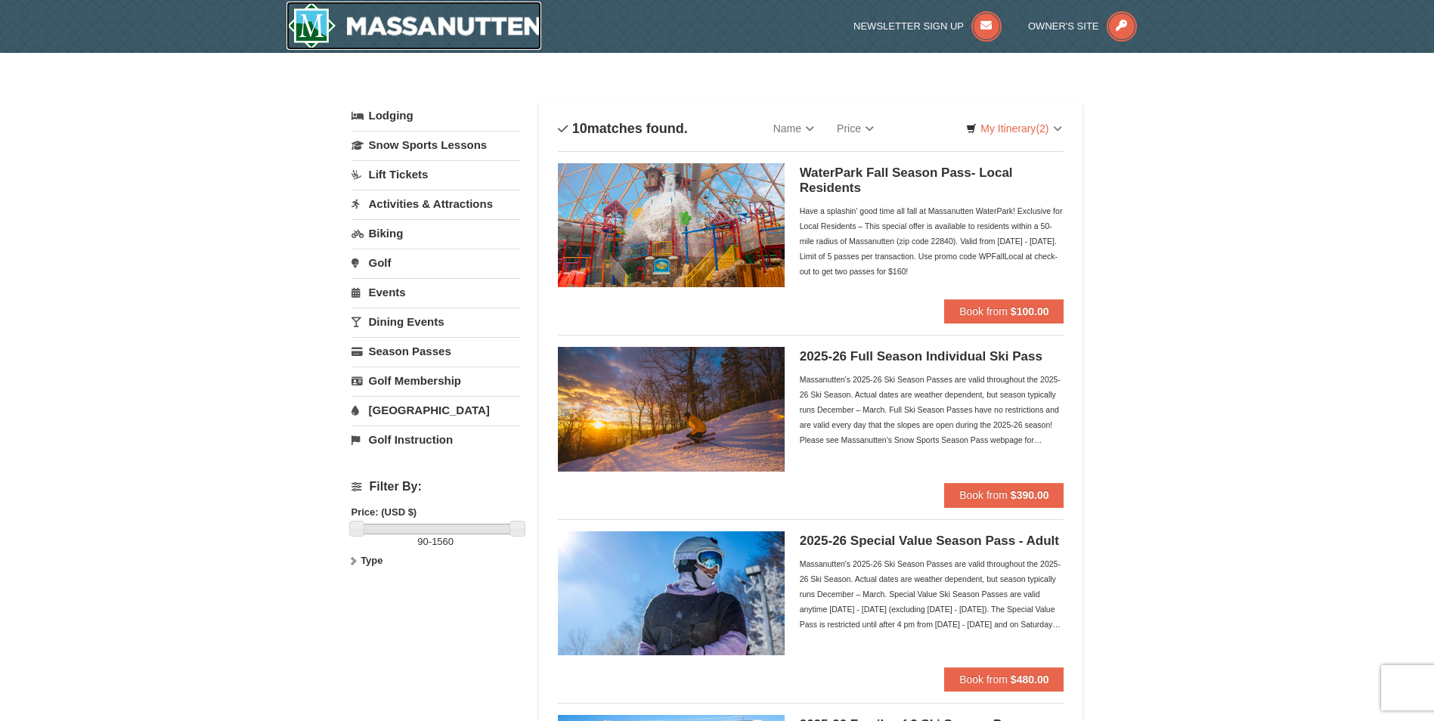
click at [425, 16] on img at bounding box center [413, 26] width 255 height 48
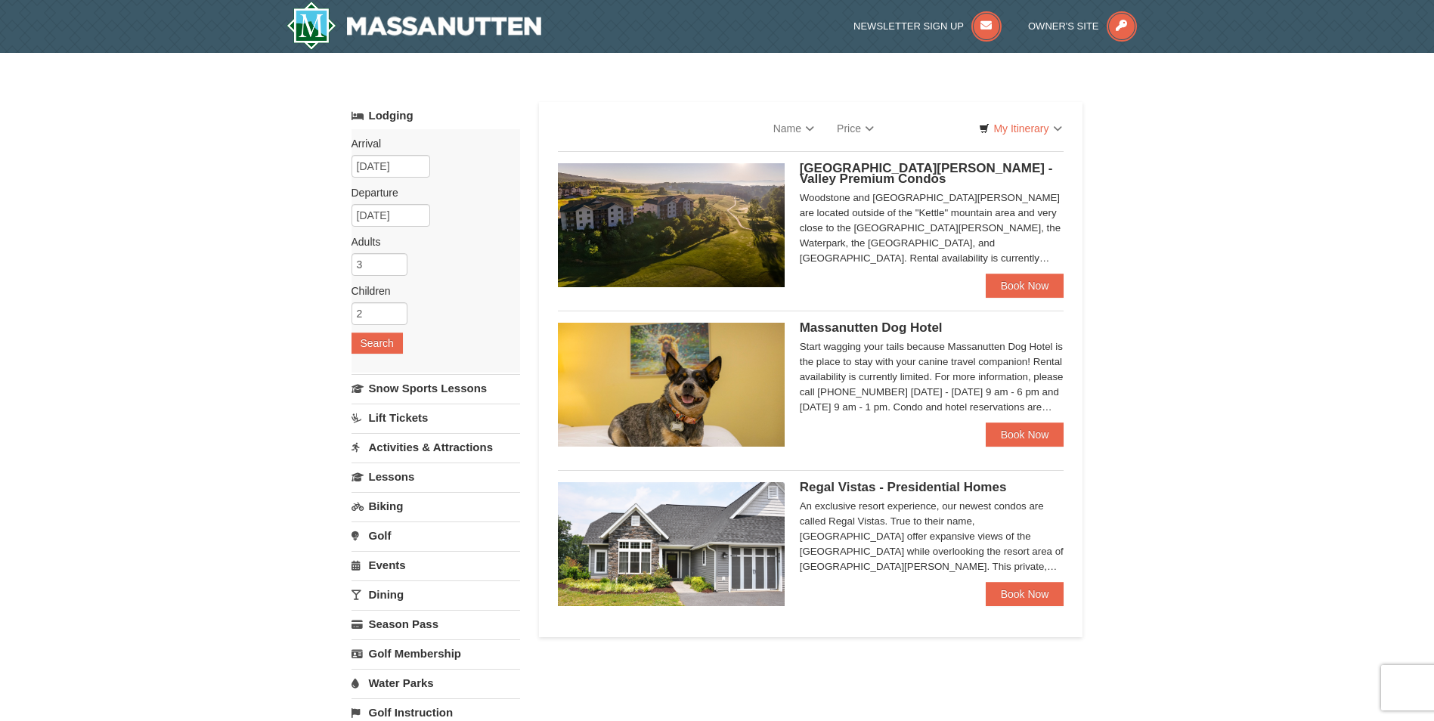
select select "10"
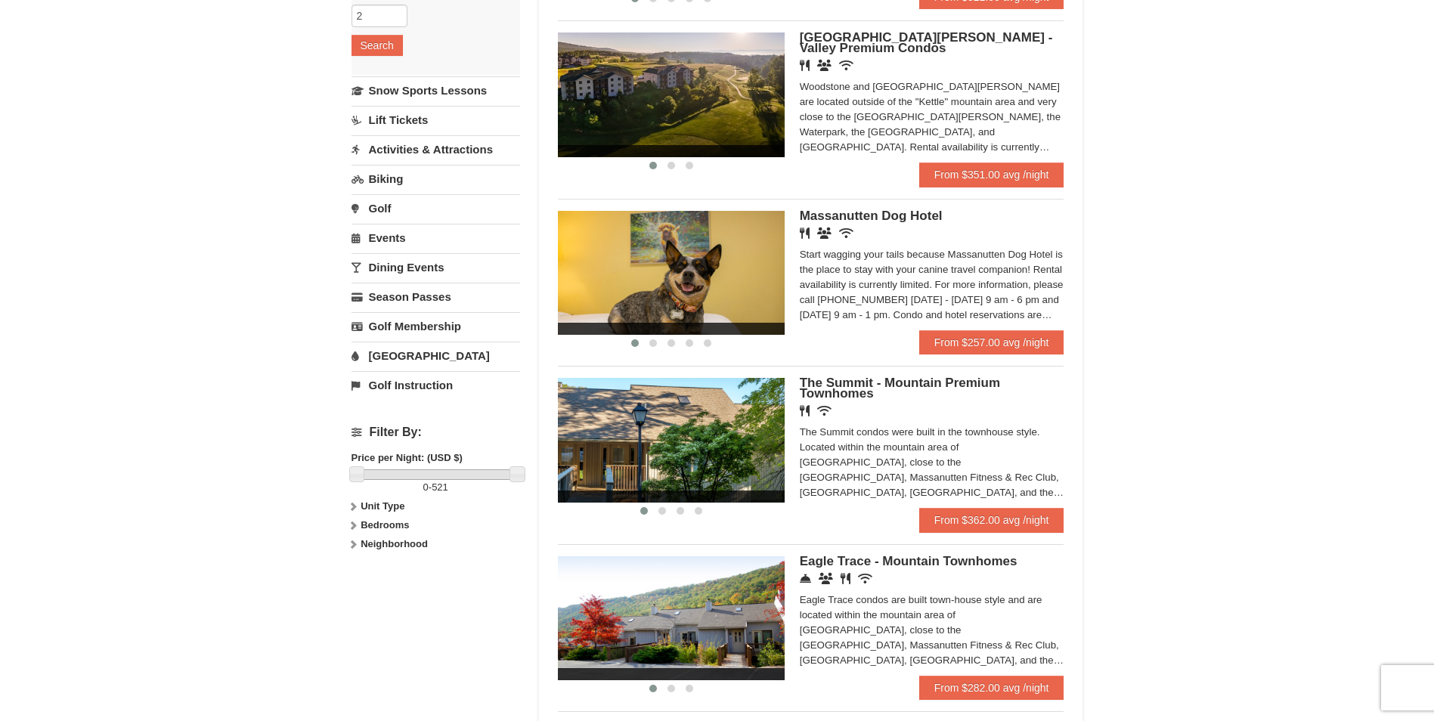
scroll to position [605, 0]
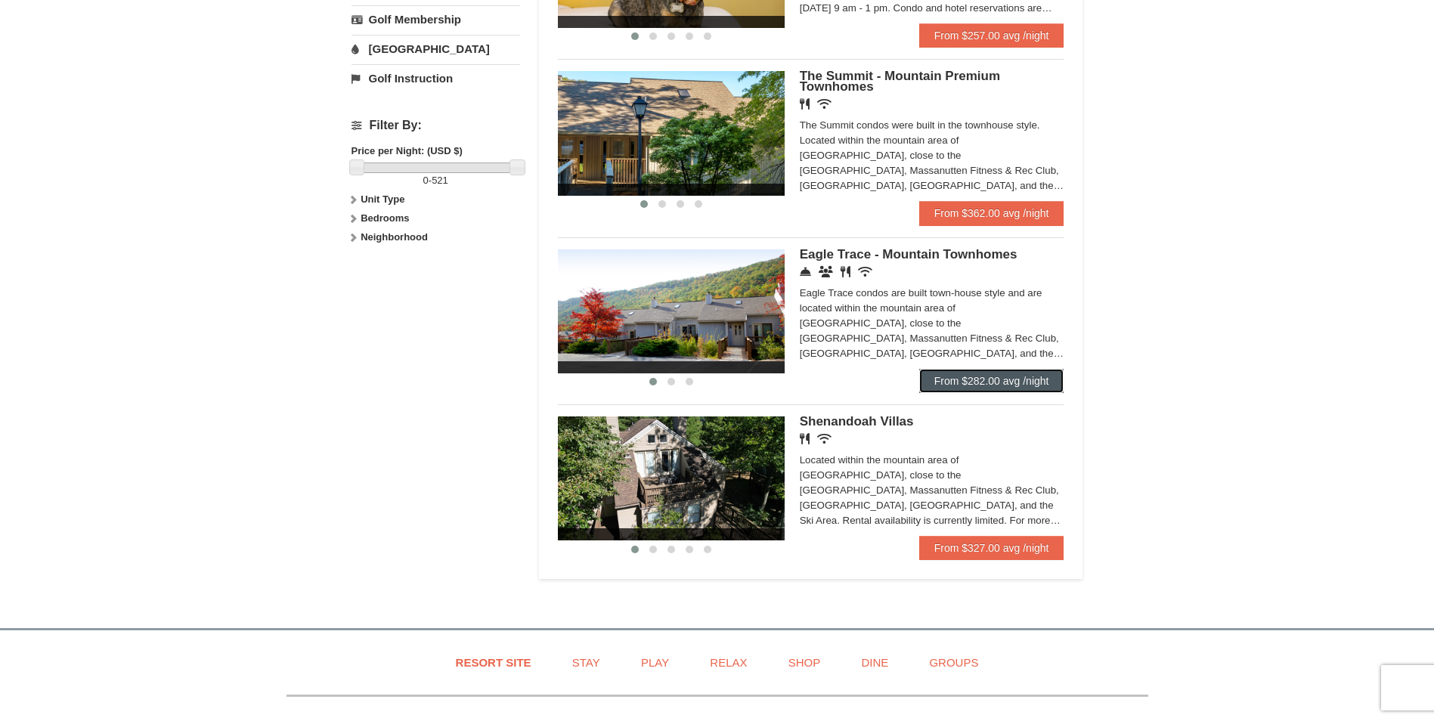
click at [964, 382] on link "From $282.00 avg /night" at bounding box center [991, 381] width 145 height 24
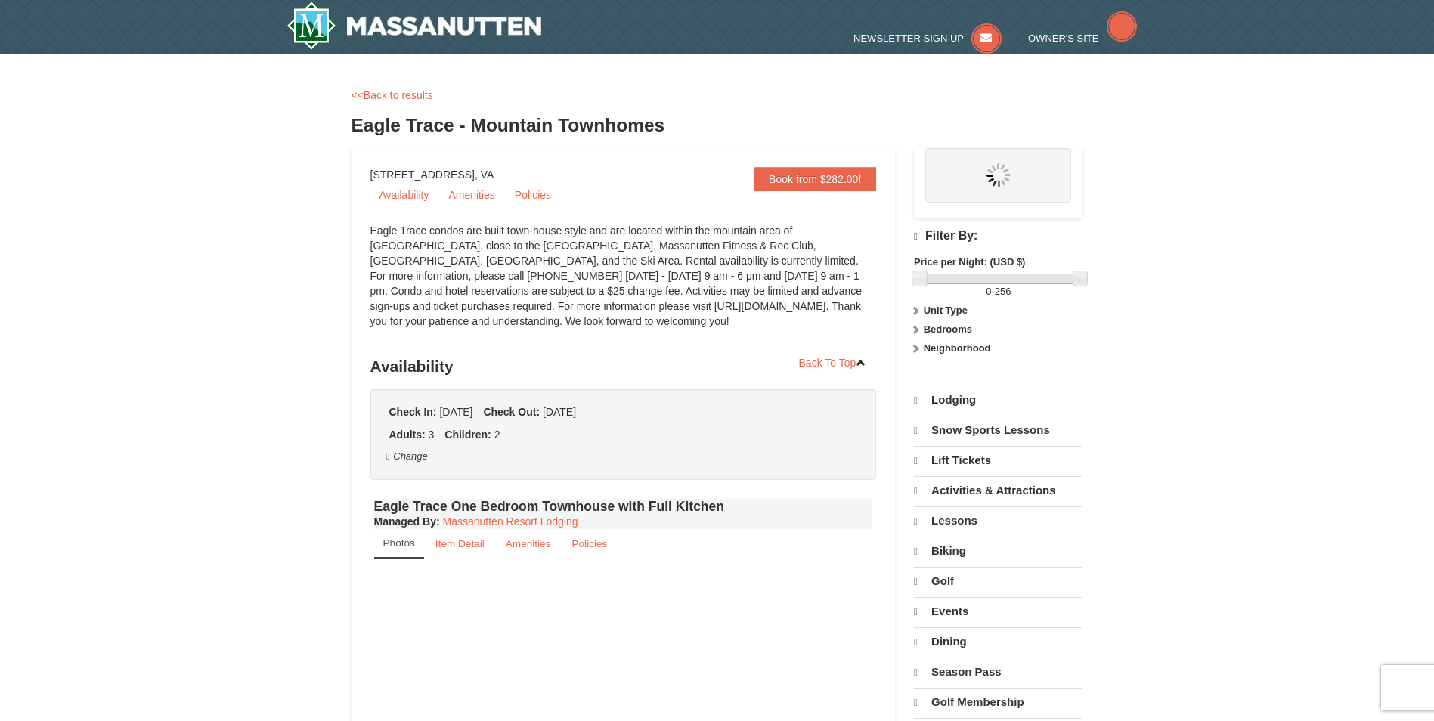
select select "10"
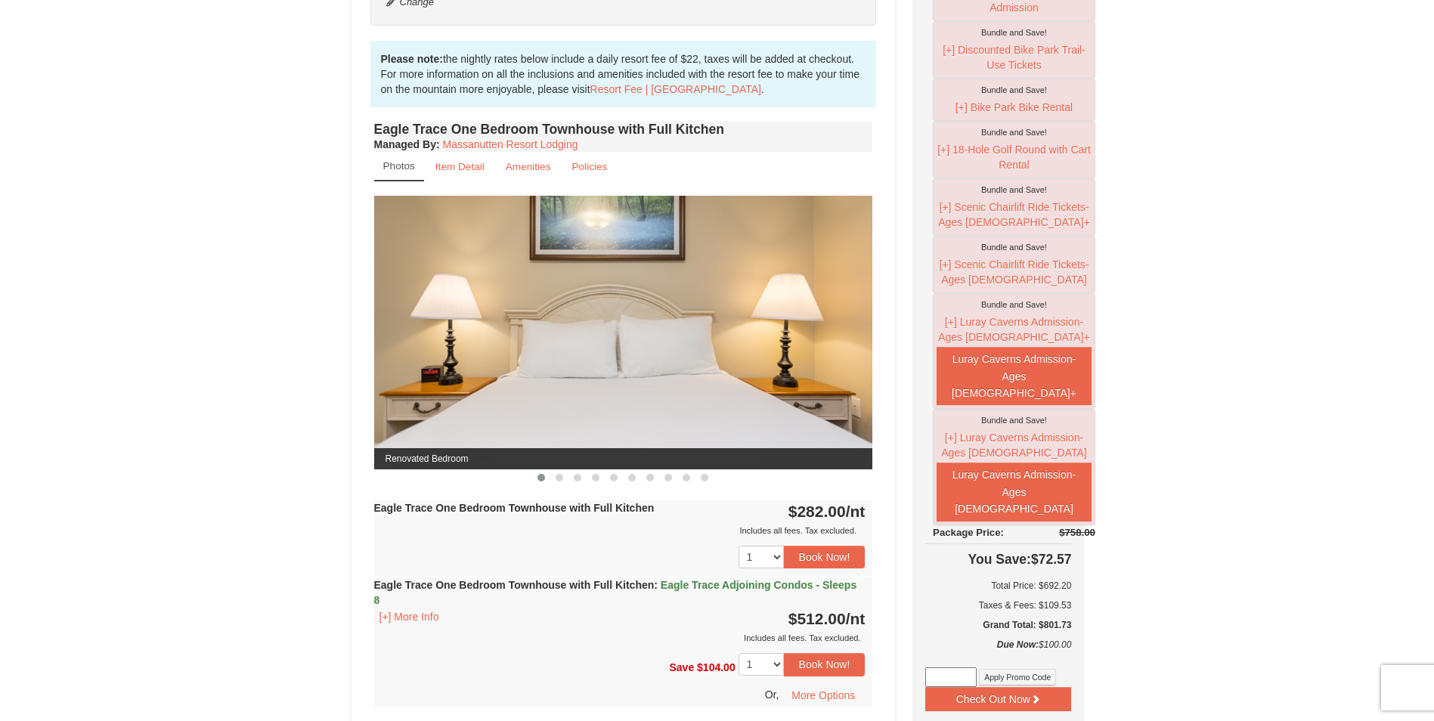
scroll to position [680, 0]
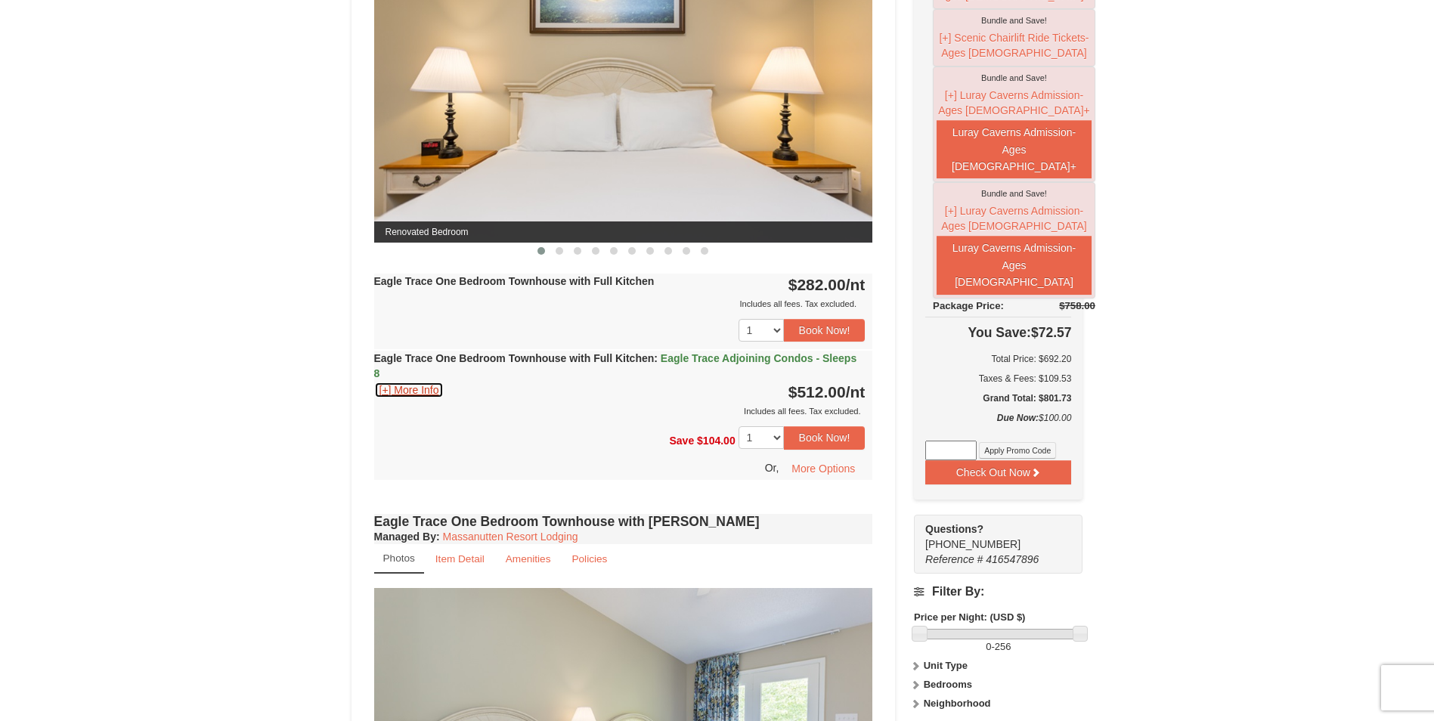
click at [410, 391] on button "[+] More Info" at bounding box center [409, 390] width 70 height 17
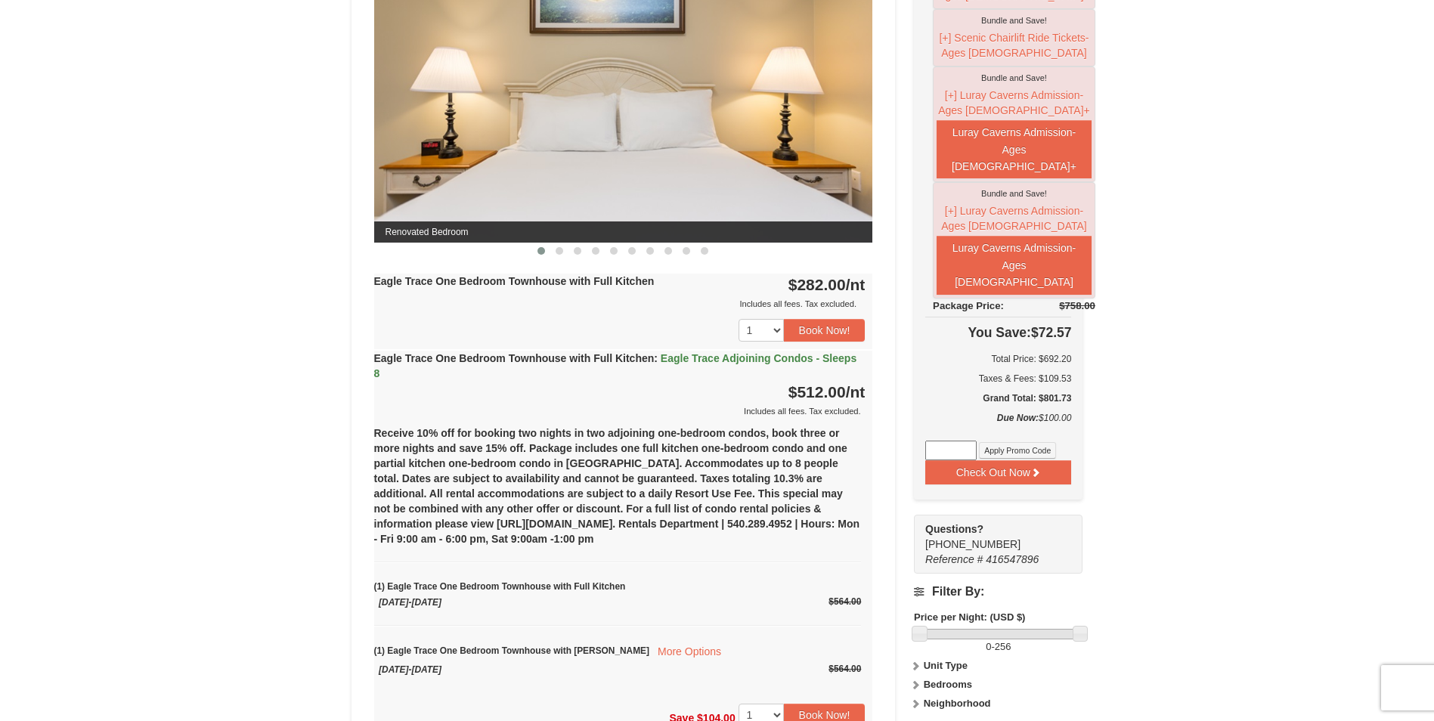
scroll to position [529, 0]
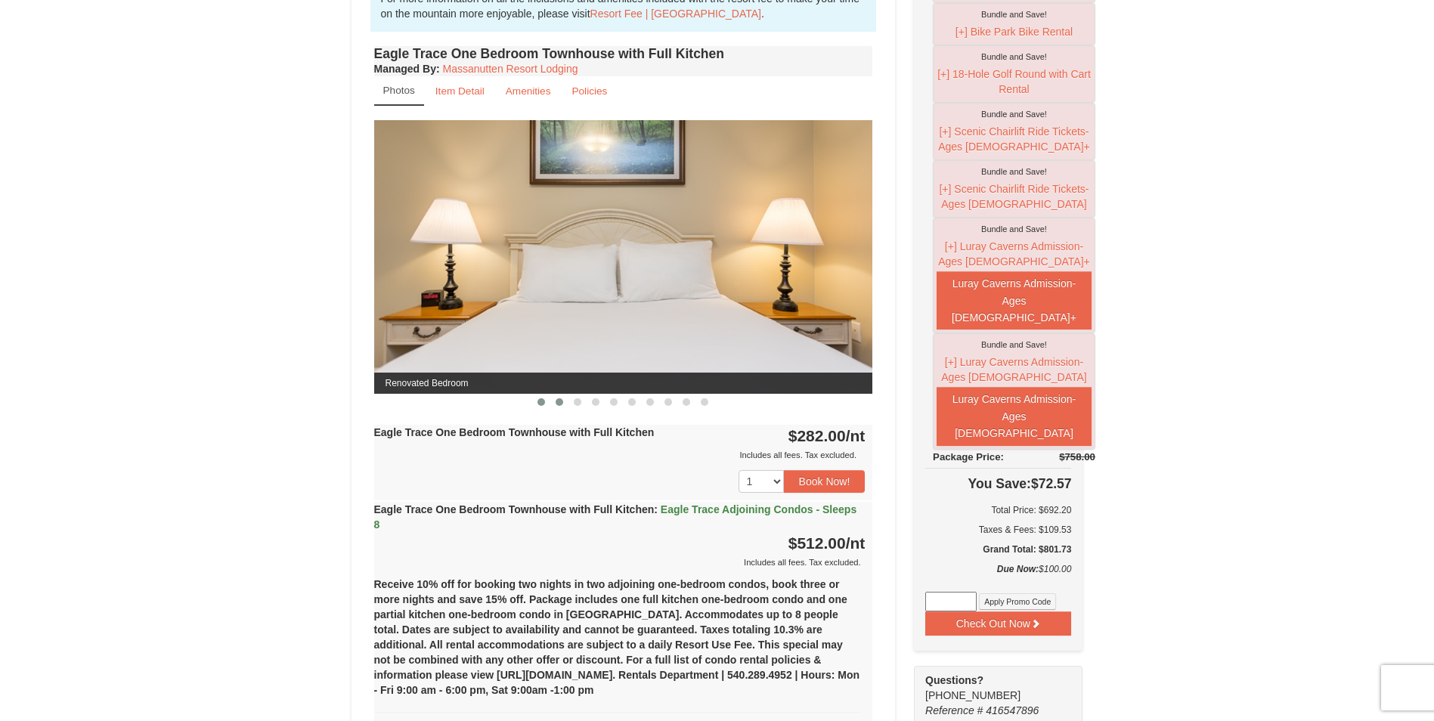
click at [558, 404] on span at bounding box center [559, 402] width 8 height 8
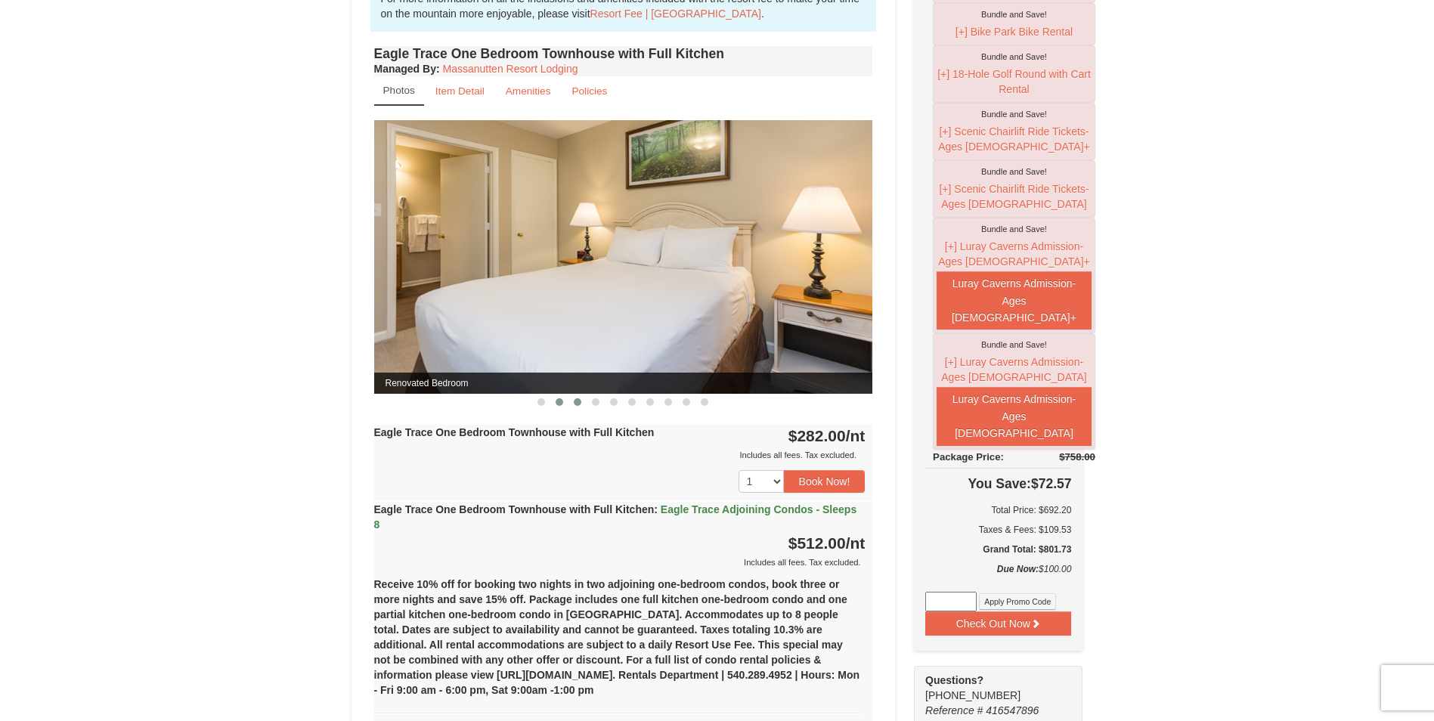
click at [582, 404] on button at bounding box center [577, 401] width 18 height 15
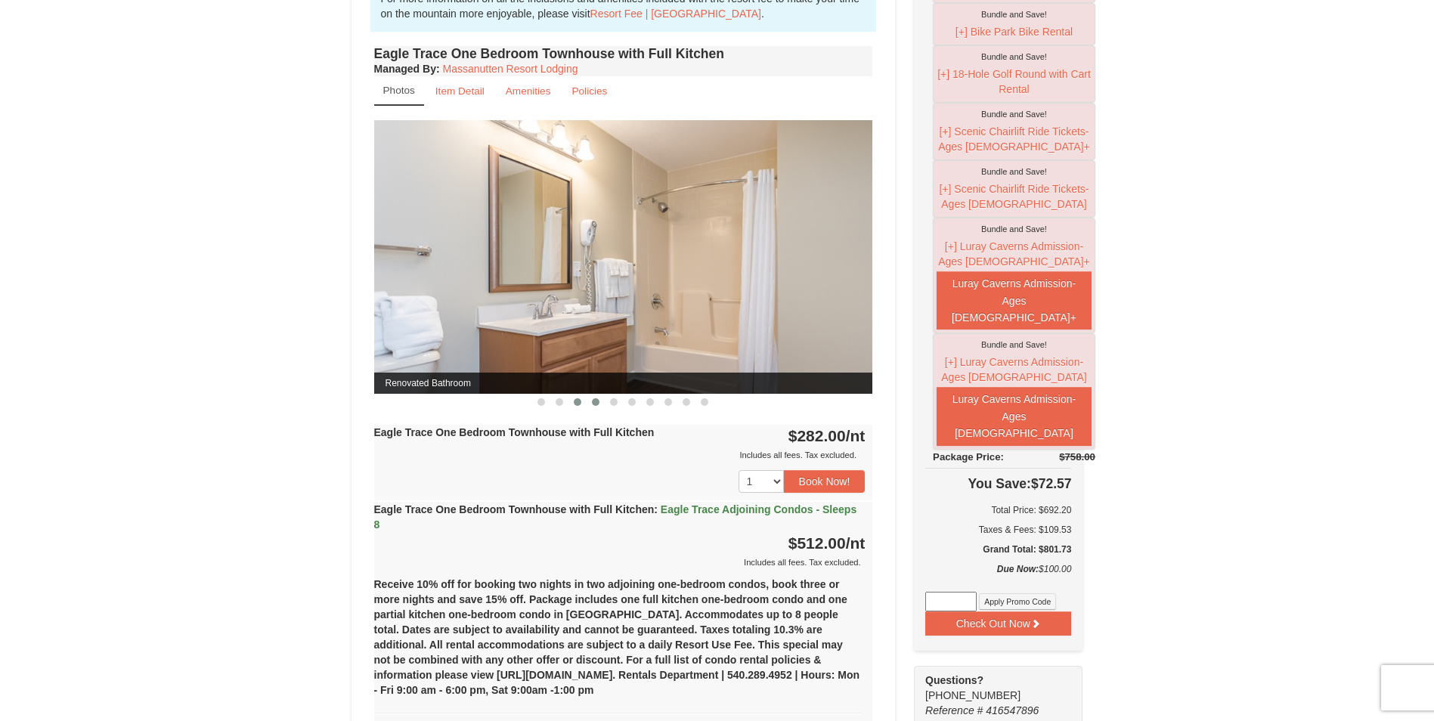
click at [595, 404] on span at bounding box center [596, 402] width 8 height 8
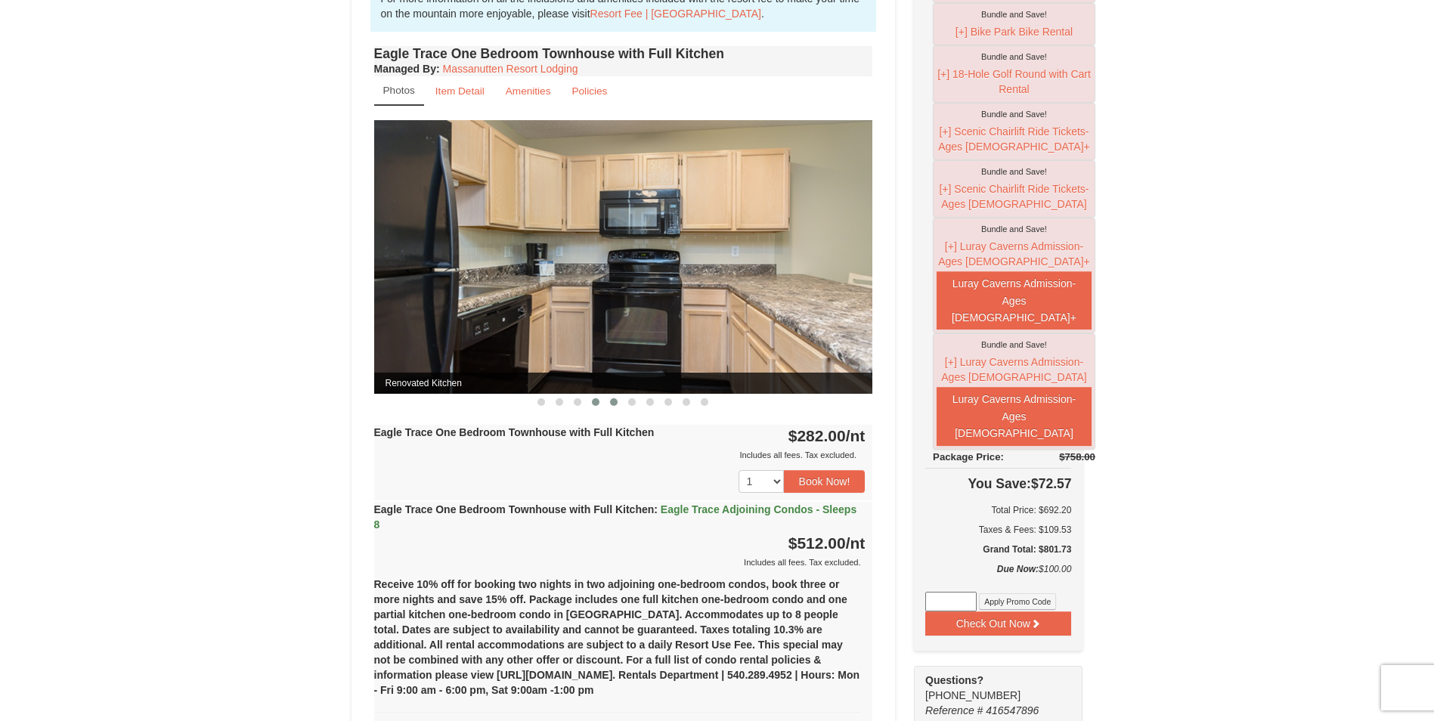
click at [611, 402] on span at bounding box center [614, 402] width 8 height 8
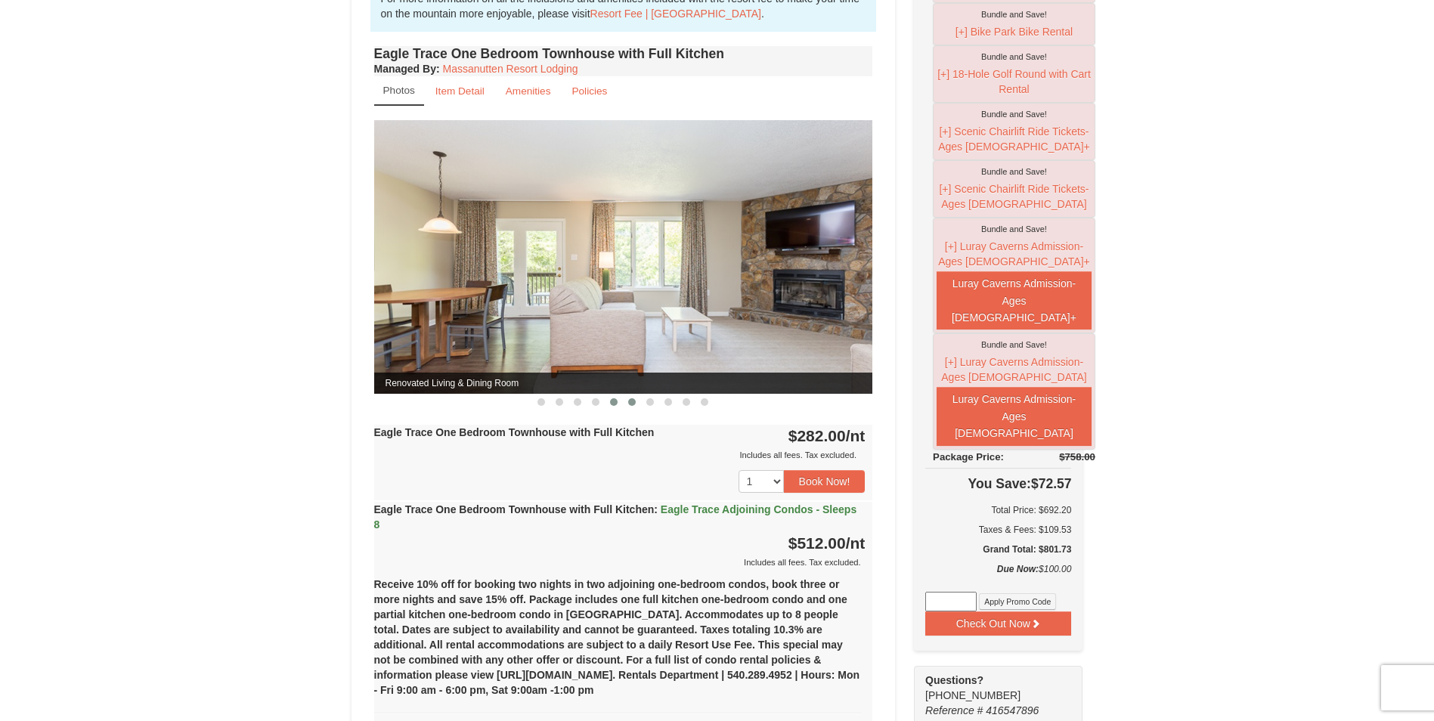
click at [632, 403] on span at bounding box center [632, 402] width 8 height 8
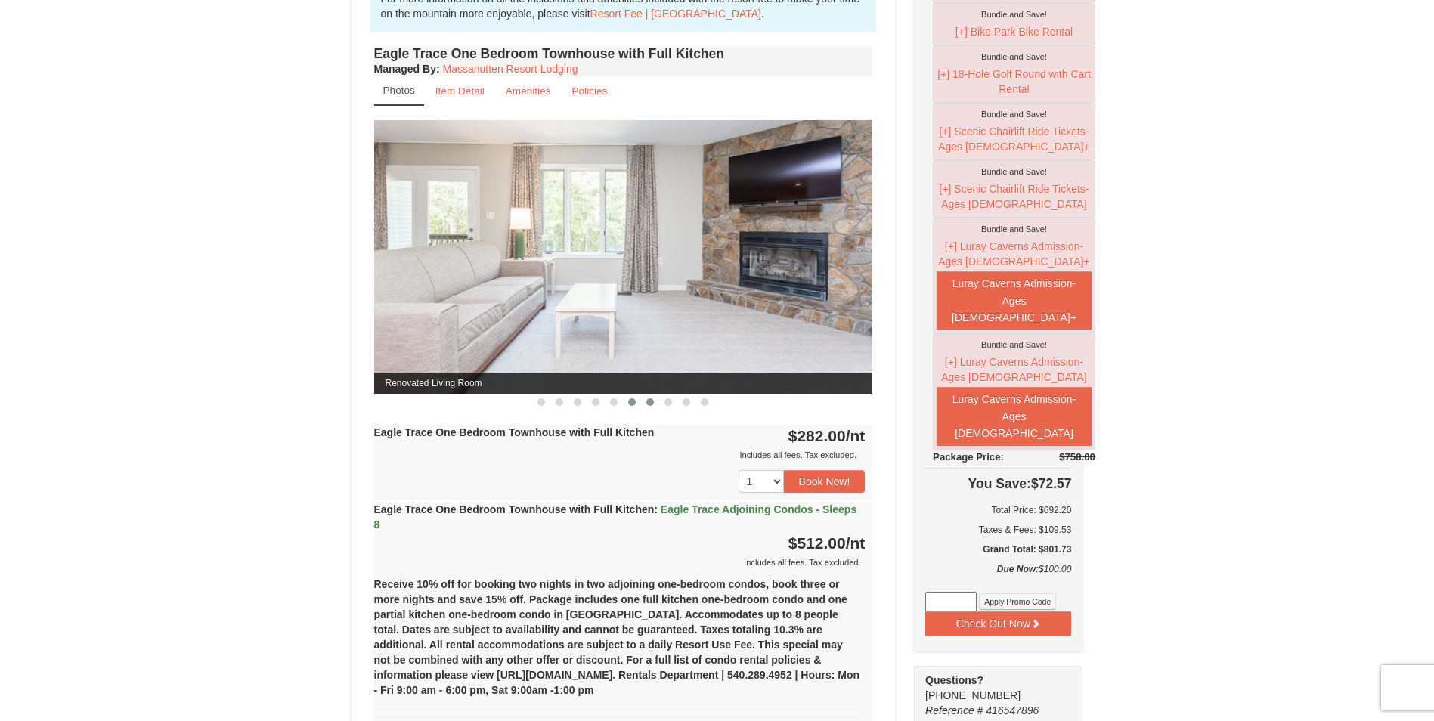
click at [649, 401] on span at bounding box center [650, 402] width 8 height 8
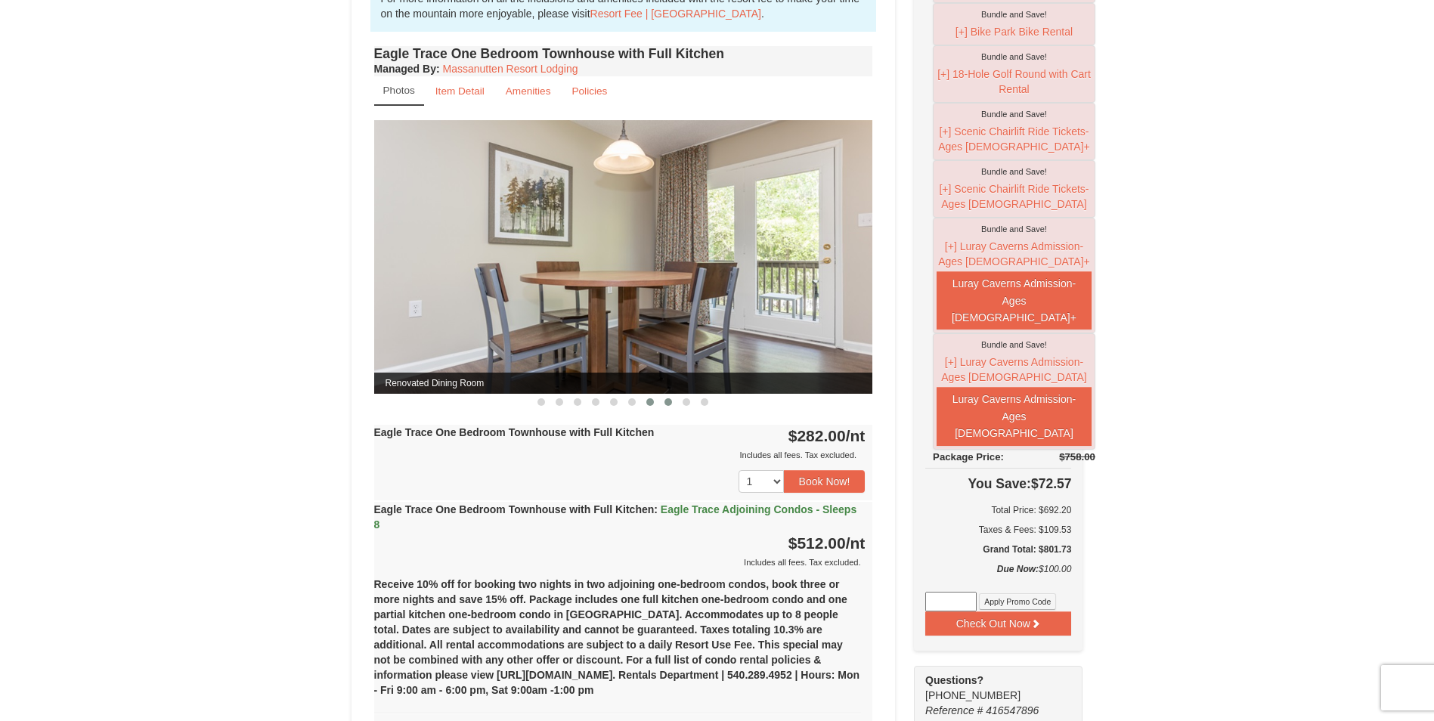
click at [670, 400] on span at bounding box center [668, 402] width 8 height 8
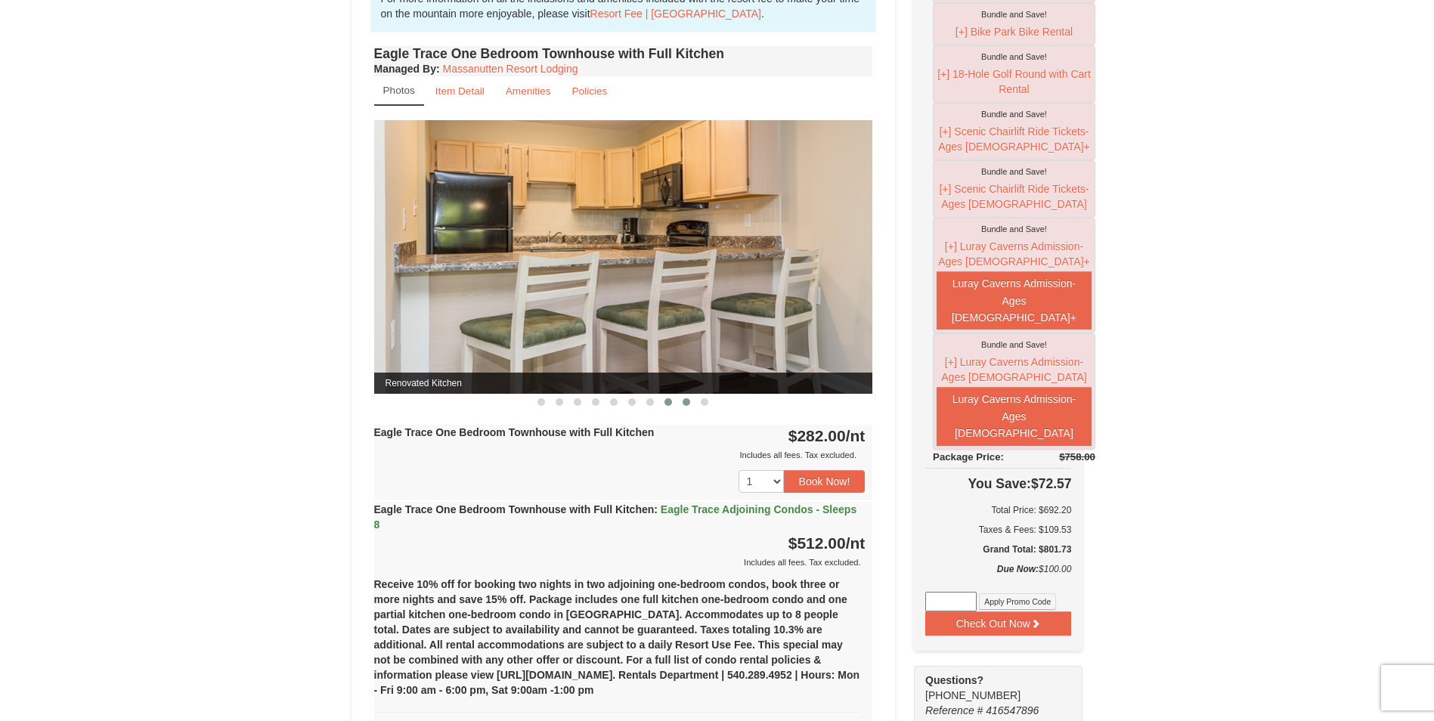
click at [685, 400] on span at bounding box center [686, 402] width 8 height 8
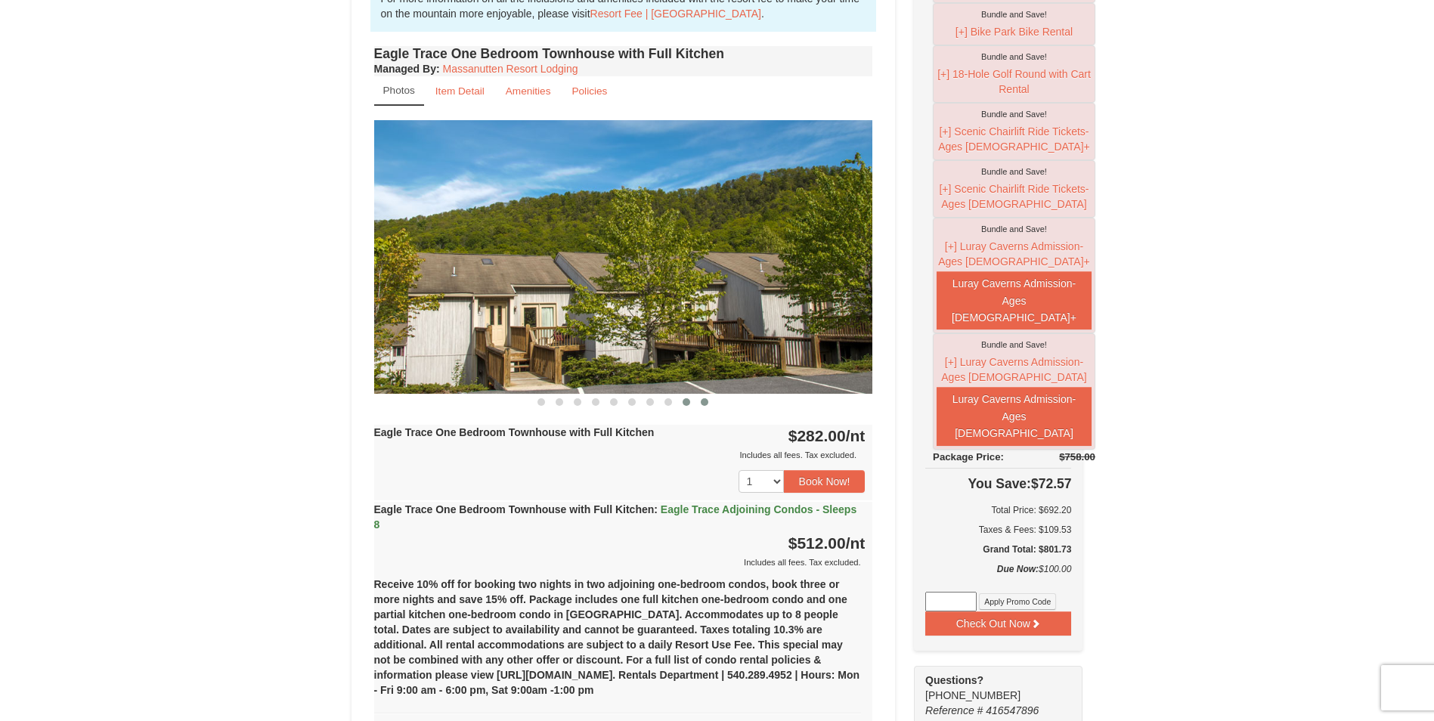
click at [704, 401] on span at bounding box center [705, 402] width 8 height 8
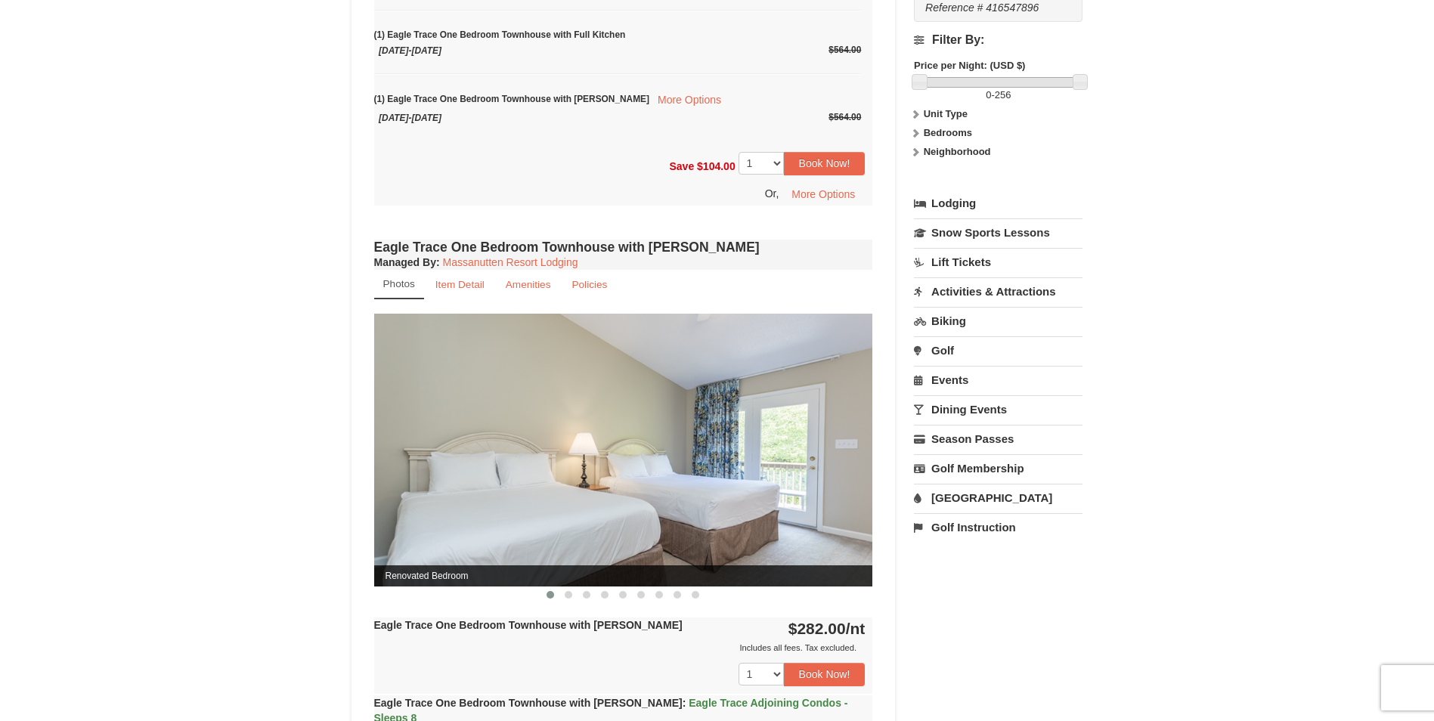
scroll to position [1360, 0]
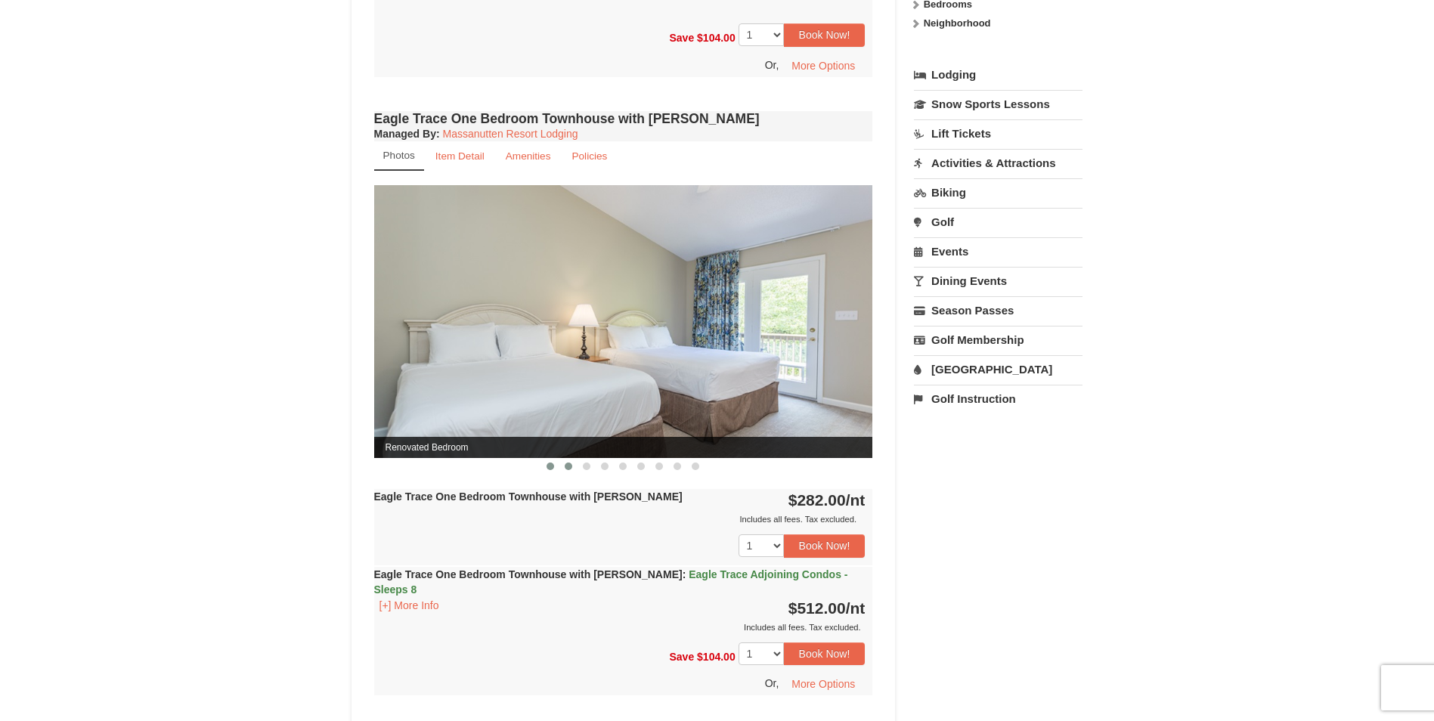
click at [565, 462] on button at bounding box center [568, 466] width 18 height 15
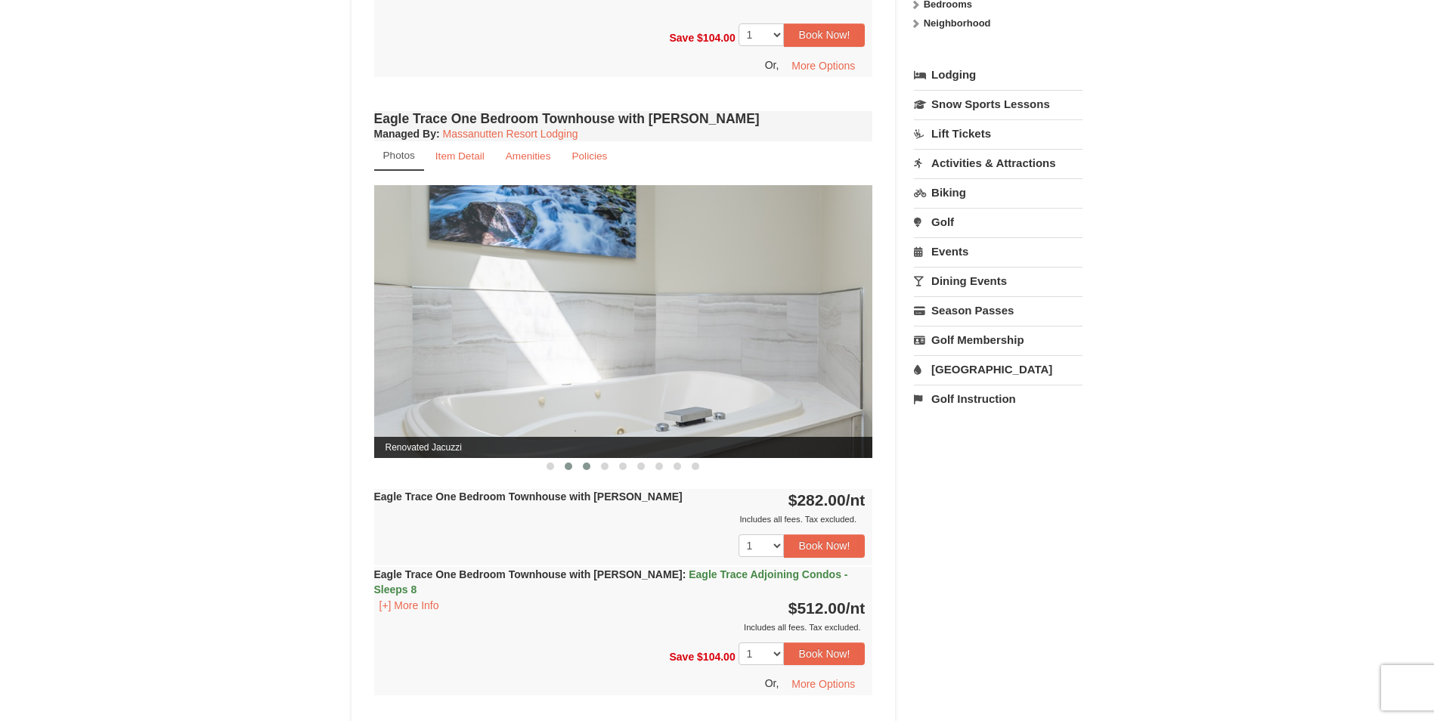
click at [583, 465] on span at bounding box center [587, 466] width 8 height 8
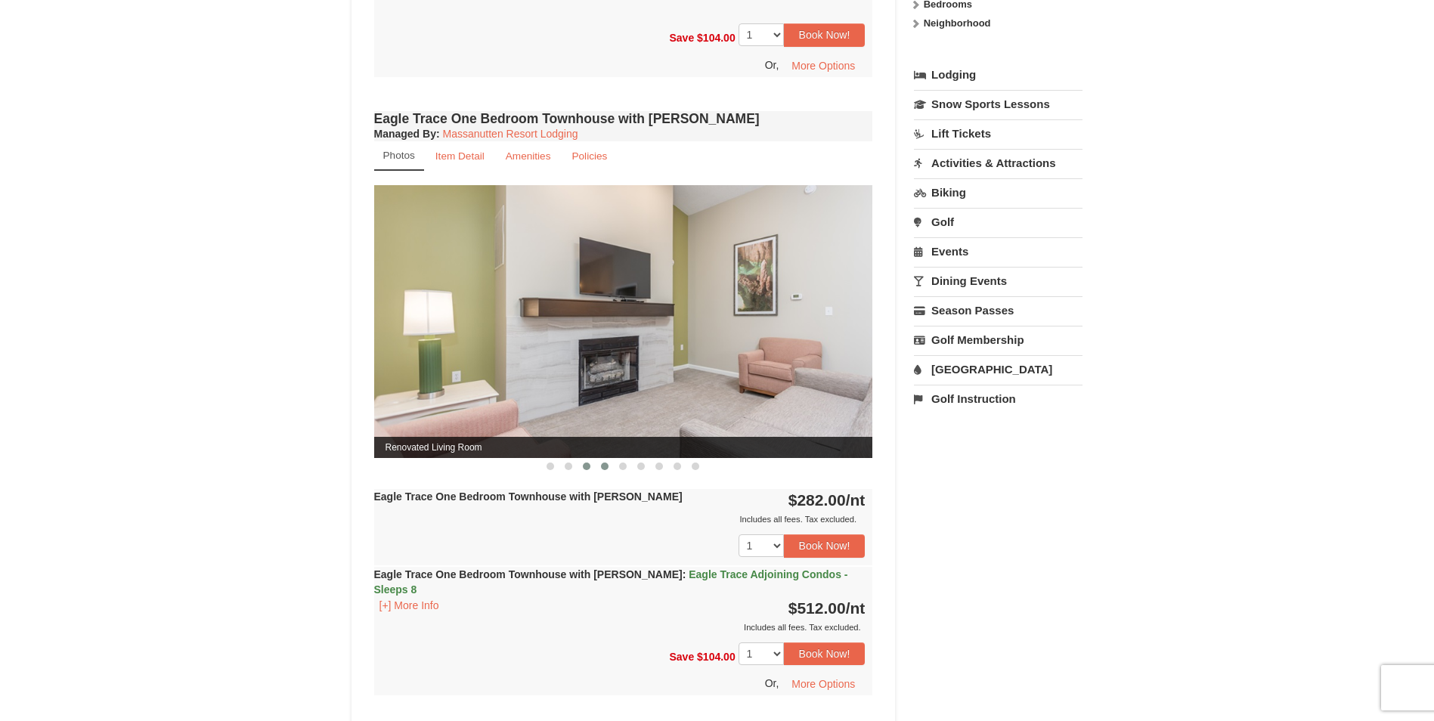
click at [601, 466] on span at bounding box center [605, 466] width 8 height 8
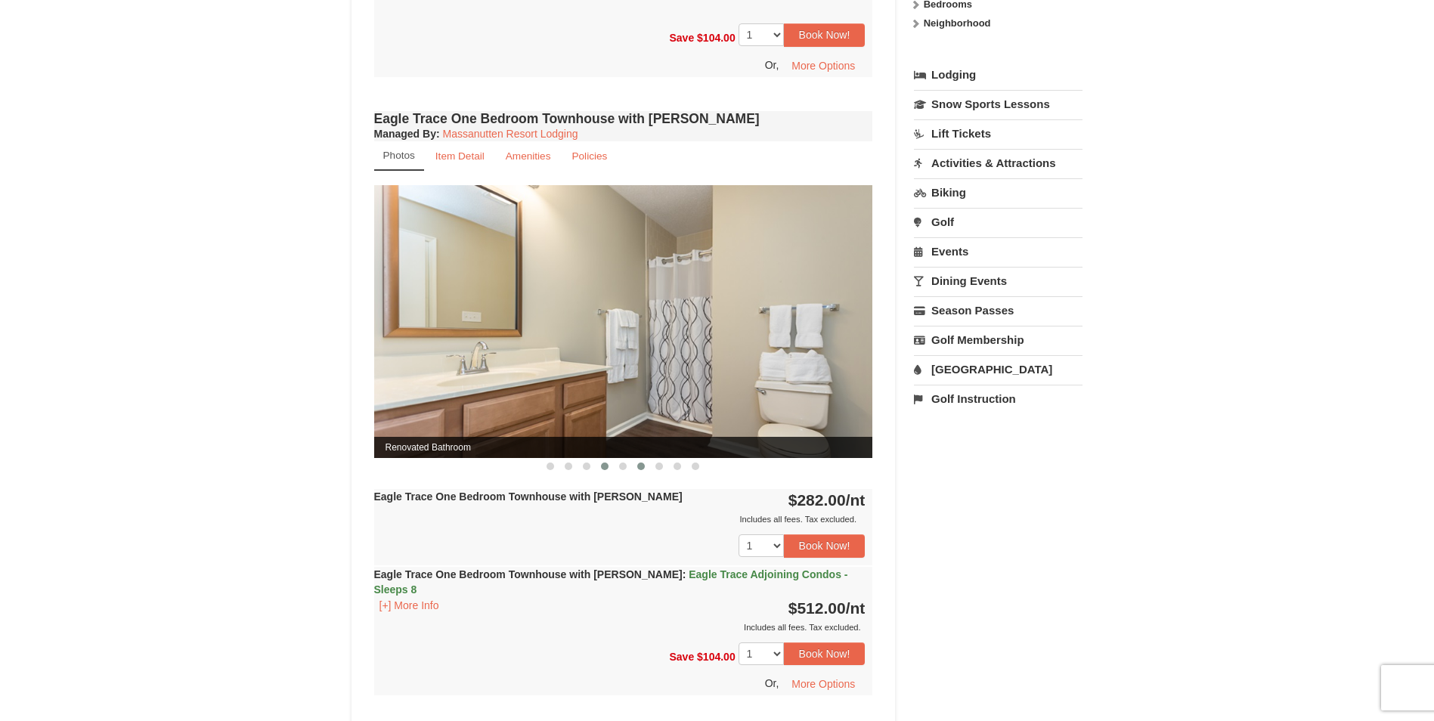
click at [640, 469] on span at bounding box center [641, 466] width 8 height 8
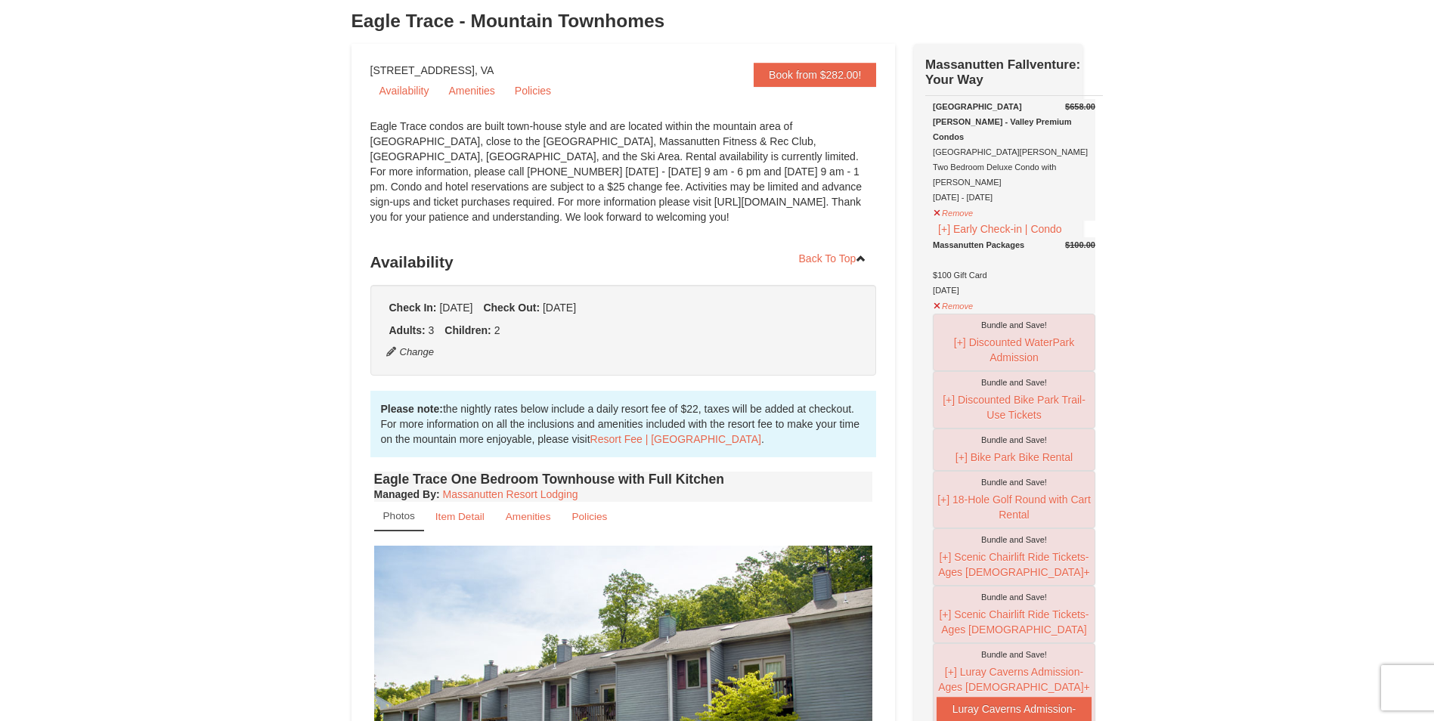
scroll to position [76, 0]
